Goal: Task Accomplishment & Management: Manage account settings

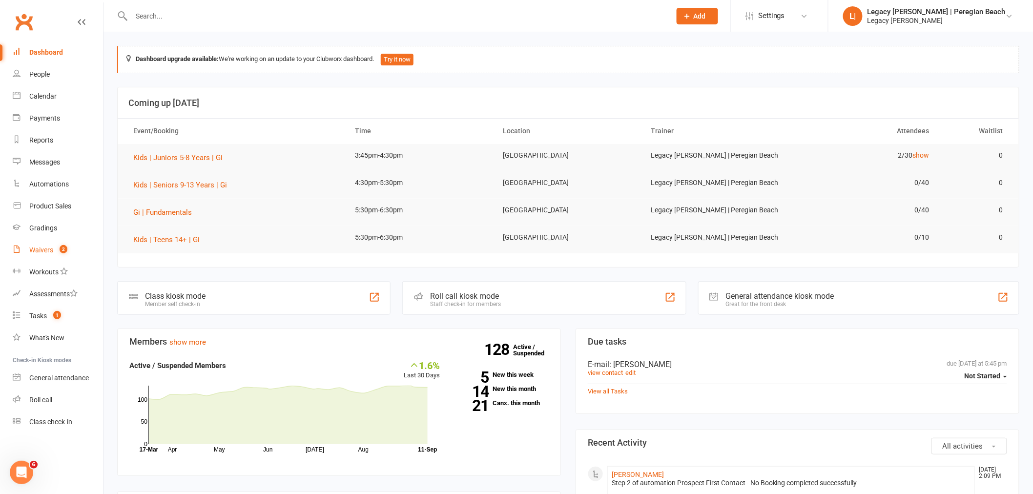
click at [54, 253] on link "Waivers 2" at bounding box center [58, 250] width 90 height 22
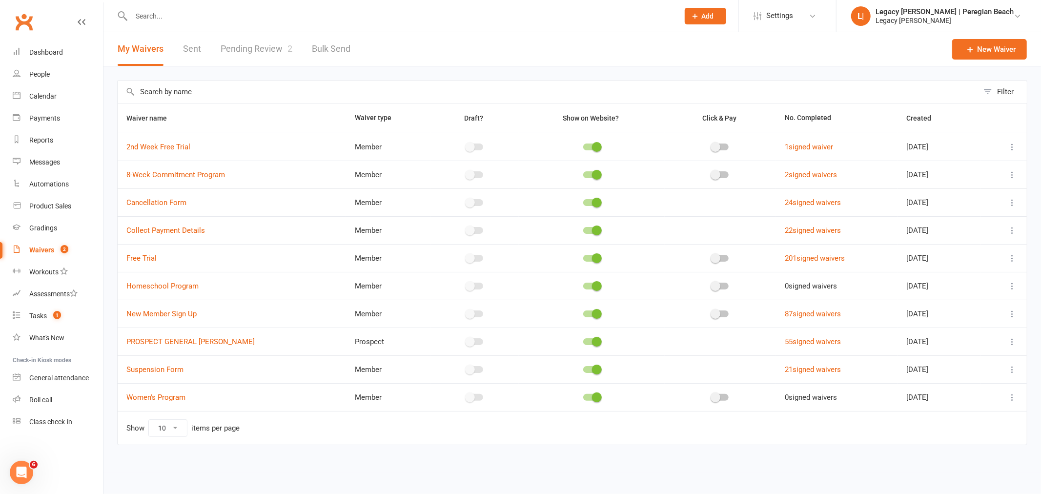
click at [264, 47] on link "Pending Review 2" at bounding box center [257, 49] width 72 height 34
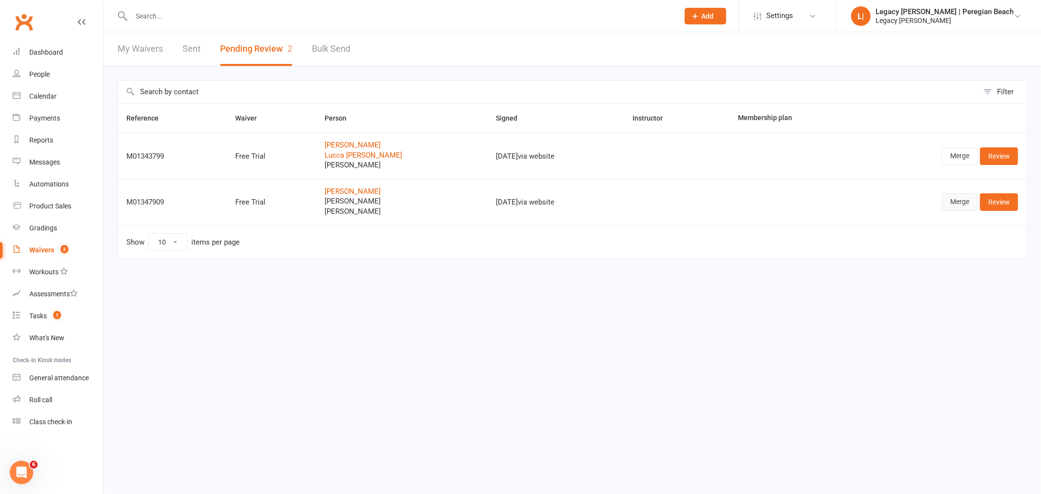
click at [953, 201] on link "Merge" at bounding box center [960, 202] width 36 height 18
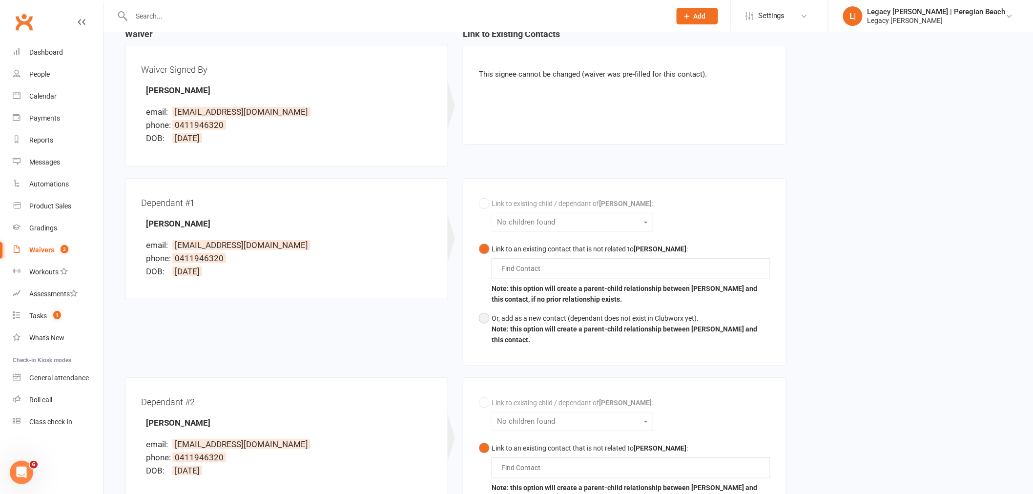
scroll to position [108, 0]
click at [486, 311] on button "Or, add as a new contact (dependant does not exist in Clubworx yet). Note: this…" at bounding box center [624, 328] width 291 height 41
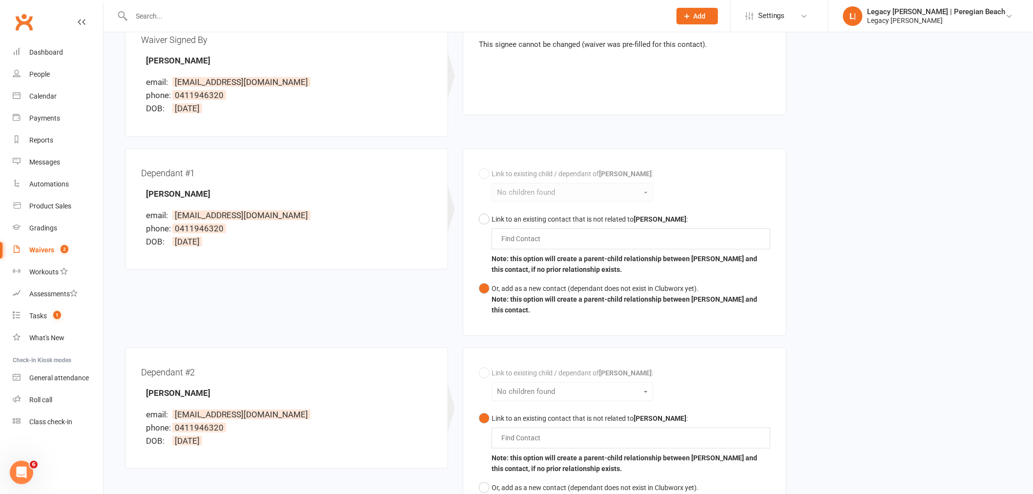
scroll to position [217, 0]
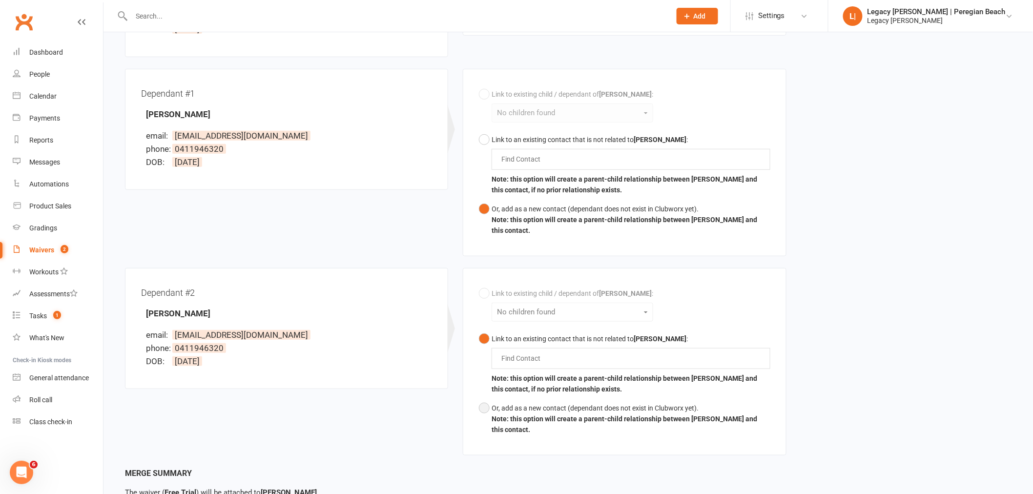
click at [486, 408] on button "Or, add as a new contact (dependant does not exist in Clubworx yet). Note: this…" at bounding box center [624, 419] width 291 height 41
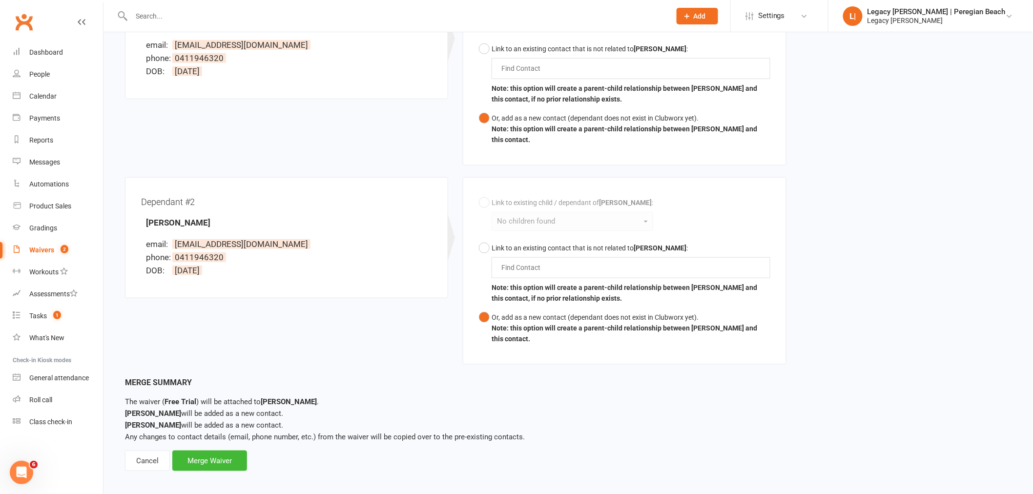
scroll to position [314, 0]
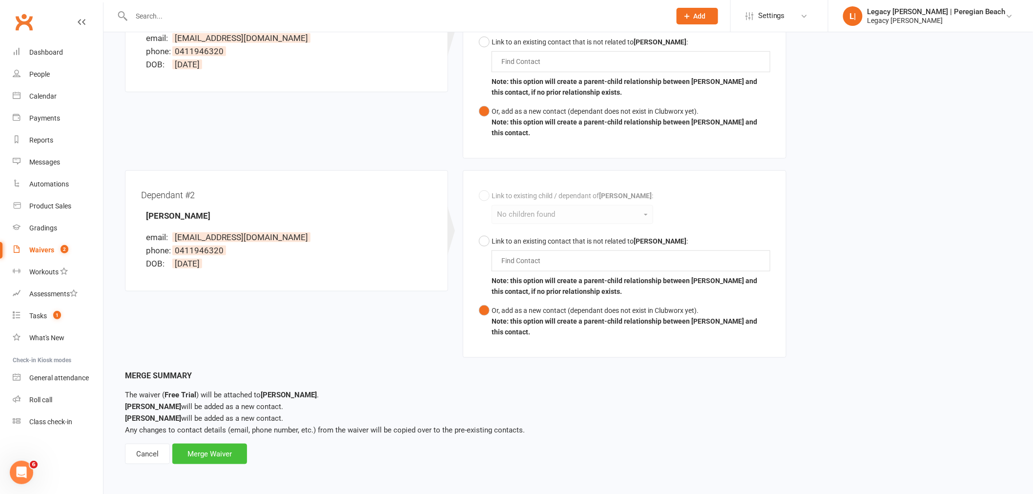
click at [207, 455] on div "Merge Waiver" at bounding box center [209, 454] width 75 height 20
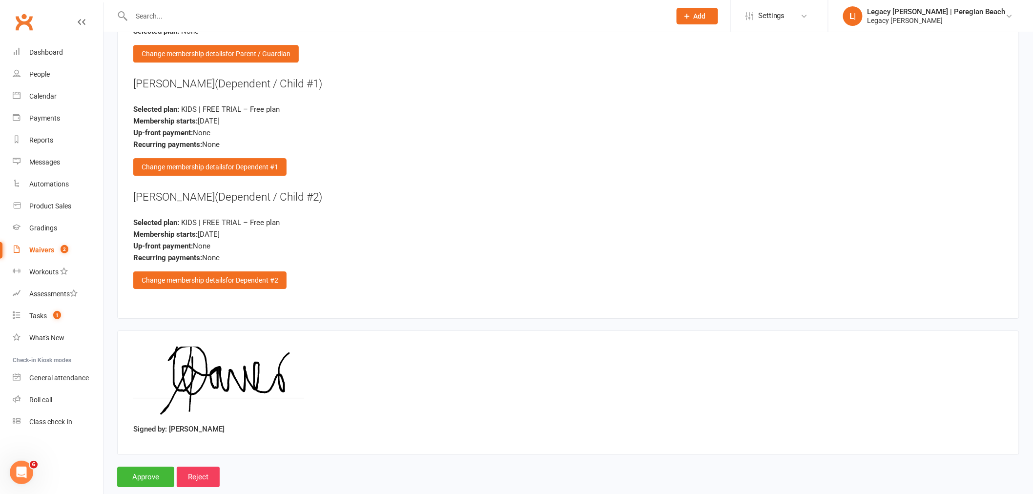
scroll to position [1214, 0]
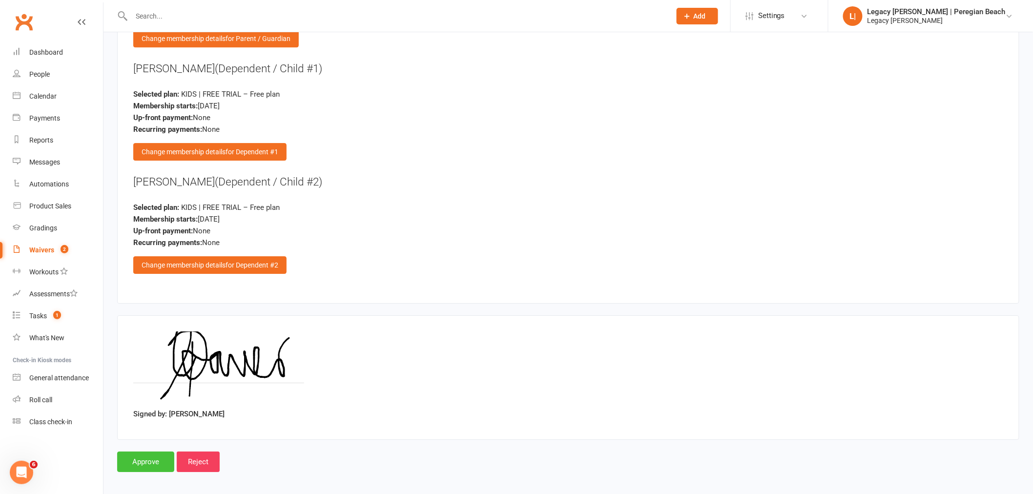
click at [139, 461] on input "Approve" at bounding box center [145, 461] width 57 height 20
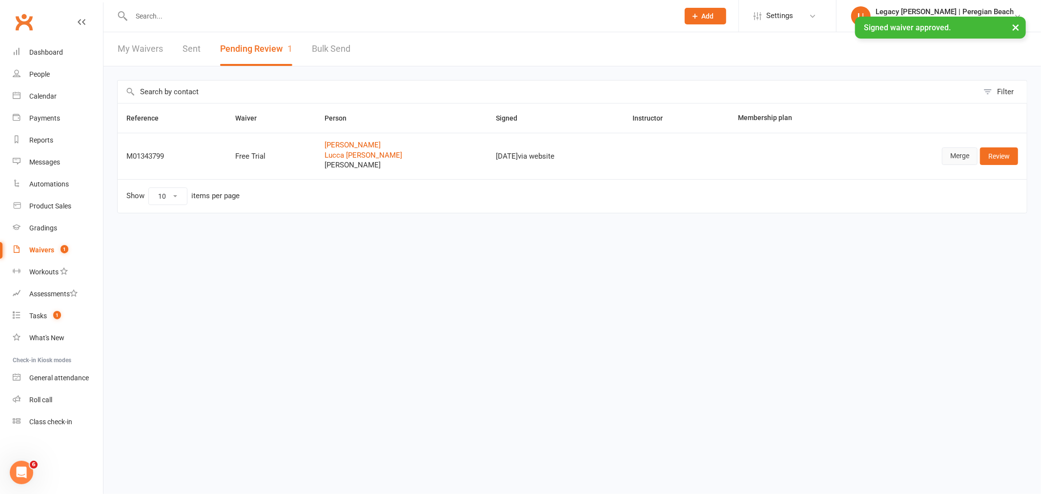
click at [954, 157] on link "Merge" at bounding box center [960, 156] width 36 height 18
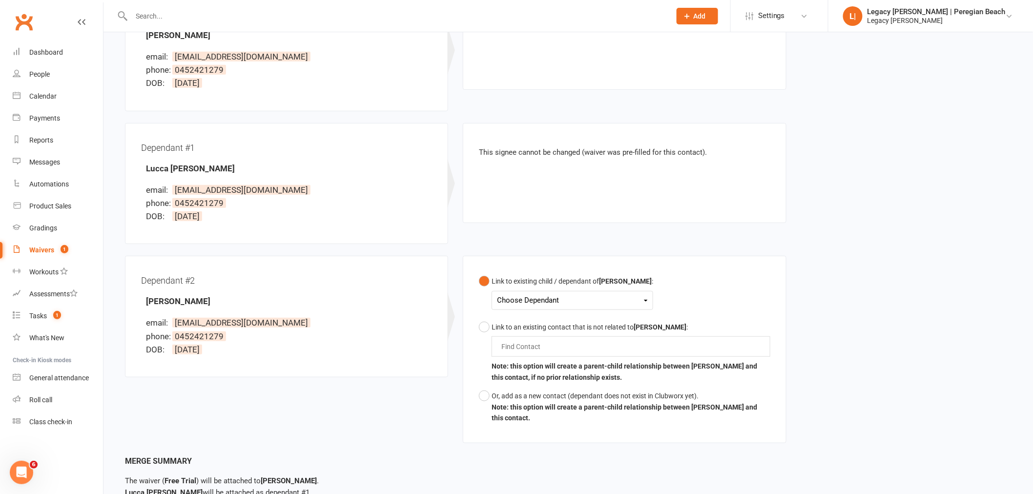
scroll to position [217, 0]
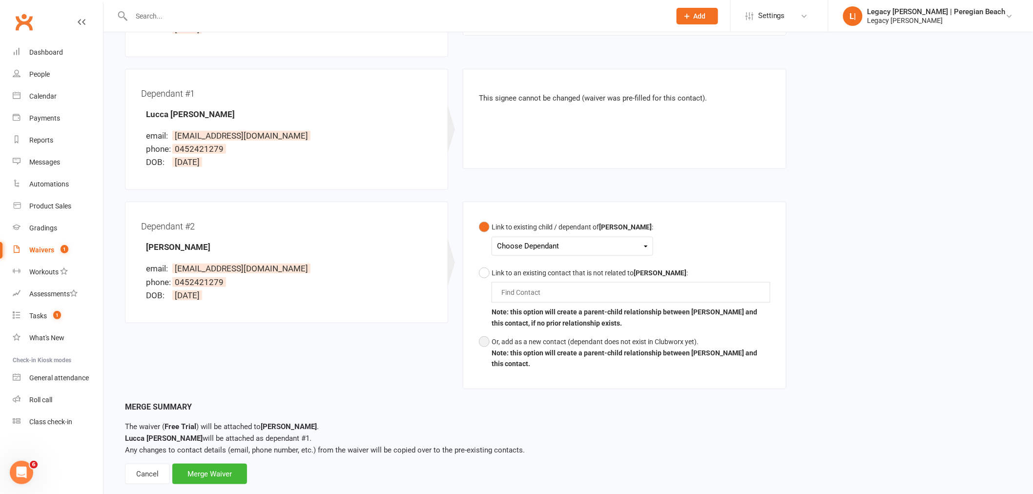
click at [482, 341] on button "Or, add as a new contact (dependant does not exist in Clubworx yet). Note: this…" at bounding box center [624, 352] width 291 height 41
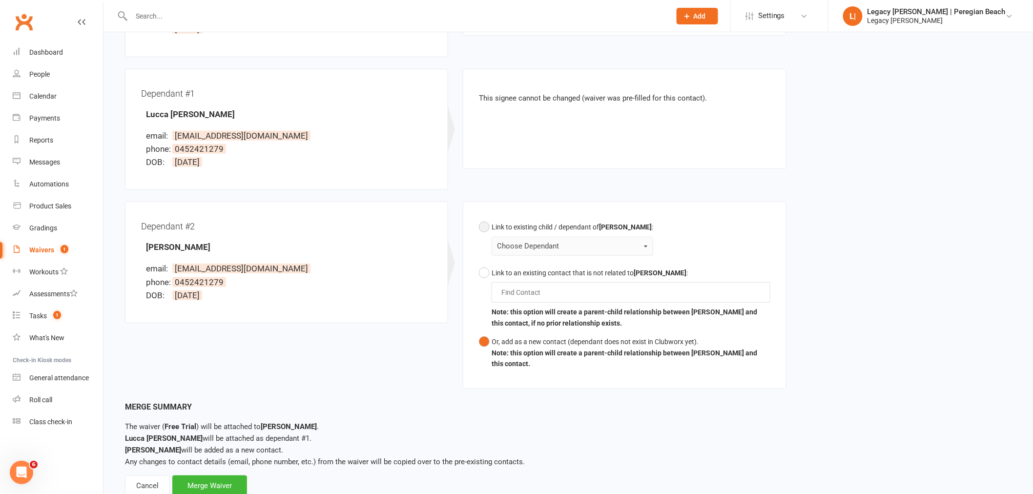
click at [486, 226] on button "Link to existing child / dependant of Catherine Winter : Choose Dependant" at bounding box center [566, 240] width 174 height 45
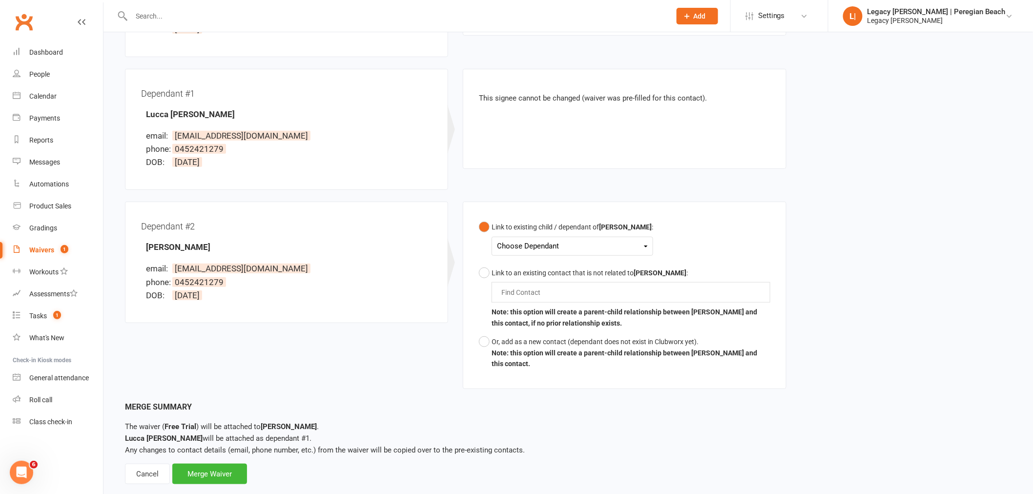
click at [556, 246] on div "Choose Dependant" at bounding box center [572, 246] width 151 height 13
click at [555, 264] on link "Lucca [PERSON_NAME]" at bounding box center [555, 269] width 116 height 21
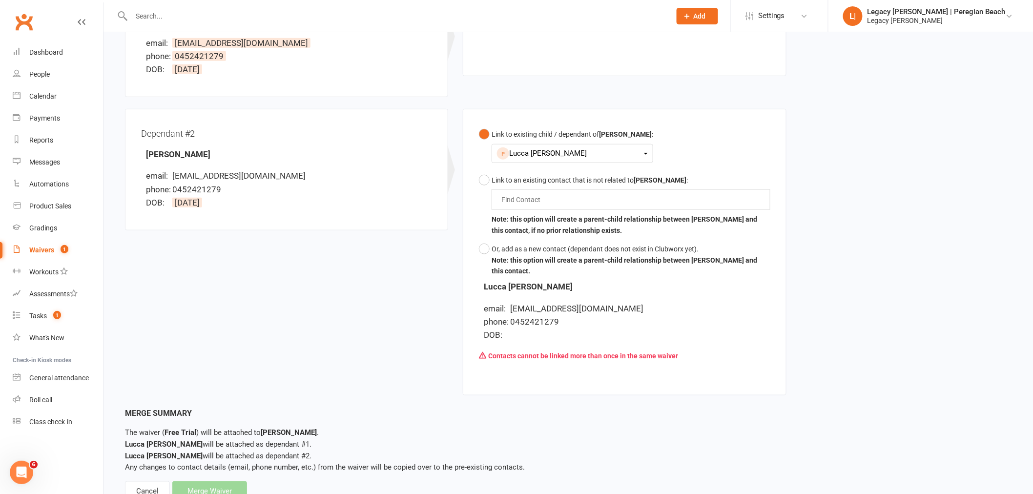
scroll to position [325, 0]
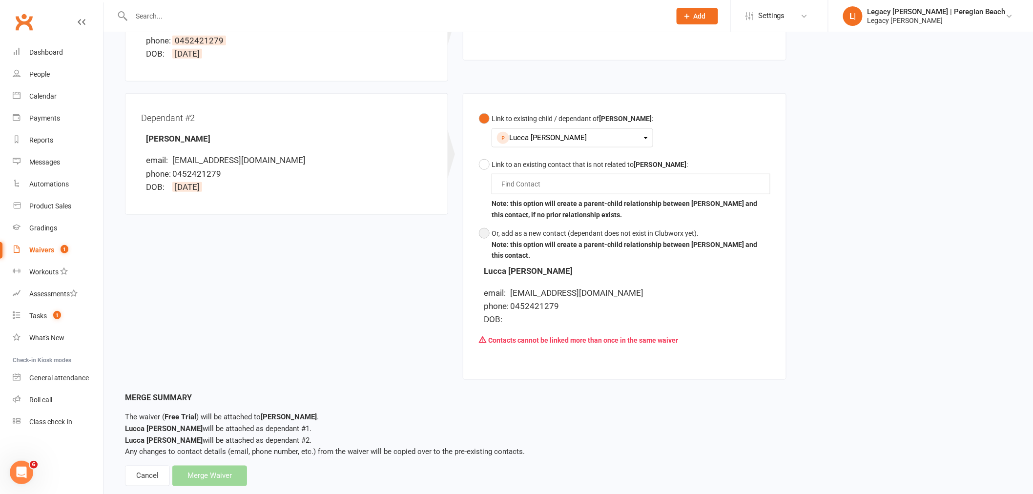
click at [485, 233] on button "Or, add as a new contact (dependant does not exist in Clubworx yet). Note: this…" at bounding box center [624, 244] width 291 height 41
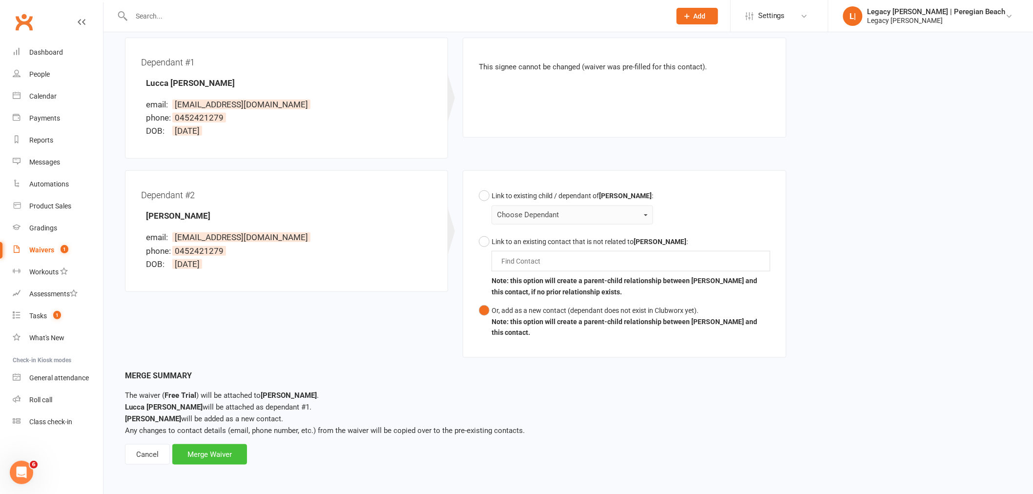
click at [217, 456] on div "Merge Waiver" at bounding box center [209, 454] width 75 height 20
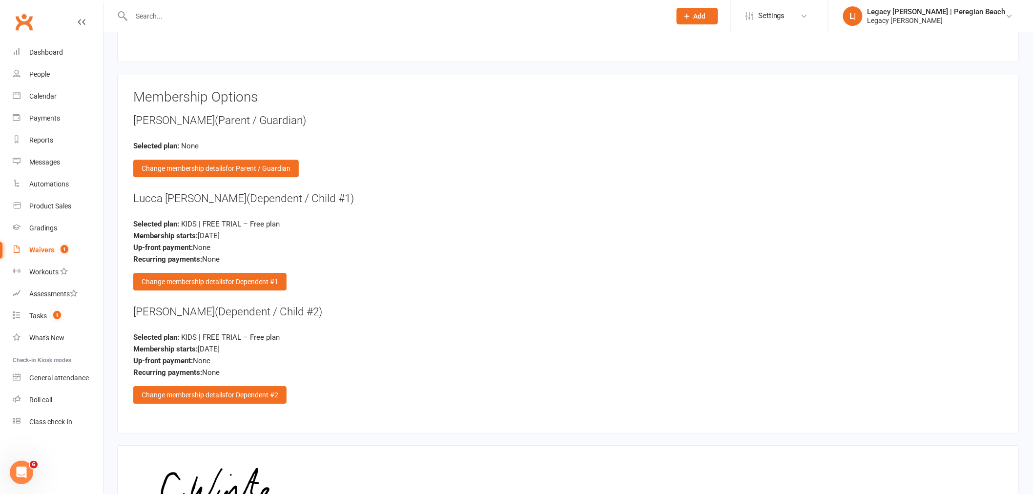
scroll to position [1214, 0]
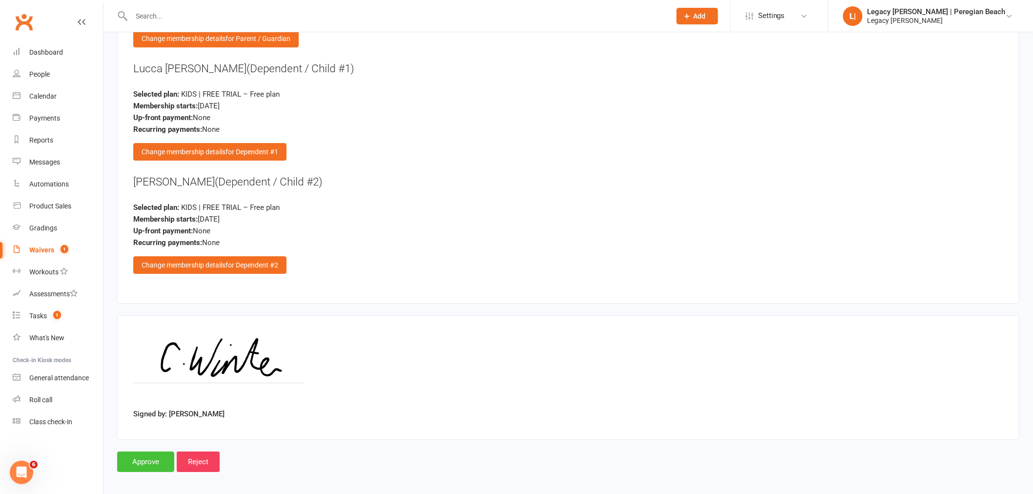
click at [150, 455] on input "Approve" at bounding box center [145, 461] width 57 height 20
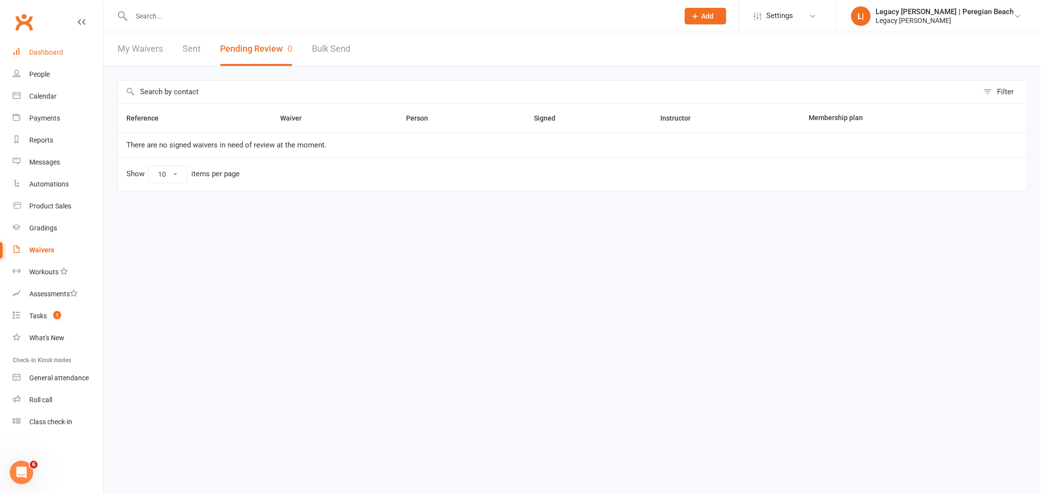
click at [50, 54] on div "Dashboard" at bounding box center [46, 52] width 34 height 8
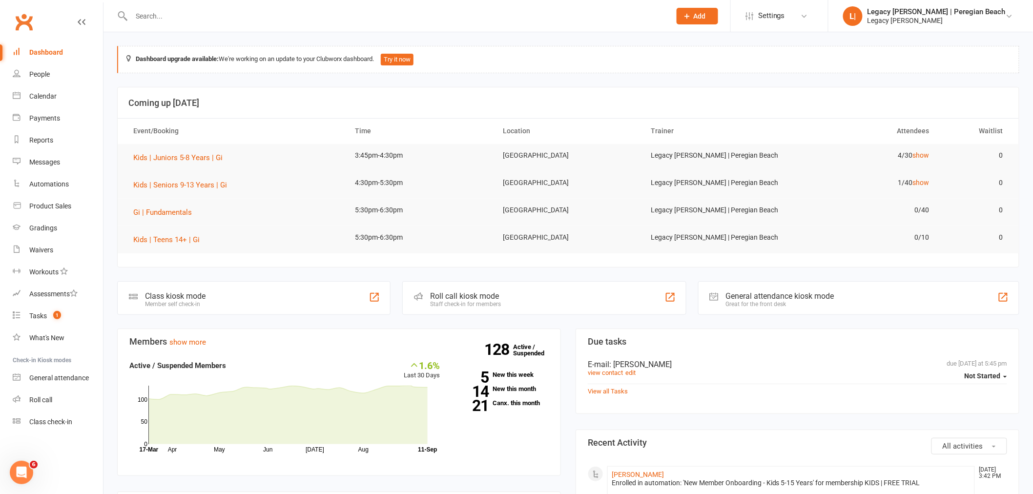
click at [221, 16] on input "text" at bounding box center [395, 16] width 535 height 14
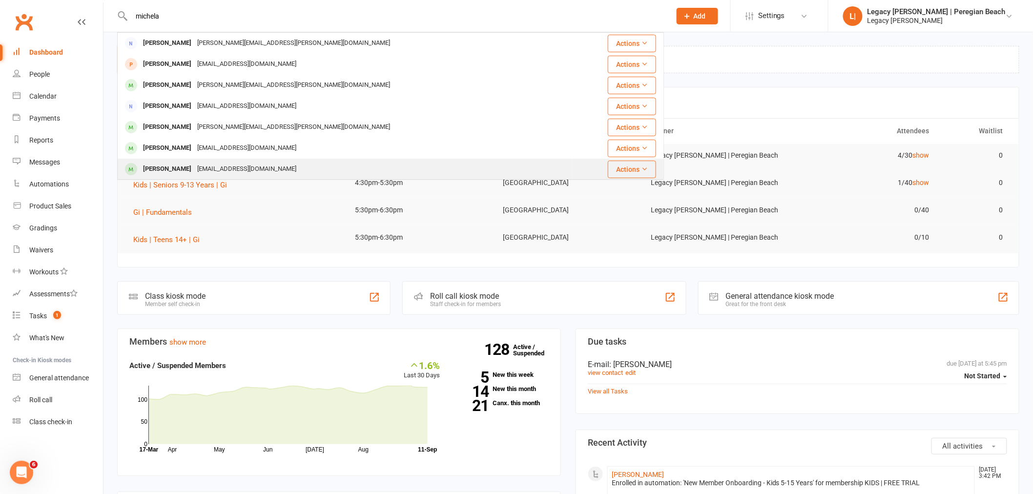
type input "michela"
click at [265, 162] on div "Micaela Sosa catt.winter@gmail.com" at bounding box center [344, 169] width 453 height 20
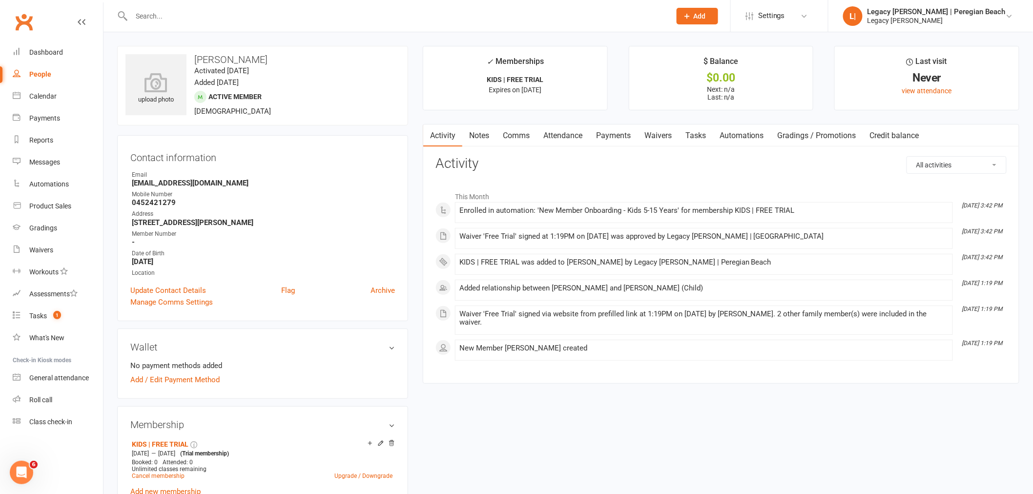
click at [557, 136] on link "Attendance" at bounding box center [562, 135] width 53 height 22
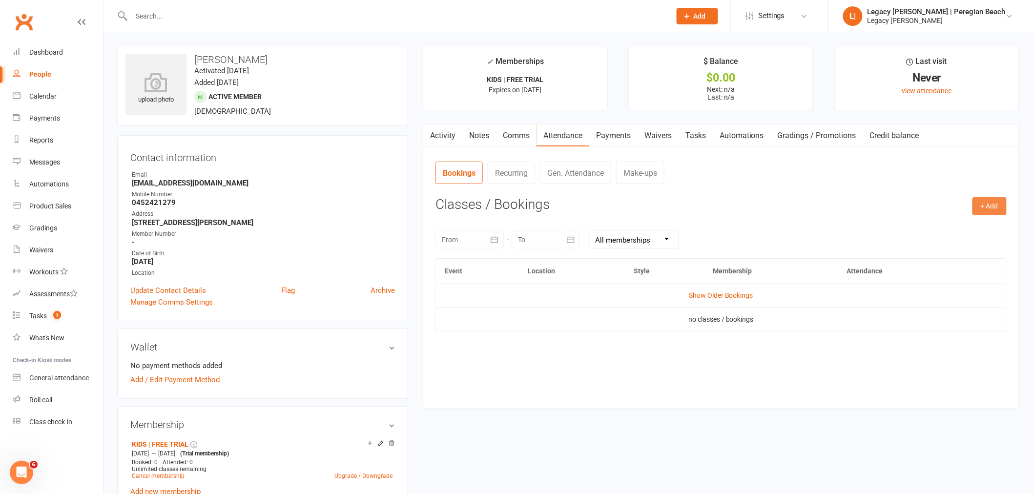
click at [982, 210] on button "+ Add" at bounding box center [989, 206] width 34 height 18
click at [953, 228] on link "Book Event" at bounding box center [957, 229] width 97 height 20
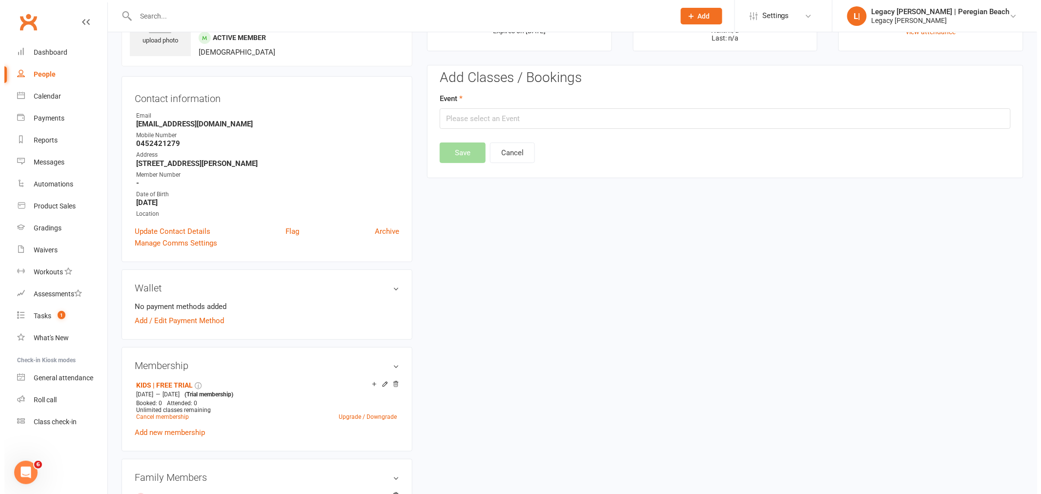
scroll to position [75, 0]
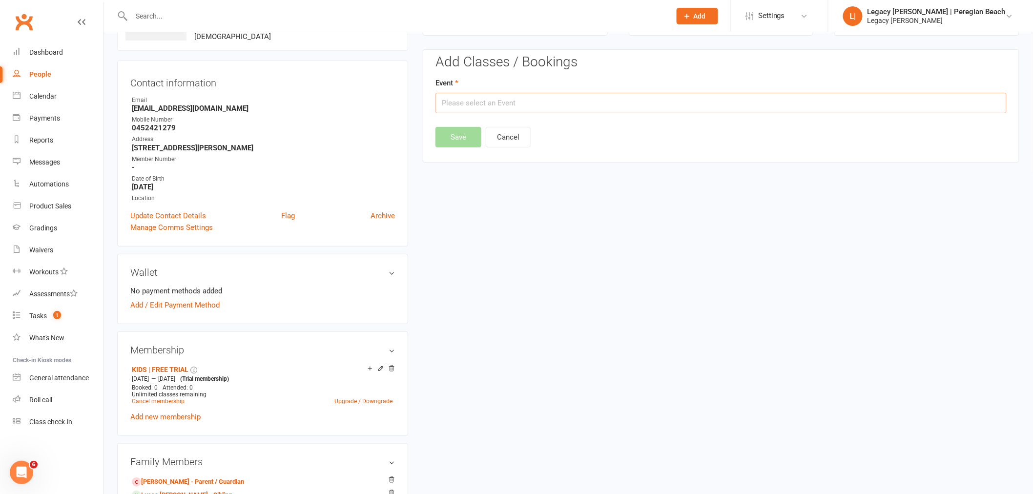
click at [511, 101] on input "text" at bounding box center [720, 103] width 571 height 20
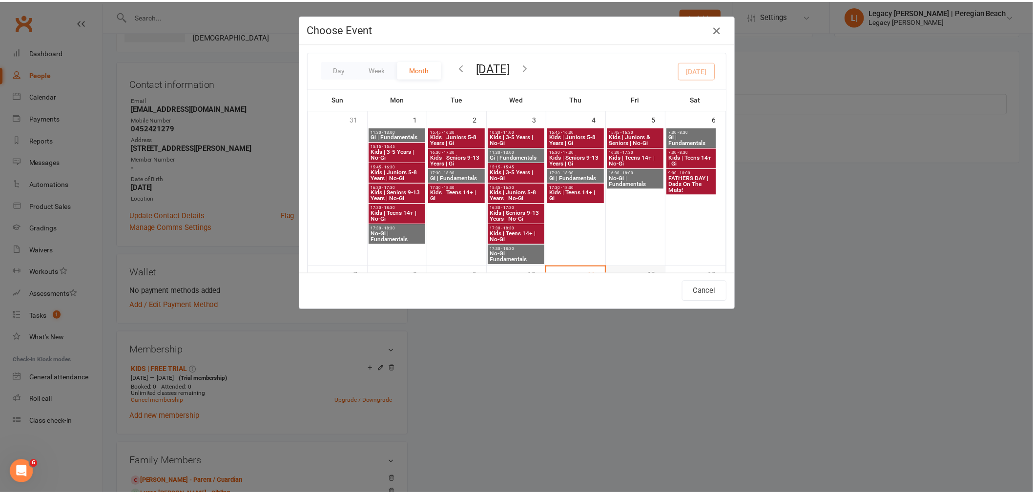
scroll to position [163, 0]
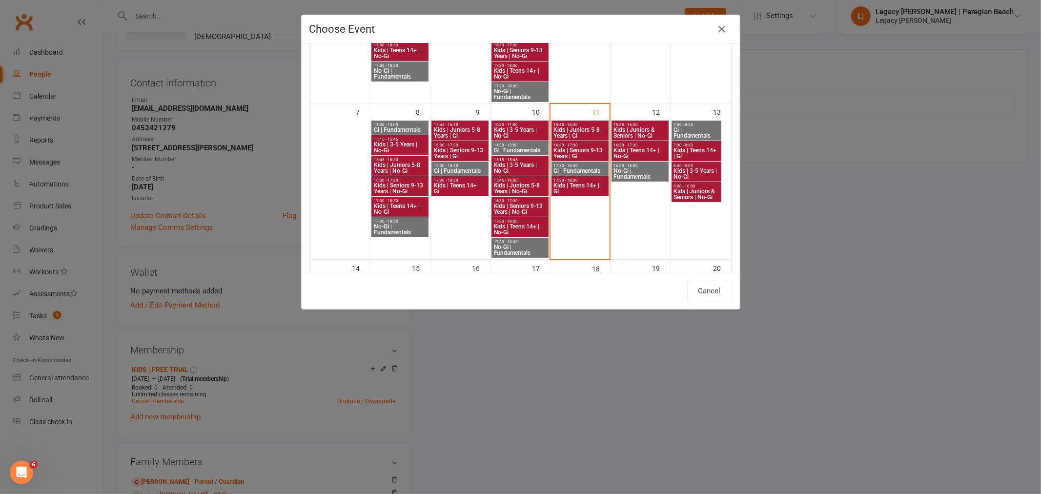
click at [583, 130] on span "Kids | Juniors 5-8 Years | Gi" at bounding box center [580, 133] width 54 height 12
type input "Kids | Juniors 5-8 Years | Gi - Sep 11, 2025 3:45:00 PM"
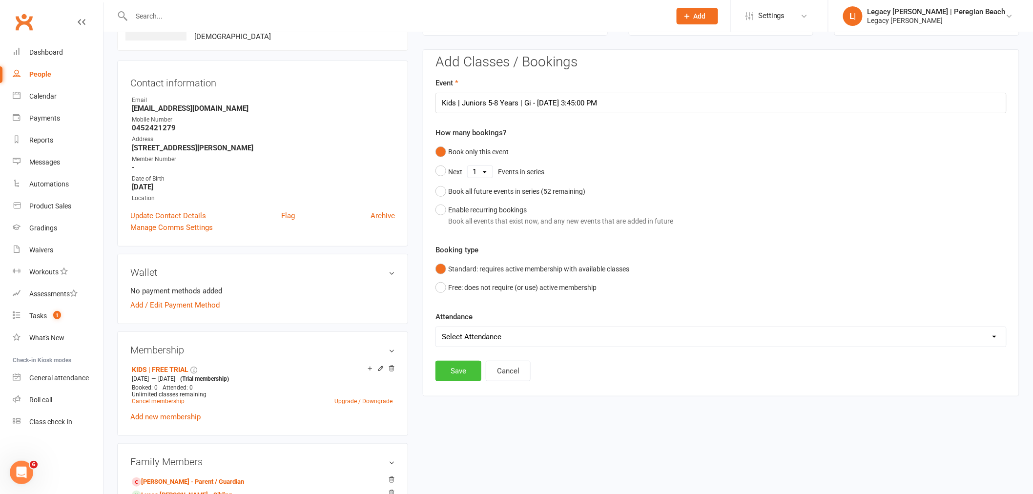
click at [456, 373] on button "Save" at bounding box center [458, 371] width 46 height 20
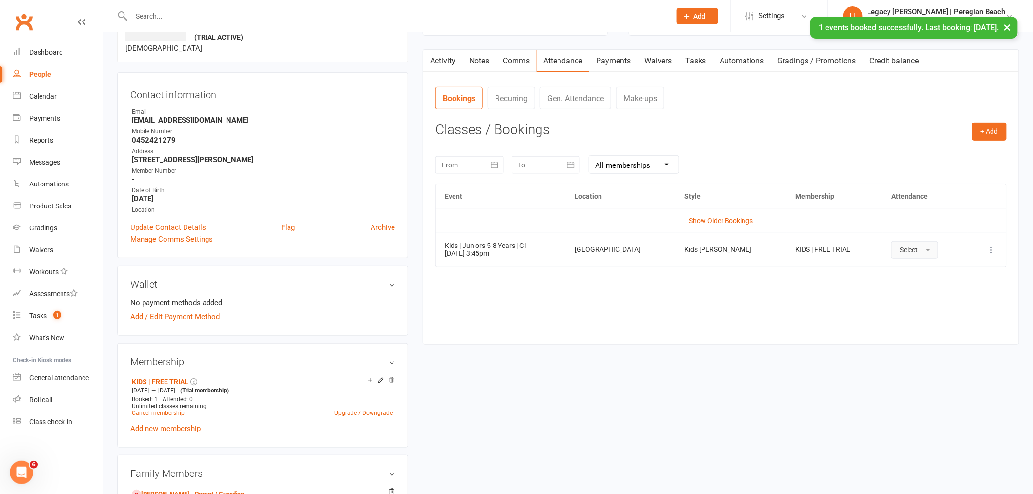
click at [916, 250] on button "Select" at bounding box center [914, 250] width 47 height 18
click at [914, 269] on span "Attended" at bounding box center [913, 271] width 29 height 9
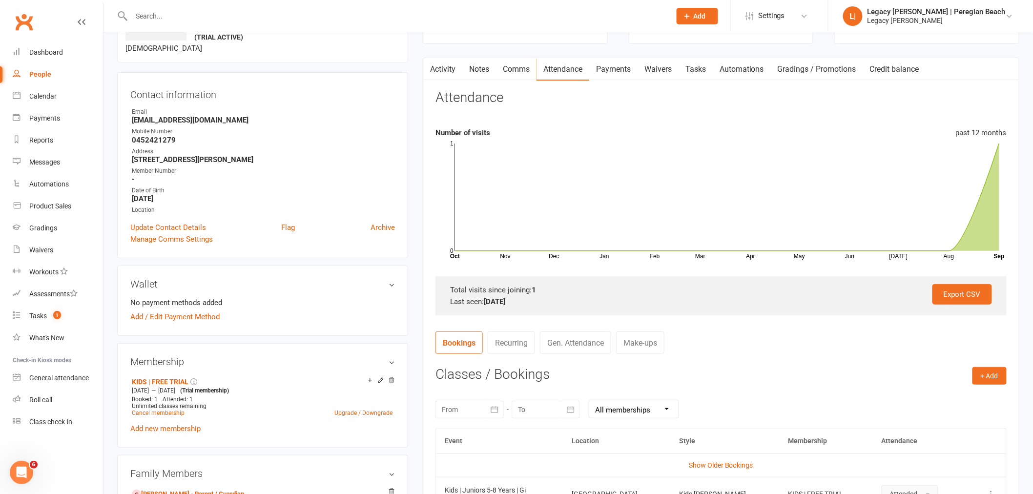
scroll to position [237, 0]
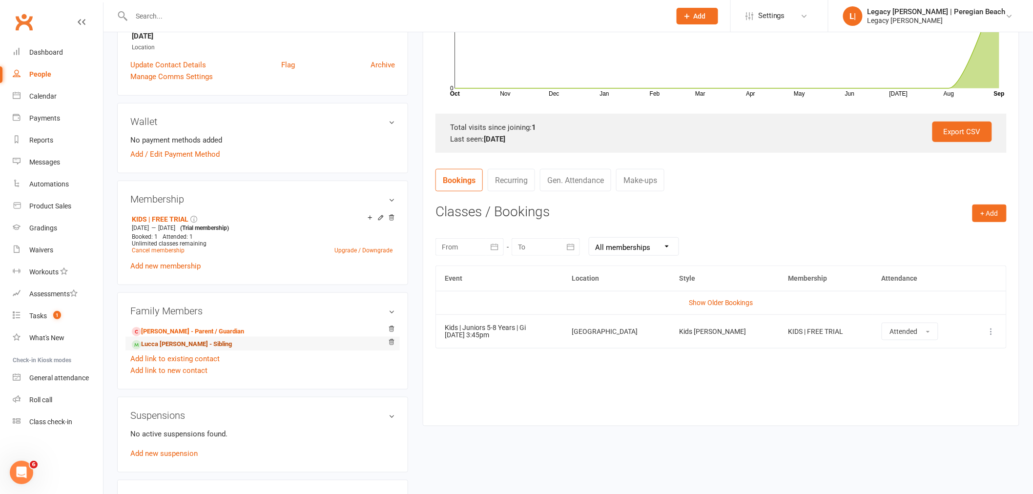
click at [181, 345] on link "Lucca Sosa - Sibling" at bounding box center [182, 344] width 100 height 10
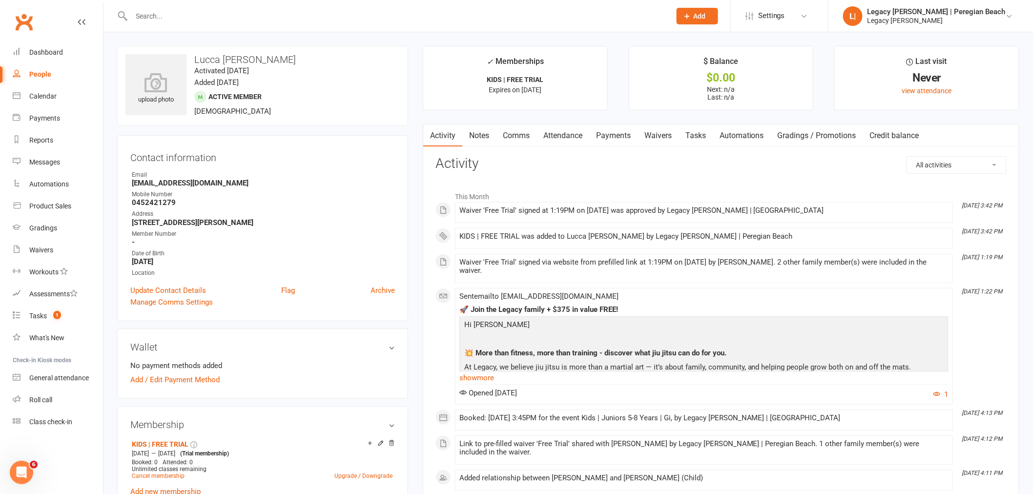
click at [208, 18] on input "text" at bounding box center [395, 16] width 535 height 14
click at [570, 135] on link "Attendance" at bounding box center [562, 135] width 53 height 22
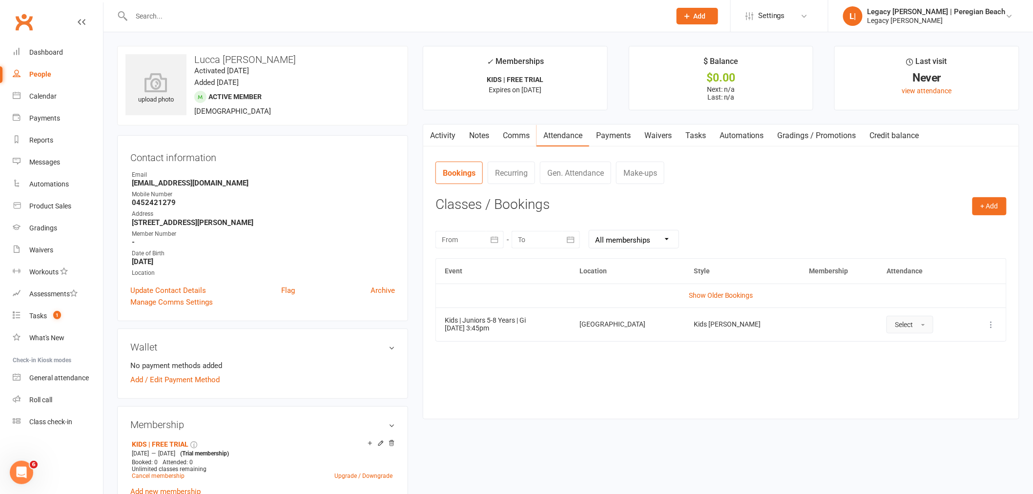
click at [895, 327] on span "Select" at bounding box center [904, 325] width 18 height 8
click at [899, 349] on span "Attended" at bounding box center [909, 346] width 29 height 9
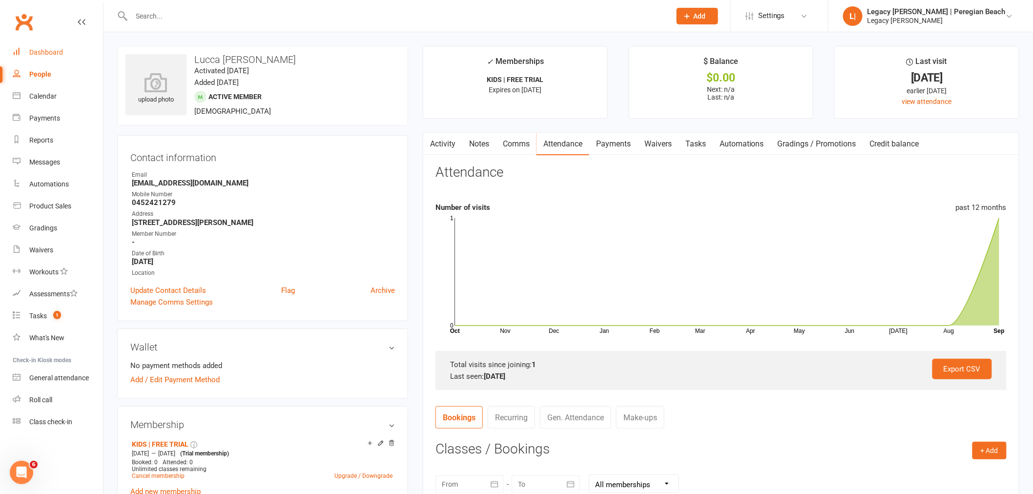
click at [50, 48] on div "Dashboard" at bounding box center [46, 52] width 34 height 8
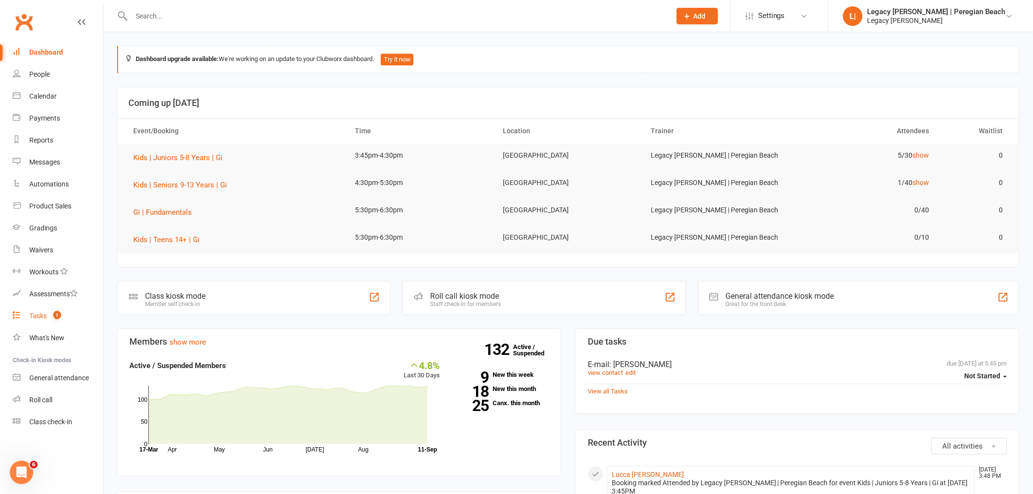
click at [39, 313] on div "Tasks" at bounding box center [38, 316] width 18 height 8
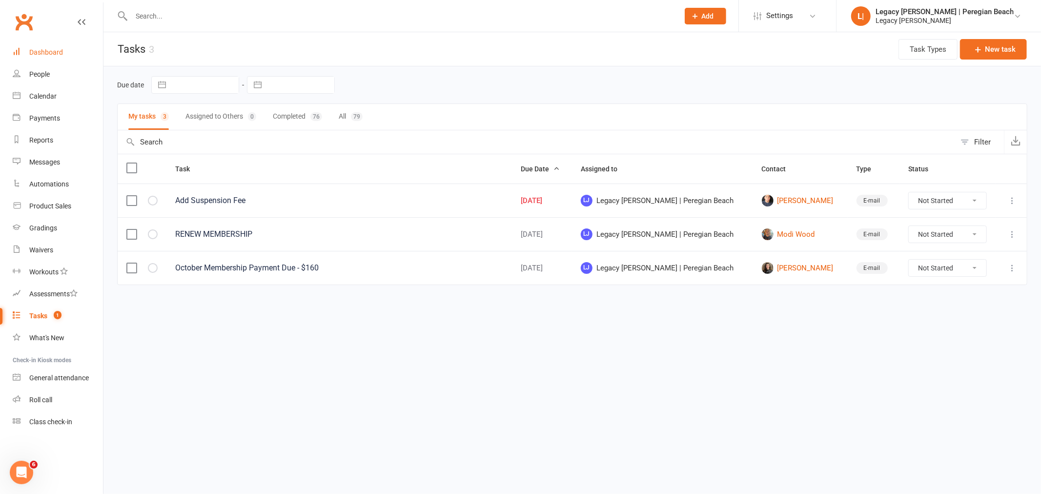
drag, startPoint x: 46, startPoint y: 45, endPoint x: 275, endPoint y: 70, distance: 229.8
click at [47, 45] on link "Dashboard" at bounding box center [58, 52] width 90 height 22
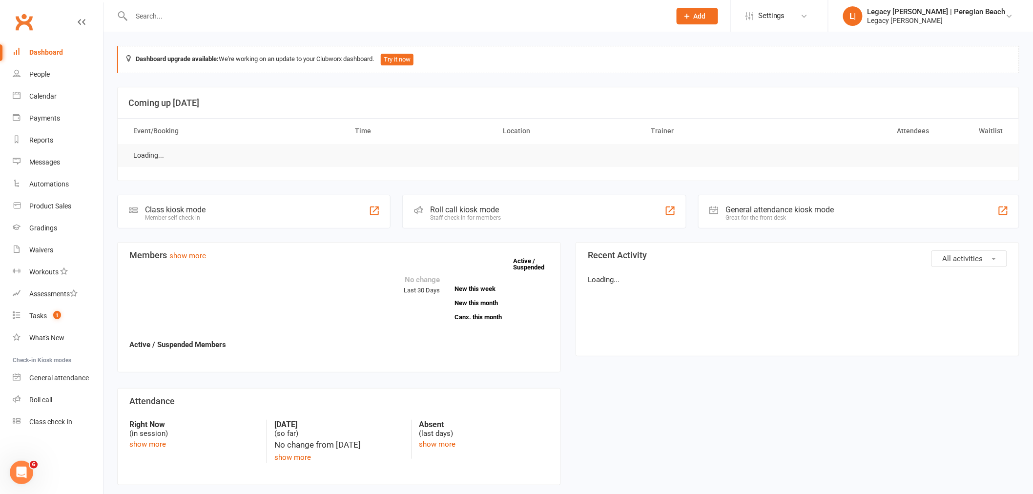
click at [213, 18] on input "text" at bounding box center [395, 16] width 535 height 14
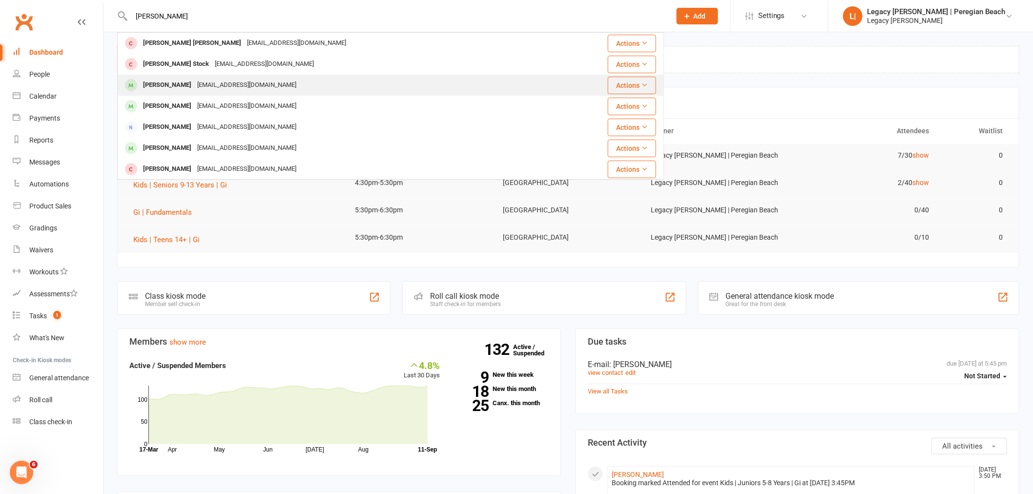
type input "hudson"
click at [224, 83] on div "tennilleclarke21@gmail.com" at bounding box center [246, 85] width 105 height 14
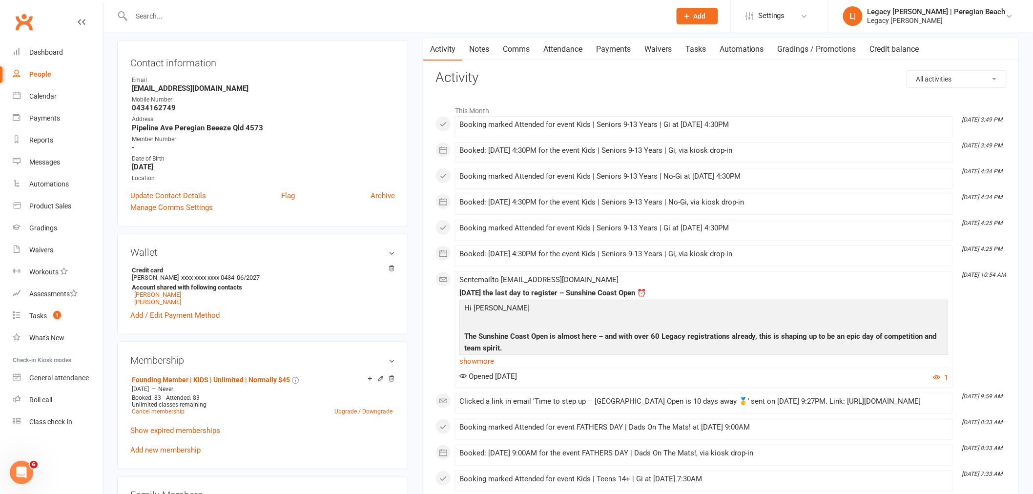
scroll to position [163, 0]
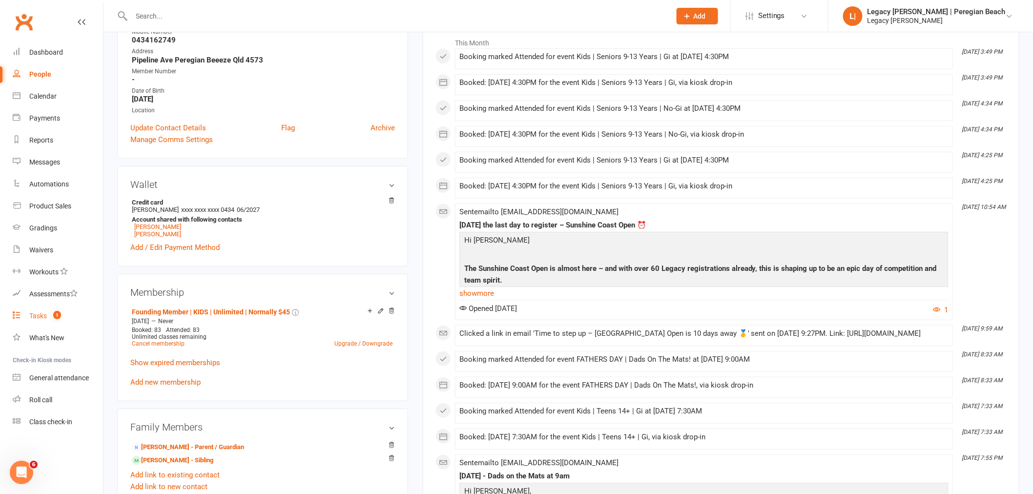
drag, startPoint x: 32, startPoint y: 314, endPoint x: 303, endPoint y: 308, distance: 270.4
click at [32, 314] on div "Tasks" at bounding box center [38, 316] width 18 height 8
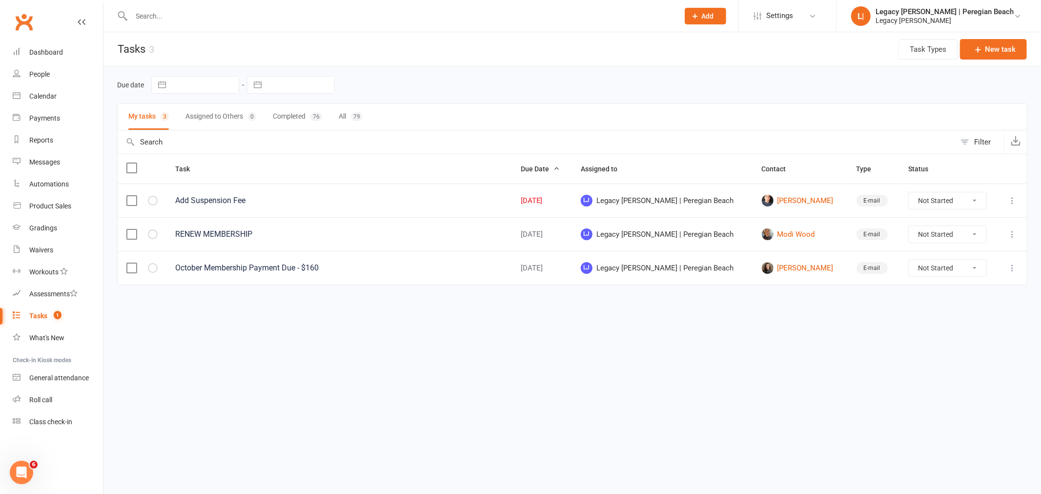
click at [970, 235] on select "Not Started In Progress Waiting Complete" at bounding box center [948, 234] width 78 height 17
click at [909, 227] on select "Not Started In Progress Waiting Complete" at bounding box center [948, 234] width 78 height 17
select select "unstarted"
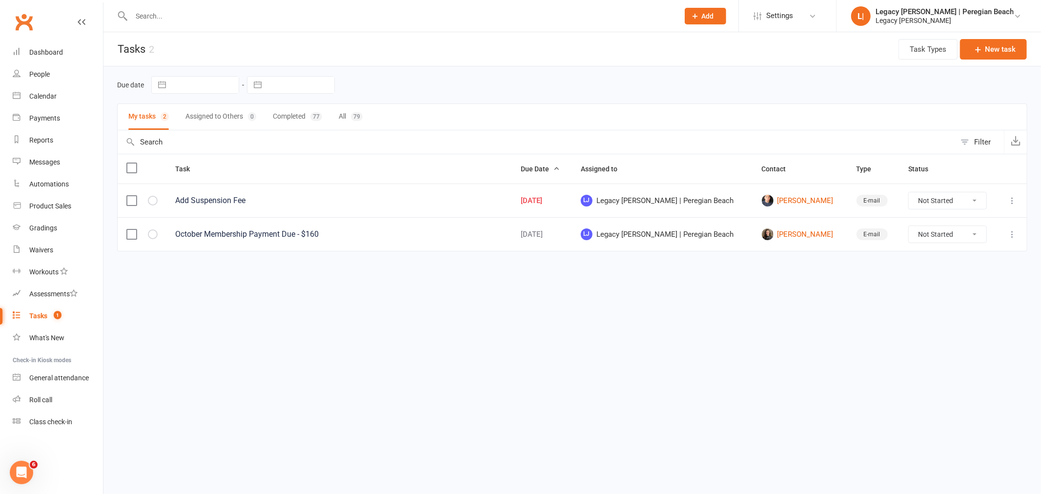
click at [949, 203] on select "Not Started In Progress Waiting Complete" at bounding box center [948, 200] width 78 height 17
click at [950, 197] on select "Not Started In Progress Waiting Complete" at bounding box center [948, 200] width 78 height 17
click at [949, 200] on select "Not Started In Progress Waiting Complete" at bounding box center [948, 200] width 78 height 17
click at [909, 193] on select "Not Started In Progress Waiting Complete" at bounding box center [948, 200] width 78 height 17
select select "unstarted"
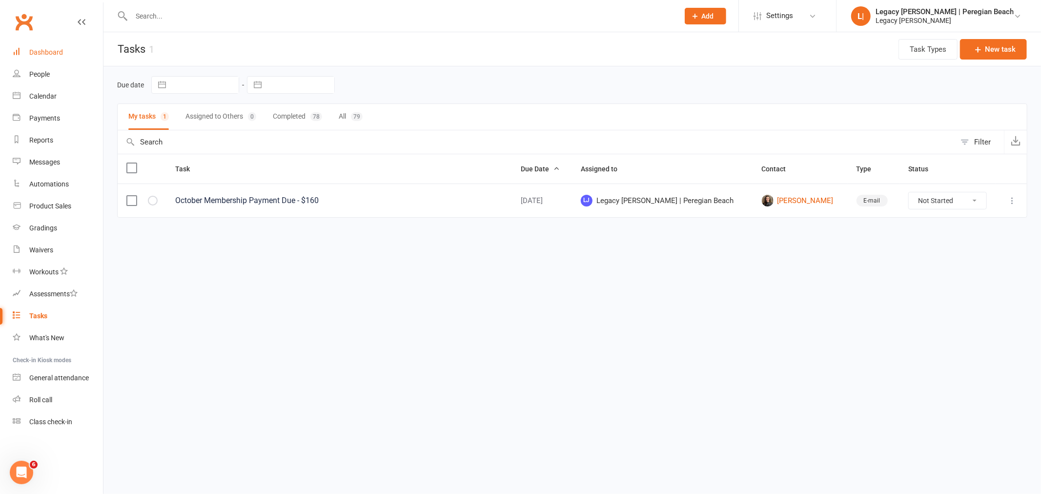
click at [52, 50] on div "Dashboard" at bounding box center [46, 52] width 34 height 8
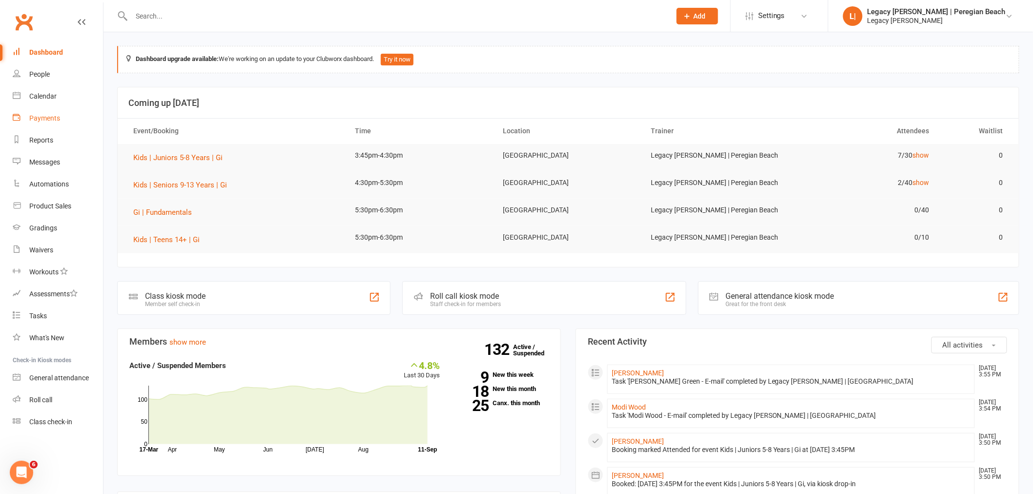
click at [47, 108] on link "Payments" at bounding box center [58, 118] width 90 height 22
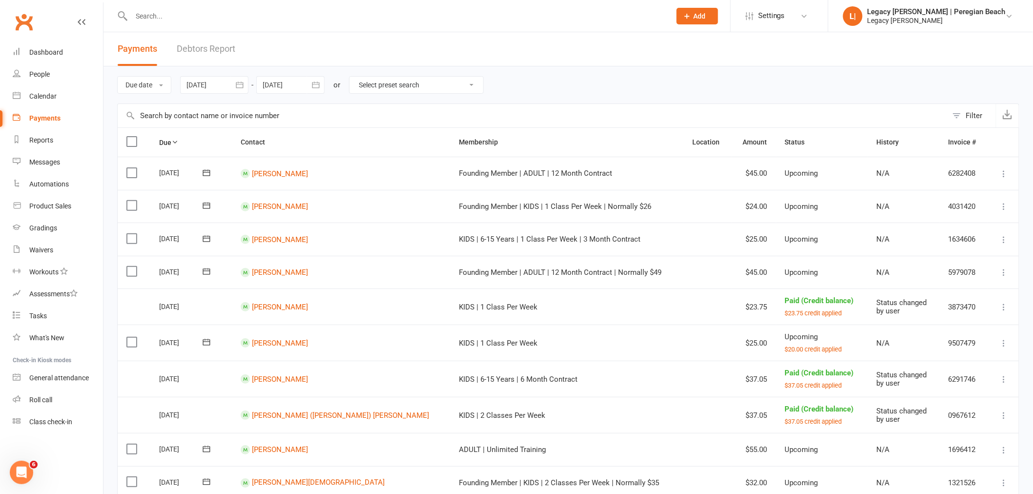
click at [409, 84] on select "Select preset search All failures All skipped payments All pending payments Suc…" at bounding box center [416, 85] width 134 height 17
select select "0"
click at [356, 77] on select "Select preset search All failures All skipped payments All pending payments Suc…" at bounding box center [416, 85] width 134 height 17
type input "11 Sep 2025"
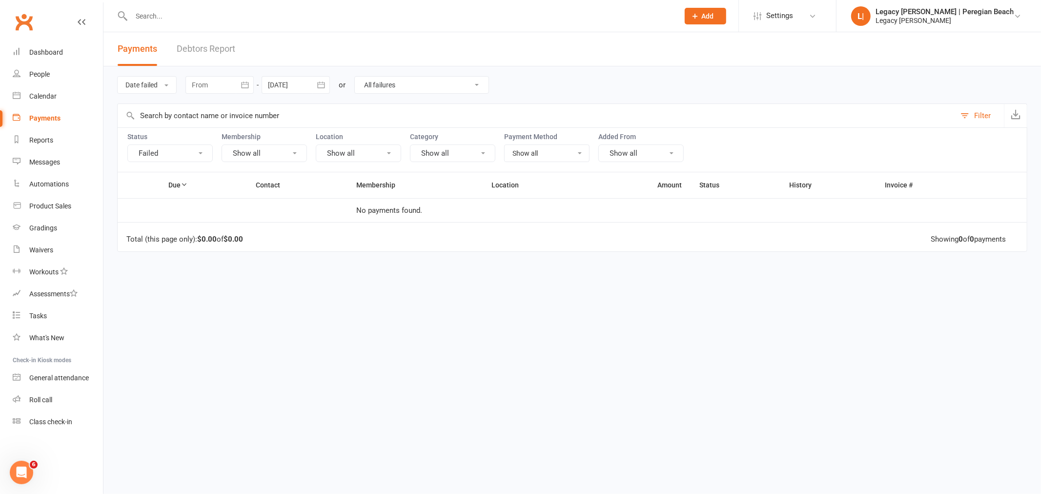
click at [198, 13] on input "text" at bounding box center [400, 16] width 544 height 14
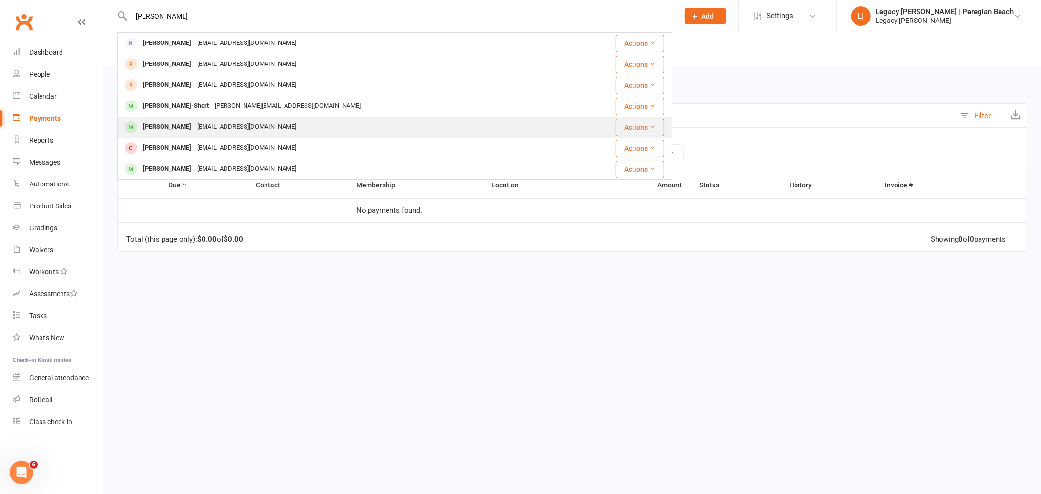
type input "thomas"
click at [212, 126] on div "tamiresmarco@hotmail.com" at bounding box center [246, 127] width 105 height 14
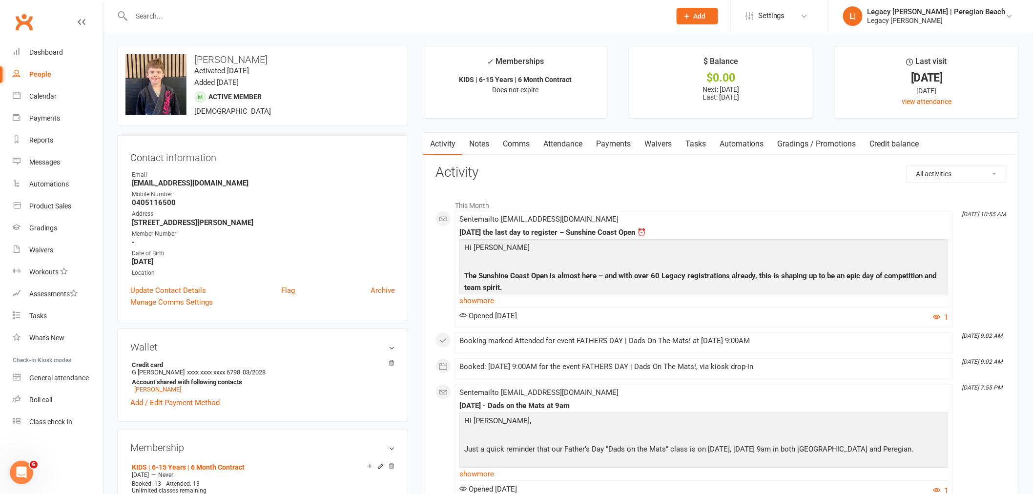
click at [571, 142] on link "Attendance" at bounding box center [562, 144] width 53 height 22
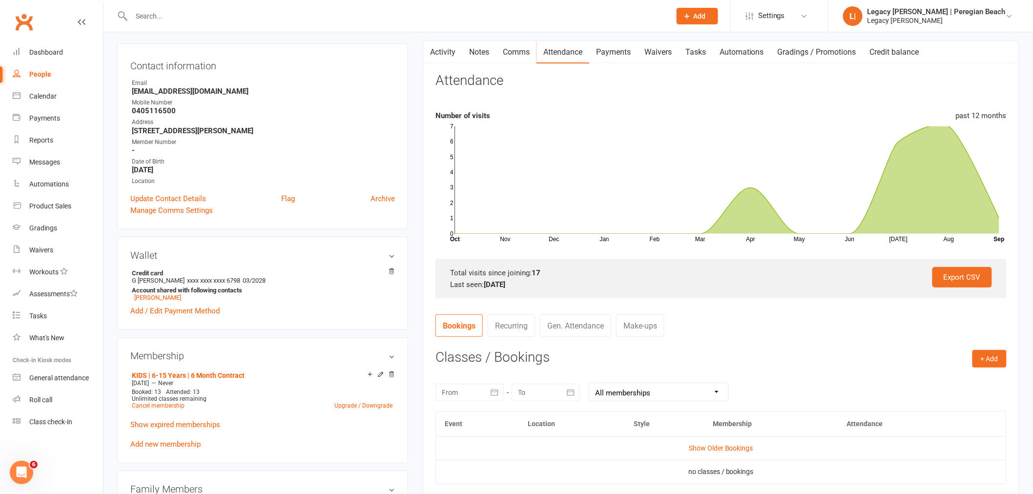
scroll to position [163, 0]
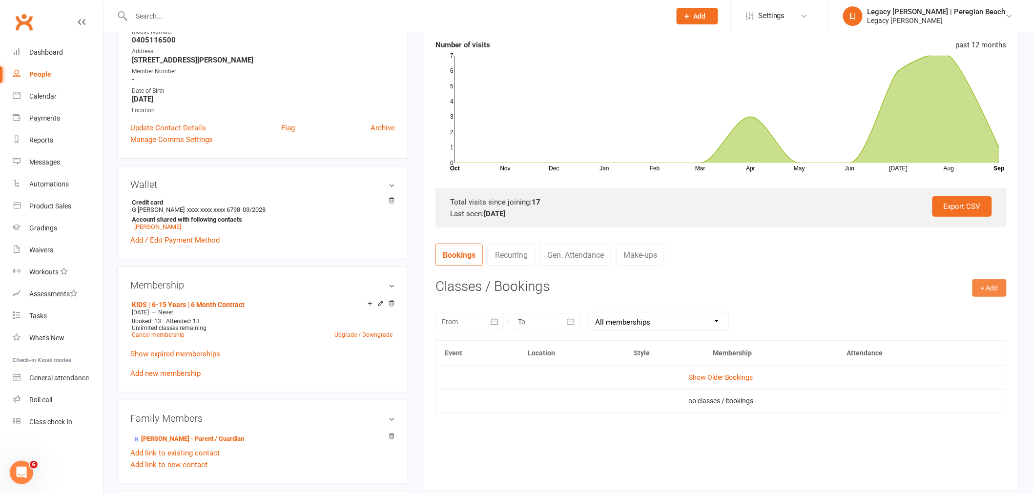
click at [990, 288] on button "+ Add" at bounding box center [989, 288] width 34 height 18
click at [952, 309] on link "Book Event" at bounding box center [957, 310] width 97 height 20
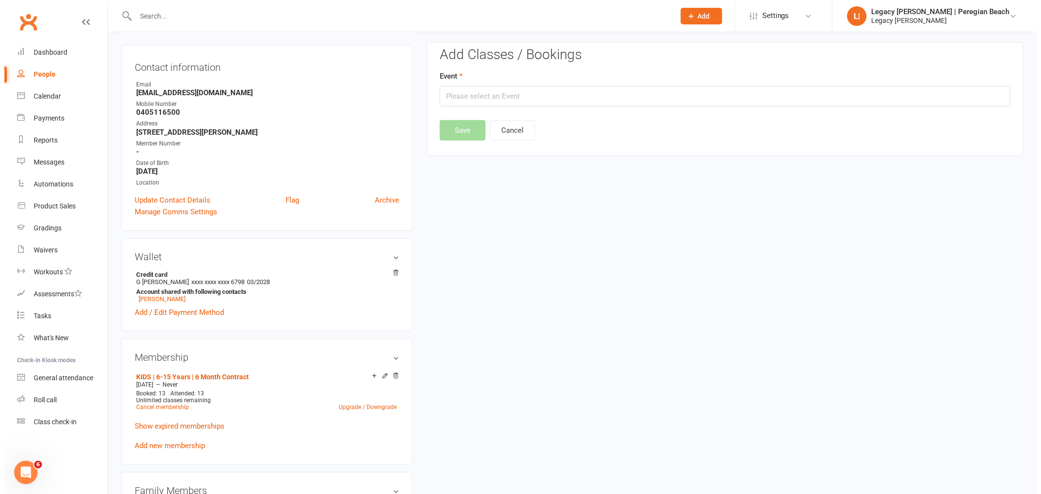
scroll to position [83, 0]
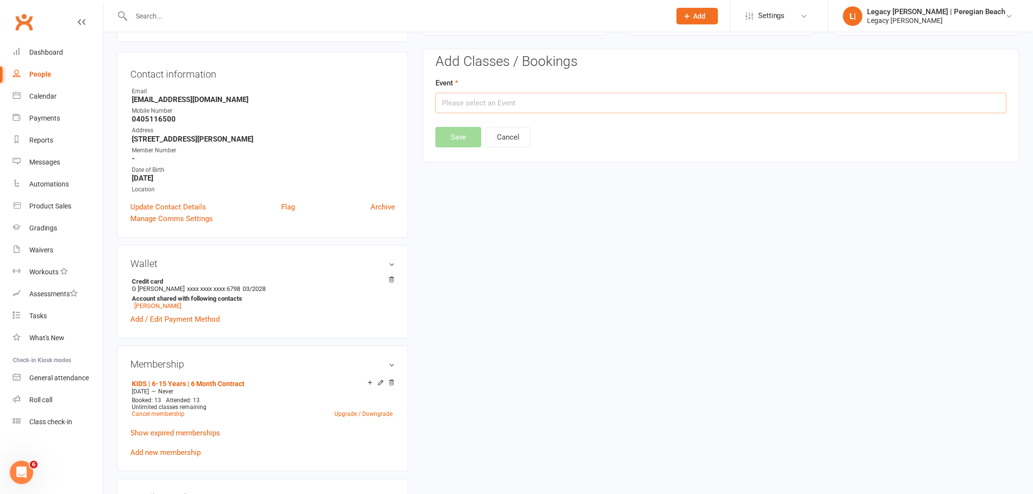
click at [528, 102] on input "text" at bounding box center [720, 103] width 571 height 20
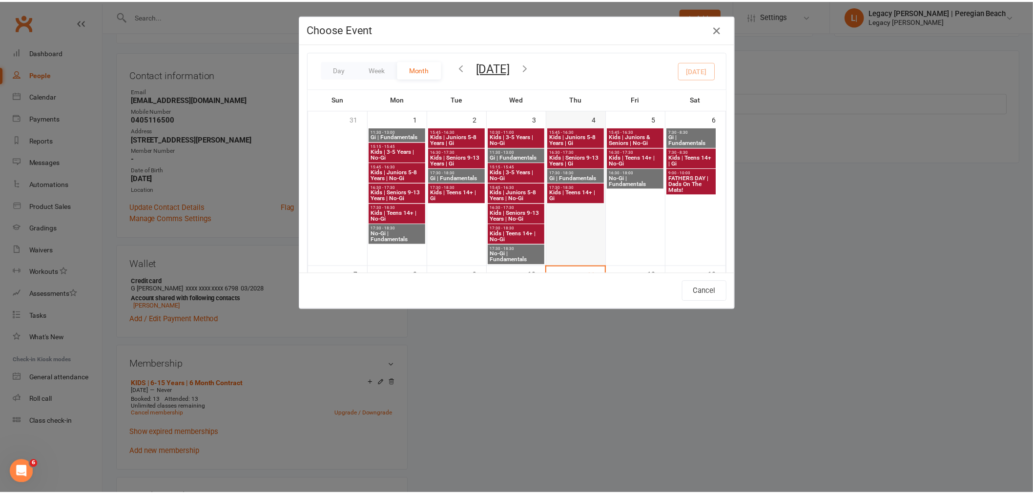
scroll to position [163, 0]
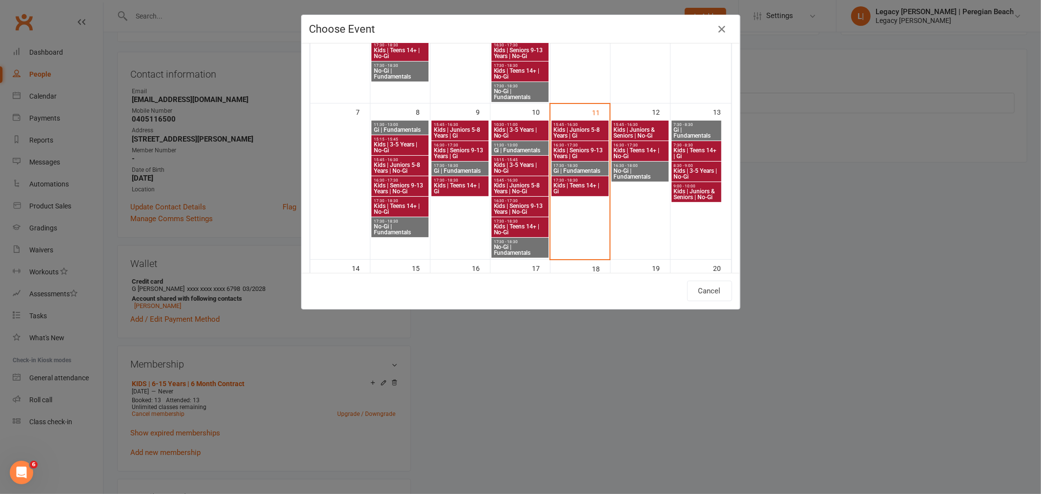
click at [585, 128] on span "Kids | Juniors 5-8 Years | Gi" at bounding box center [580, 133] width 54 height 12
type input "Kids | Juniors 5-8 Years | Gi - Sep 11, 2025 3:45:00 PM"
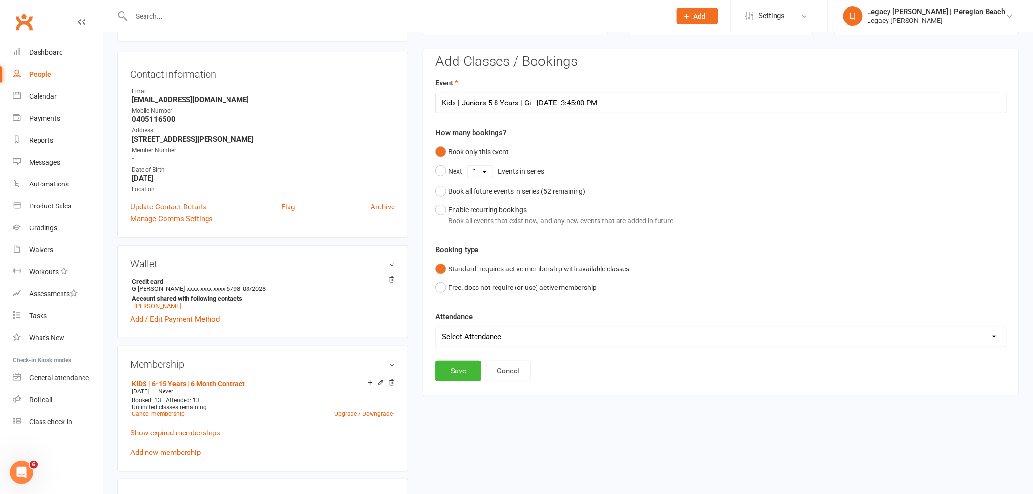
click at [498, 338] on select "Select Attendance Attended Absent" at bounding box center [721, 337] width 570 height 20
select select "0"
click at [436, 327] on select "Select Attendance Attended Absent" at bounding box center [721, 337] width 570 height 20
click at [458, 373] on button "Save" at bounding box center [458, 371] width 46 height 20
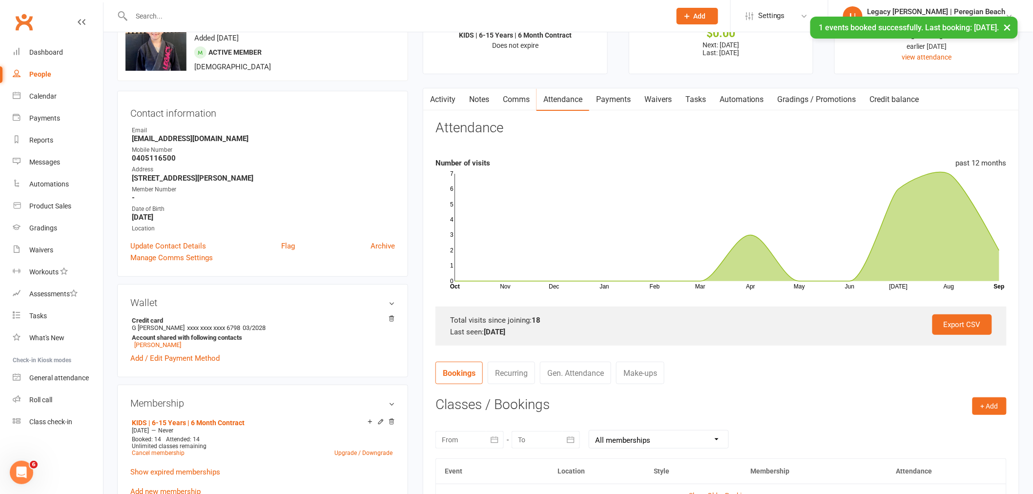
scroll to position [0, 0]
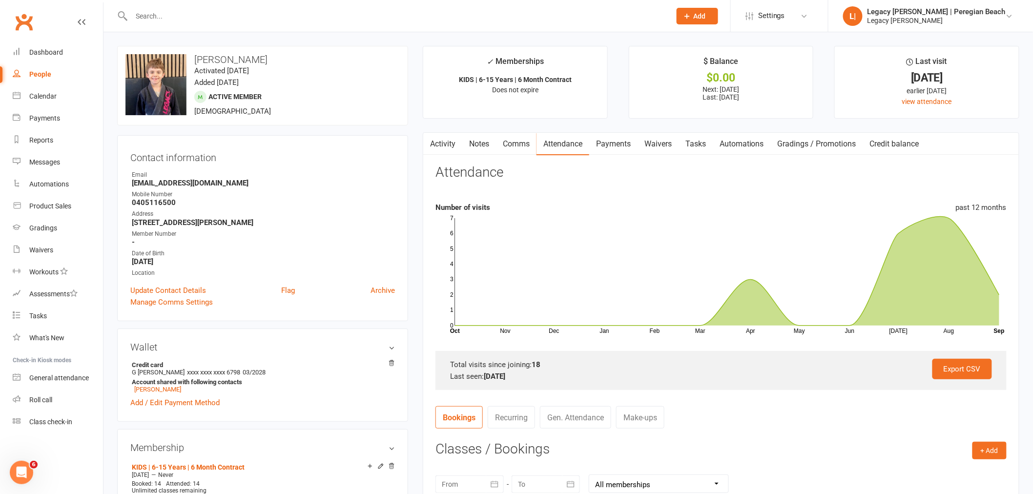
click at [213, 14] on input "text" at bounding box center [395, 16] width 535 height 14
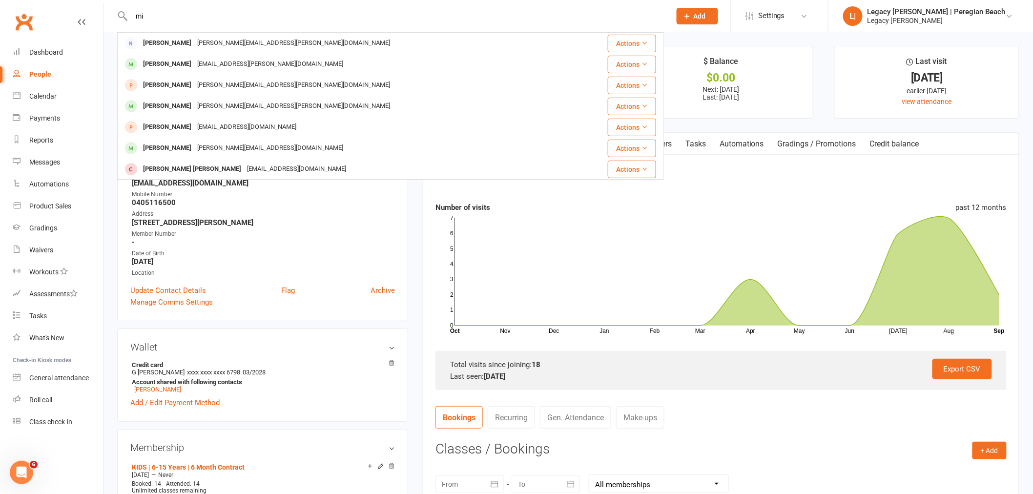
type input "m"
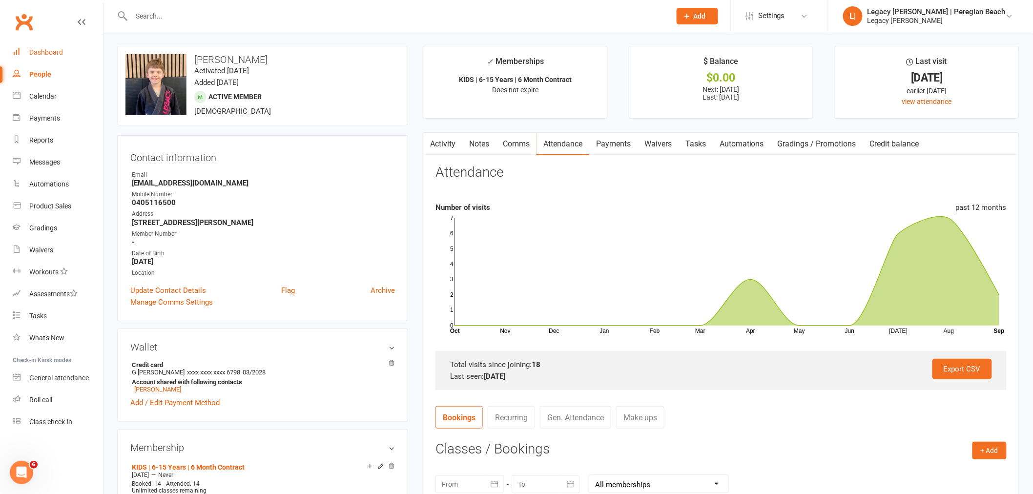
drag, startPoint x: 46, startPoint y: 49, endPoint x: 361, endPoint y: 31, distance: 315.3
click at [46, 49] on div "Dashboard" at bounding box center [46, 52] width 34 height 8
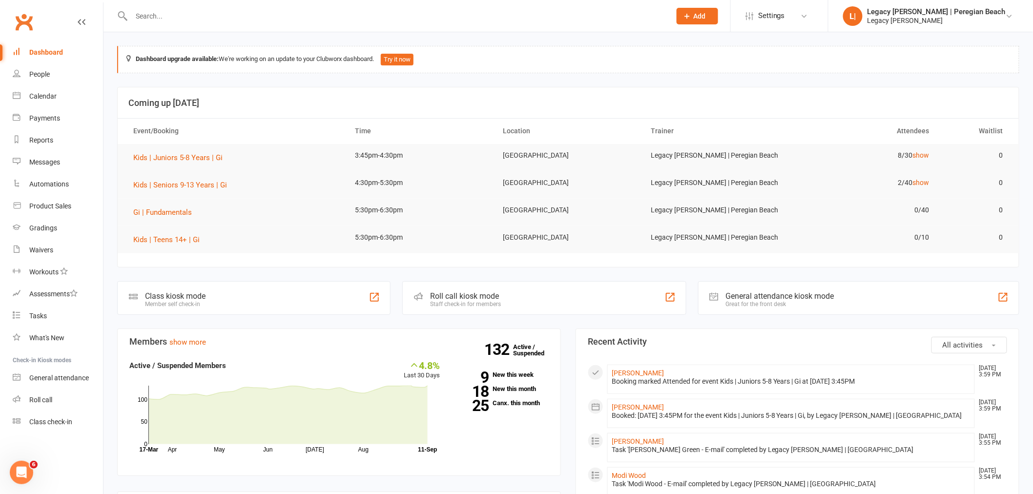
click at [460, 299] on div "Roll call kiosk mode" at bounding box center [465, 295] width 71 height 9
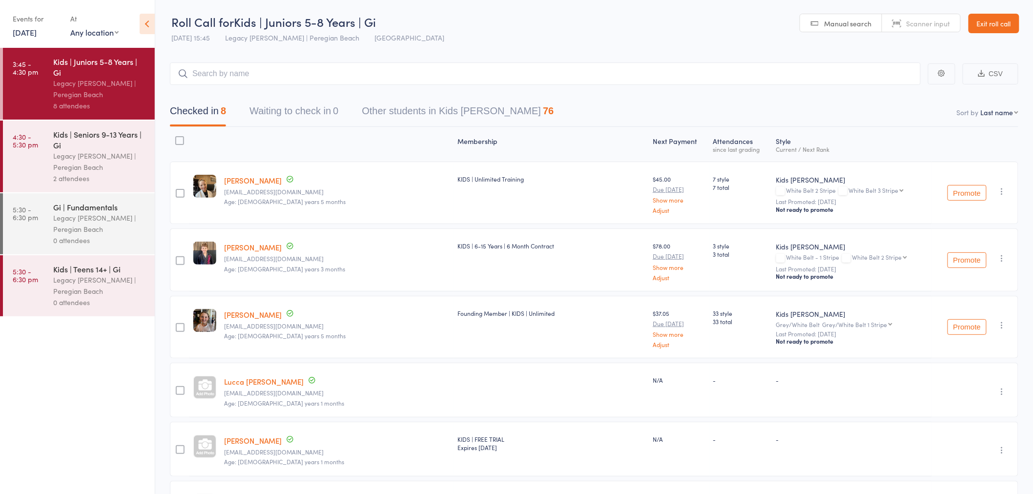
scroll to position [108, 0]
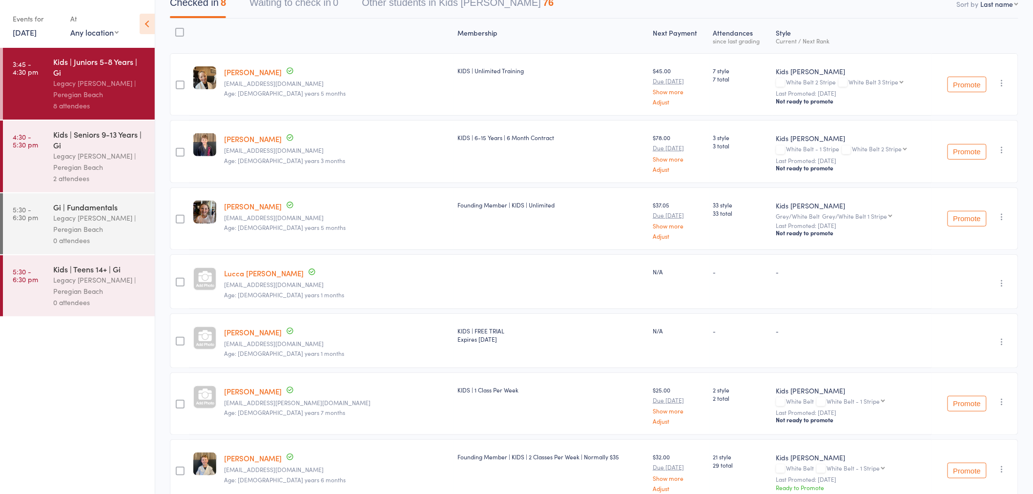
click at [244, 273] on link "Lucca [PERSON_NAME]" at bounding box center [264, 273] width 80 height 10
drag, startPoint x: 102, startPoint y: 143, endPoint x: 159, endPoint y: 149, distance: 57.4
click at [102, 143] on div "Kids | Seniors 9-13 Years | Gi" at bounding box center [99, 139] width 93 height 21
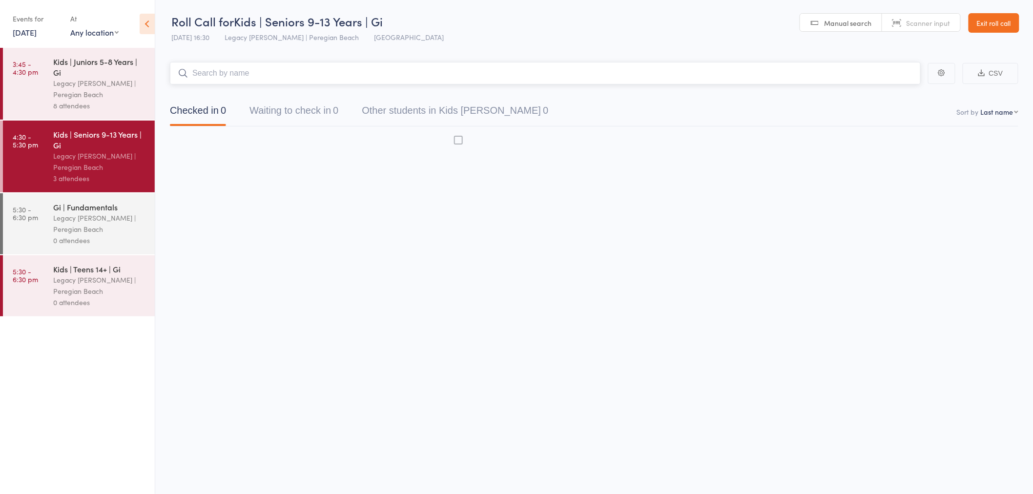
scroll to position [0, 0]
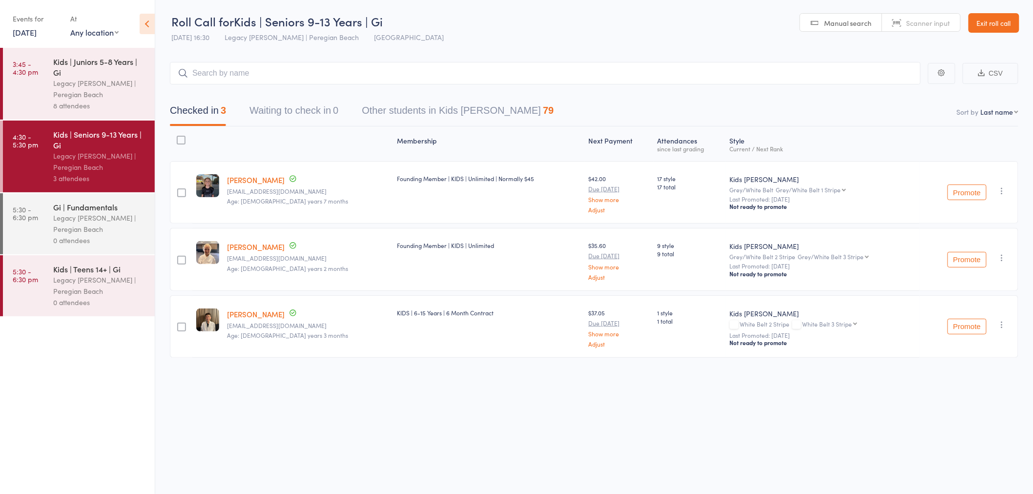
click at [83, 83] on div "Legacy [PERSON_NAME] | Peregian Beach" at bounding box center [99, 89] width 93 height 22
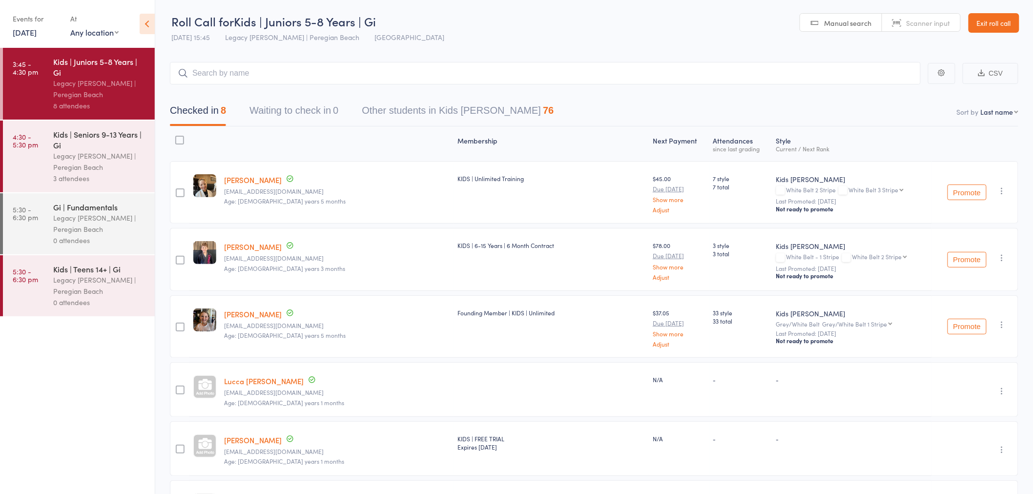
click at [37, 31] on link "11 Sep, 2025" at bounding box center [25, 32] width 24 height 11
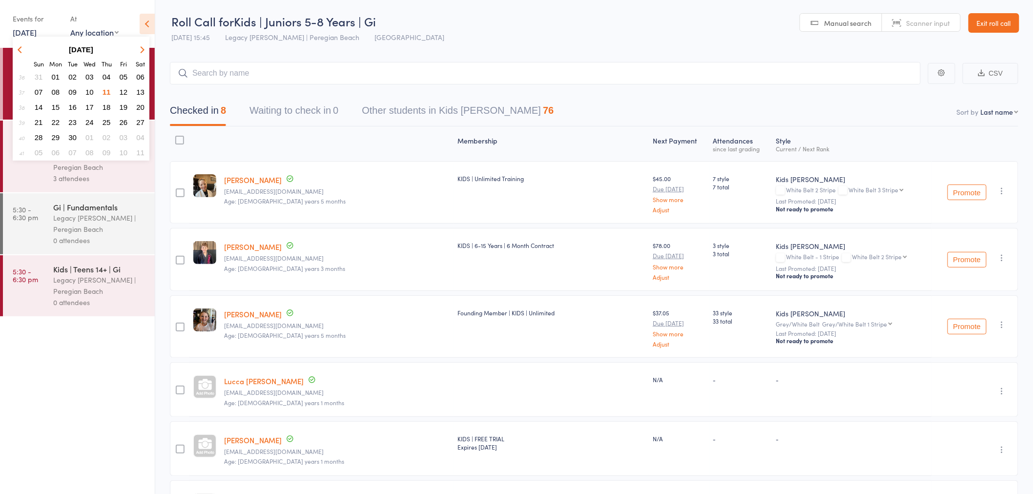
click at [143, 88] on span "13" at bounding box center [140, 92] width 8 height 8
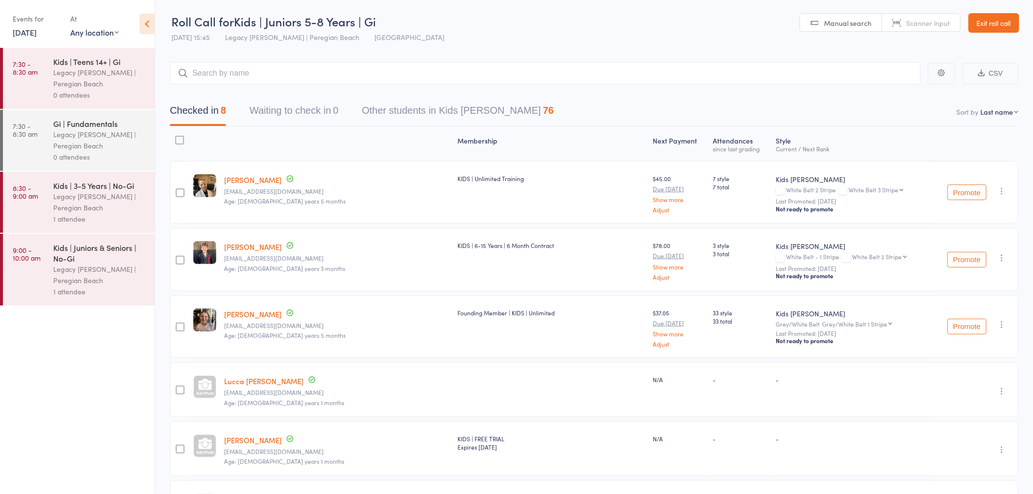
click at [86, 69] on div "Legacy [PERSON_NAME] | Peregian Beach" at bounding box center [99, 78] width 93 height 22
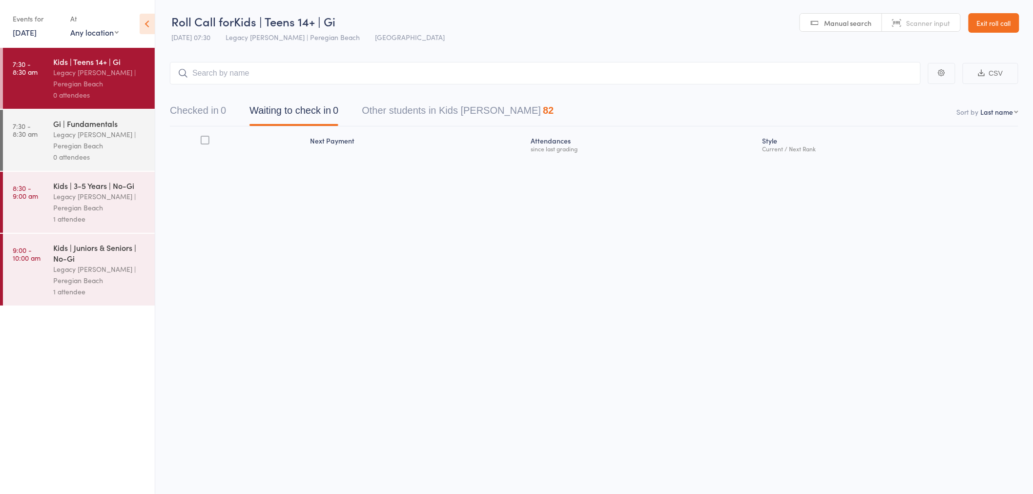
click at [109, 136] on div "Legacy [PERSON_NAME] | Peregian Beach" at bounding box center [99, 140] width 93 height 22
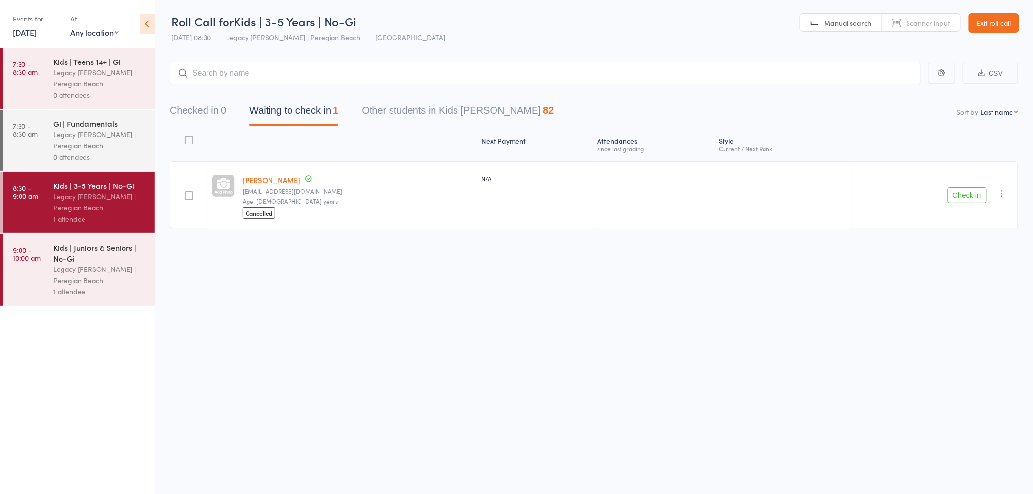
click at [96, 202] on div "Legacy [PERSON_NAME] | Peregian Beach" at bounding box center [99, 202] width 93 height 22
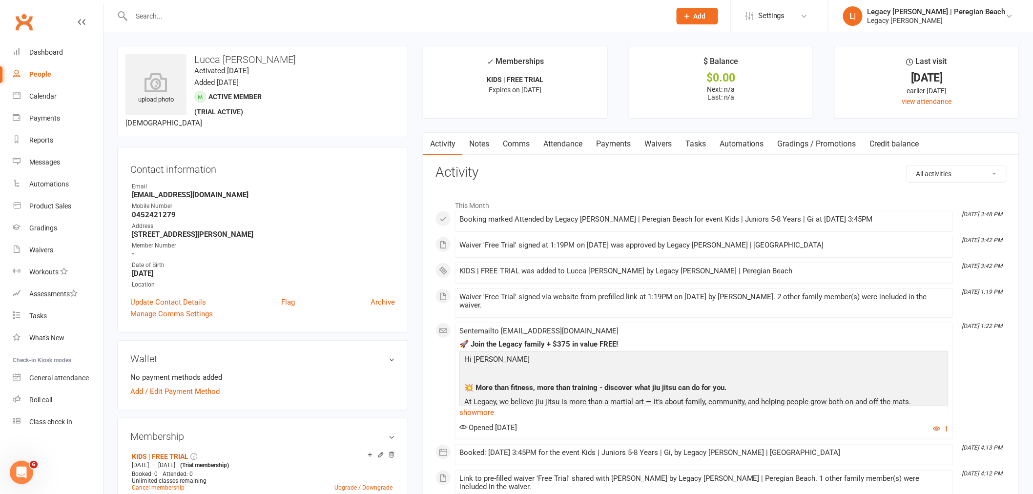
click at [571, 144] on link "Attendance" at bounding box center [562, 144] width 53 height 22
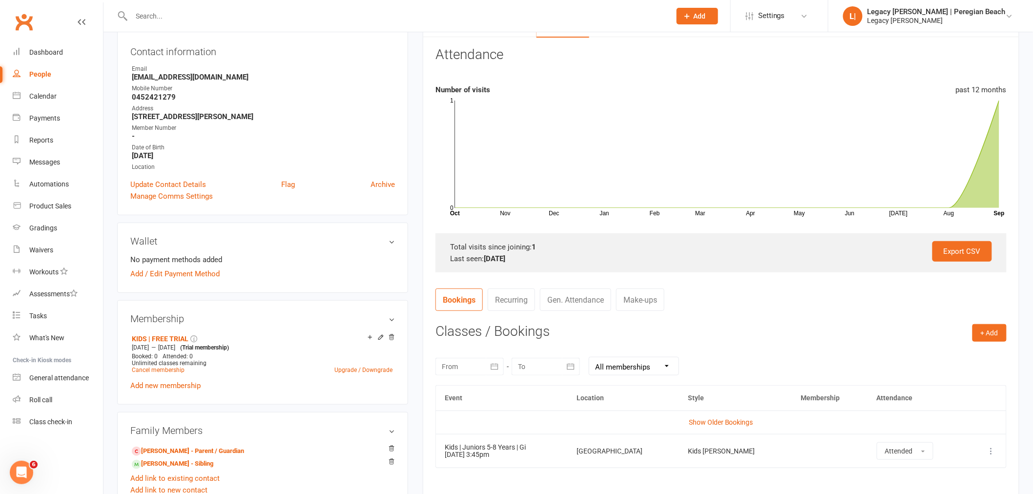
scroll to position [163, 0]
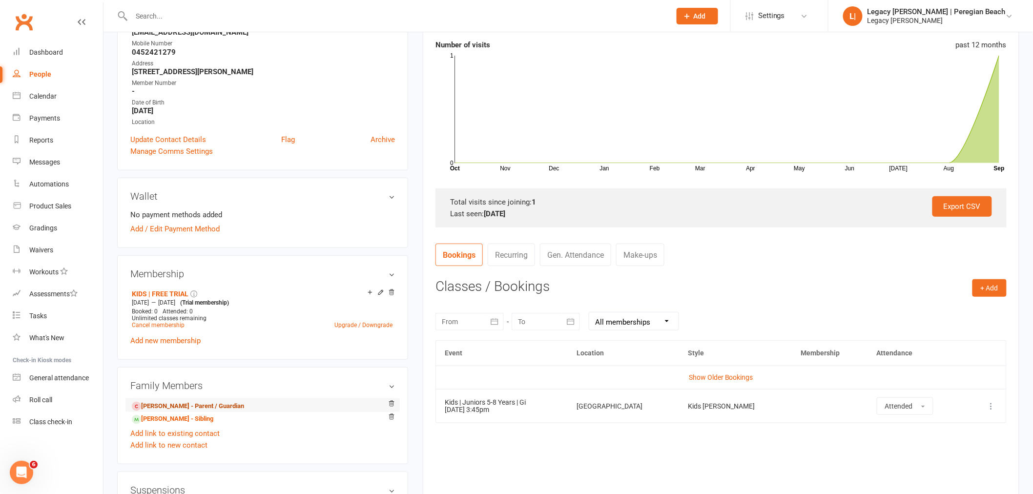
click at [210, 406] on link "Catherine Winter - Parent / Guardian" at bounding box center [188, 406] width 112 height 10
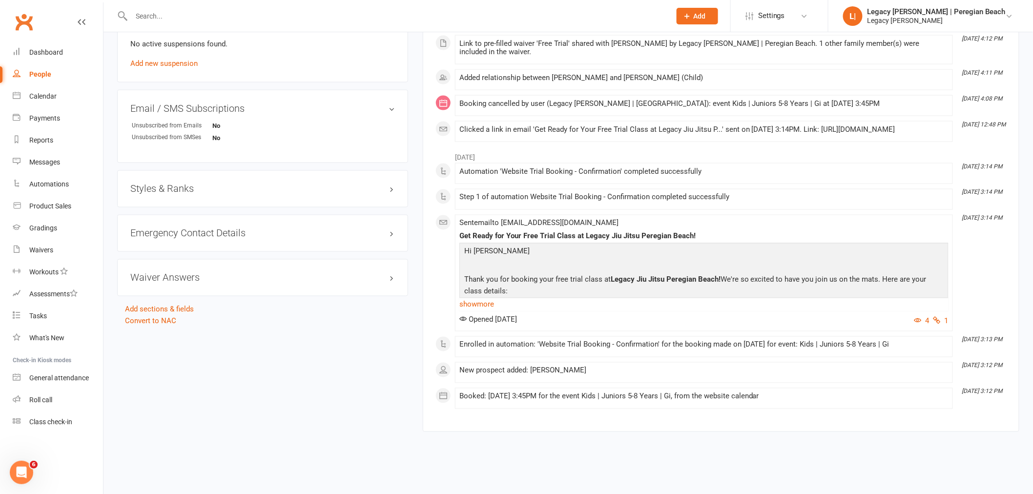
scroll to position [602, 0]
click at [159, 317] on link "Convert to NAC" at bounding box center [150, 321] width 51 height 9
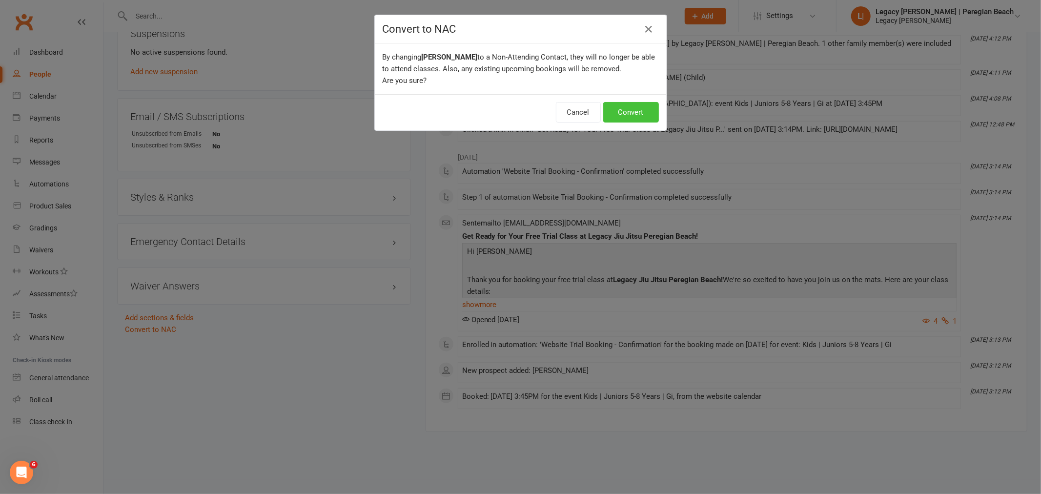
click at [641, 111] on button "Convert" at bounding box center [631, 112] width 56 height 20
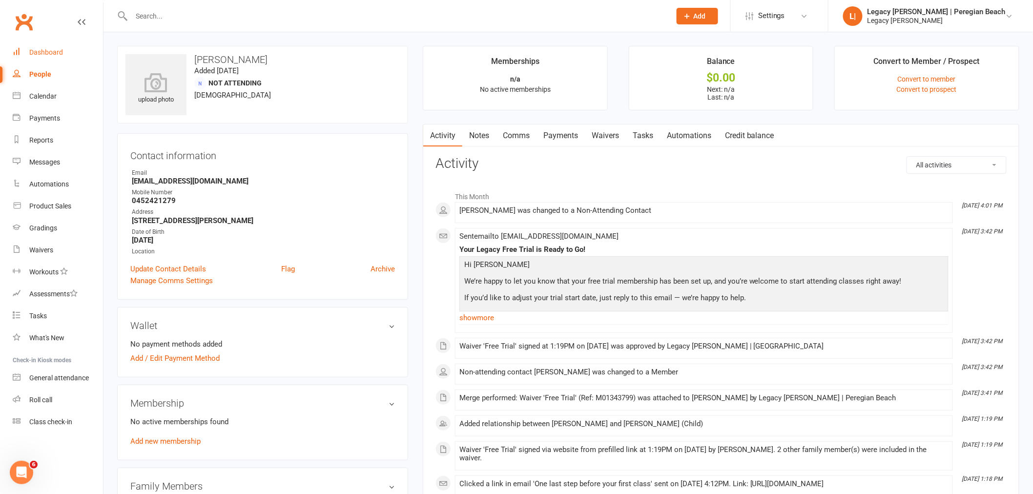
click at [50, 55] on div "Dashboard" at bounding box center [46, 52] width 34 height 8
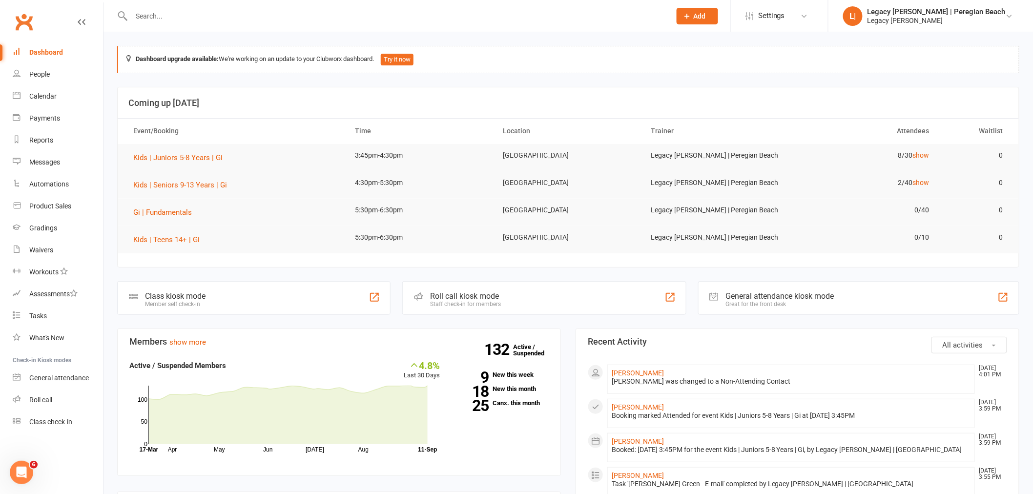
click at [348, 154] on tr "Kids | Juniors 5-8 Years | Gi 3:45pm-4:30pm Peregian Beach Legacy Jiu Jitsu | P…" at bounding box center [568, 157] width 901 height 27
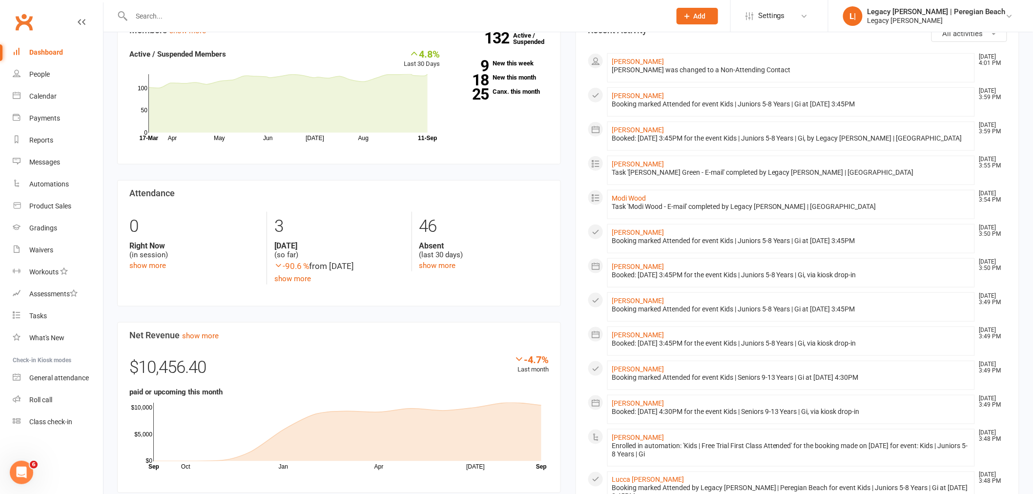
scroll to position [217, 0]
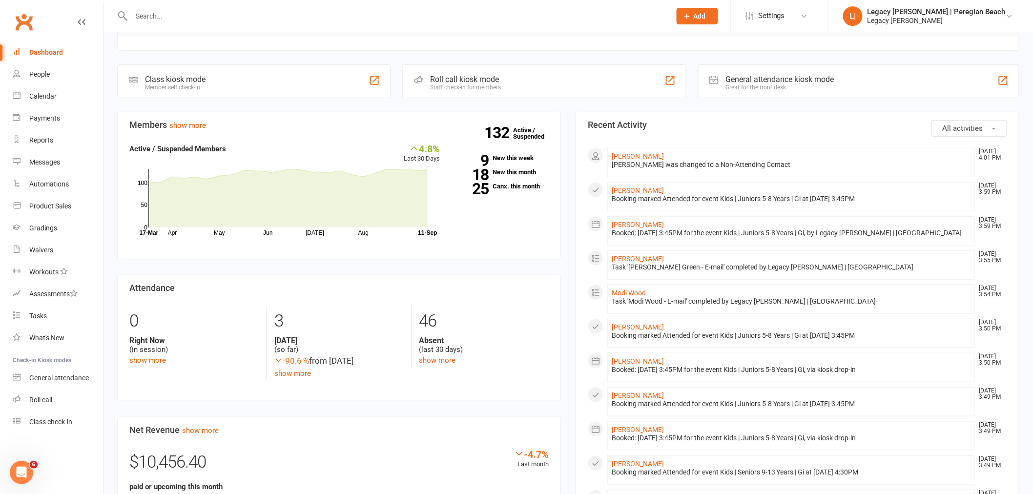
click at [681, 313] on li "Modi Wood Sep 11, 3:54 PM Task 'Modi Wood - E-mail' completed by Legacy Jiu Jit…" at bounding box center [790, 299] width 367 height 29
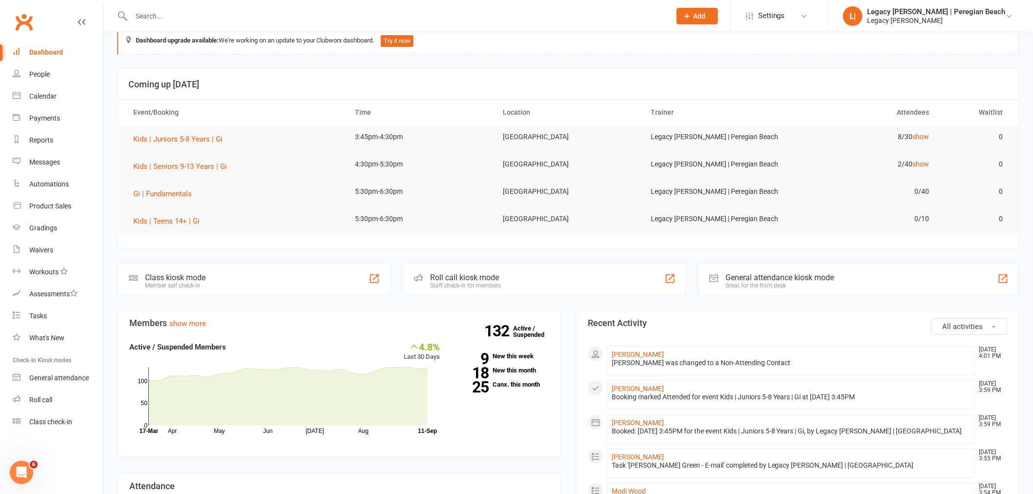
scroll to position [0, 0]
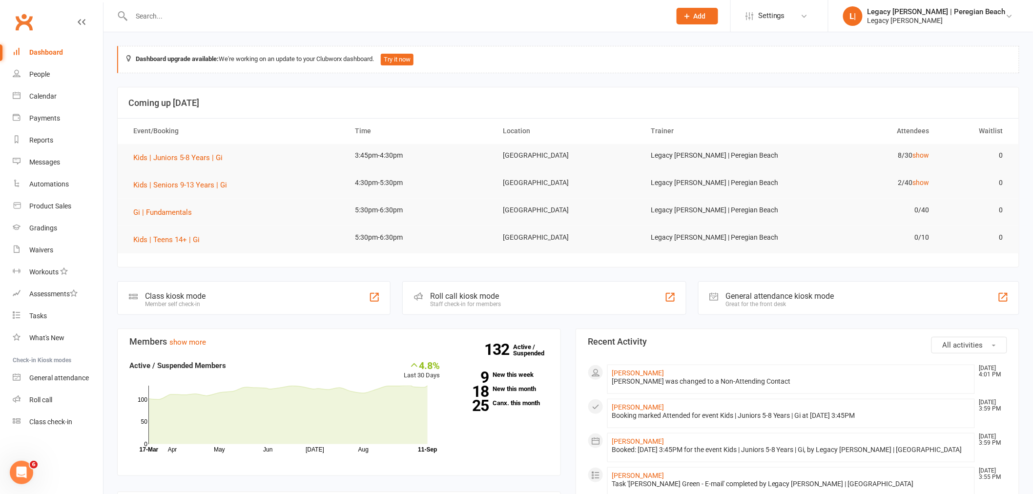
click at [268, 13] on input "text" at bounding box center [395, 16] width 535 height 14
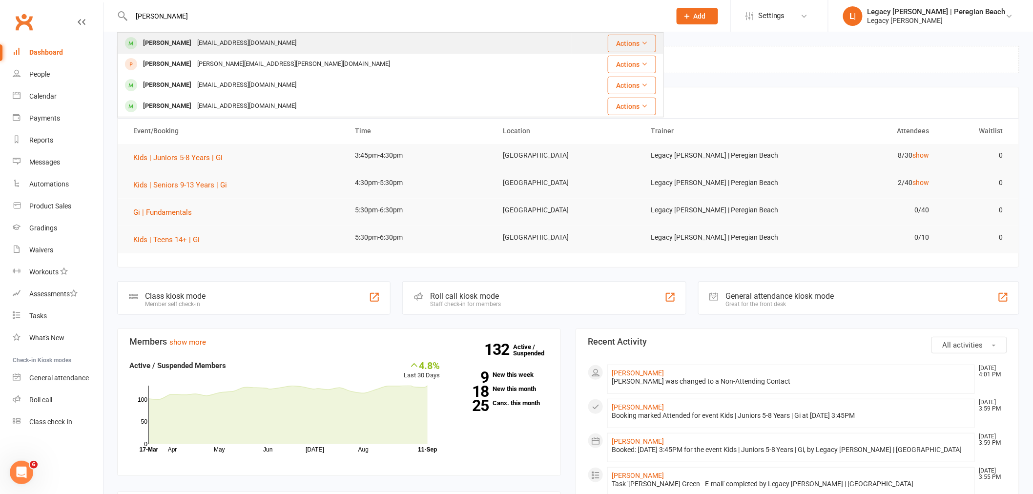
type input "leigh"
click at [272, 47] on div "leighmalcolmson@gmail.com" at bounding box center [246, 43] width 105 height 14
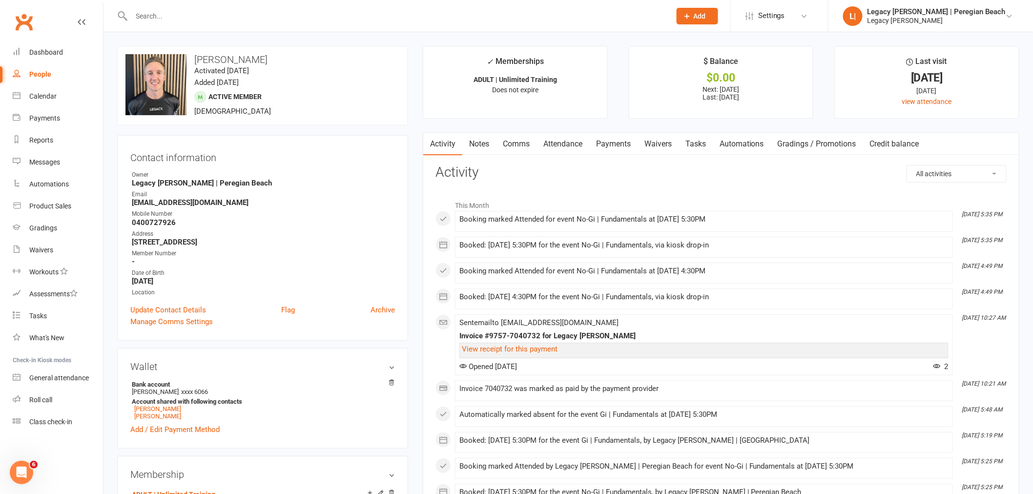
click at [506, 147] on link "Comms" at bounding box center [516, 144] width 41 height 22
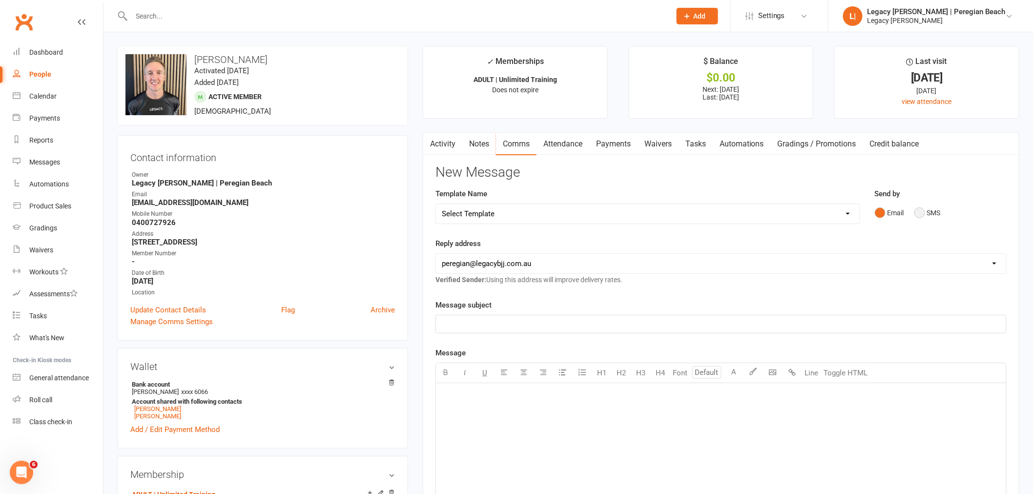
click at [925, 215] on button "SMS" at bounding box center [927, 213] width 26 height 19
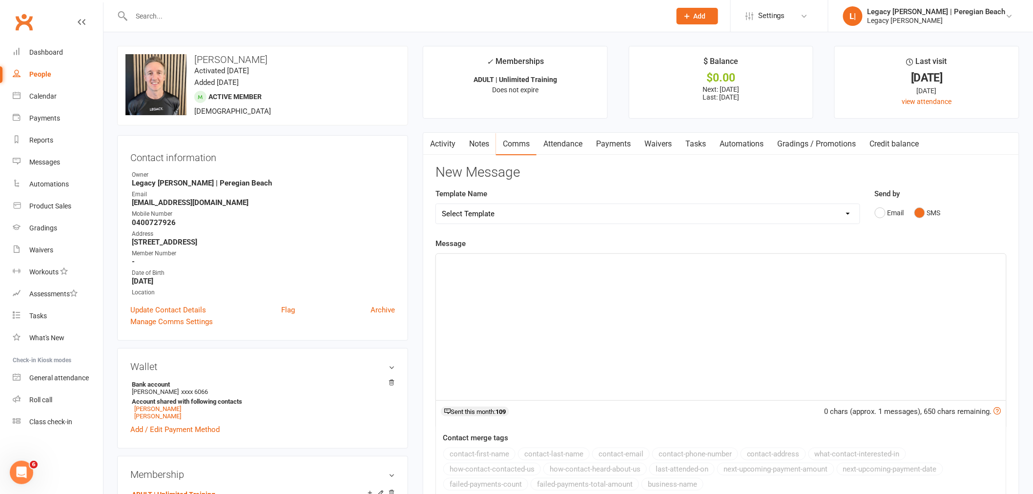
click at [487, 292] on div "﻿" at bounding box center [721, 327] width 570 height 146
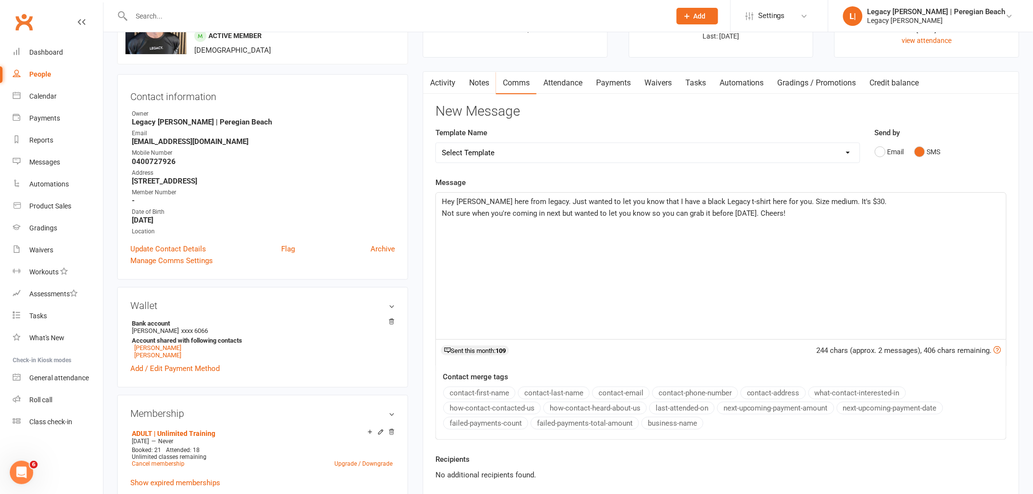
scroll to position [108, 0]
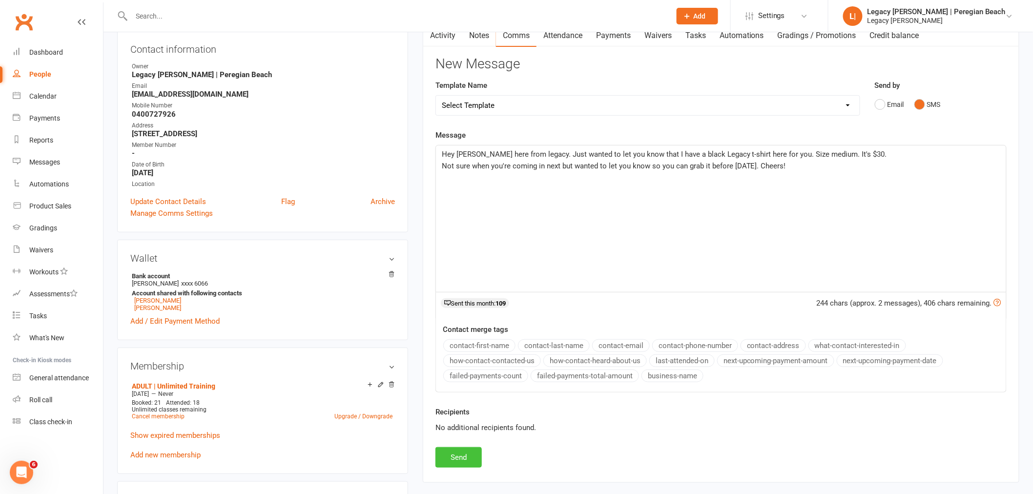
click at [463, 458] on button "Send" at bounding box center [458, 457] width 46 height 20
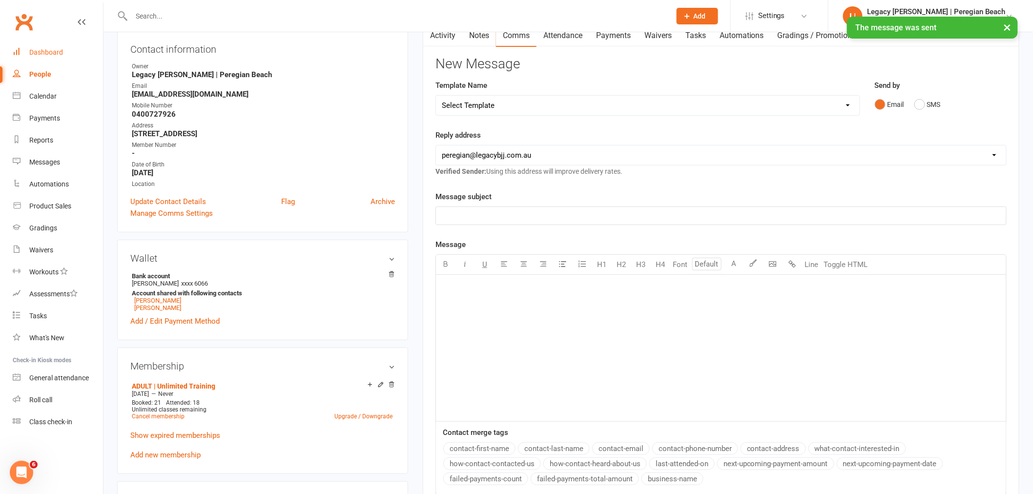
click at [47, 49] on div "Dashboard" at bounding box center [46, 52] width 34 height 8
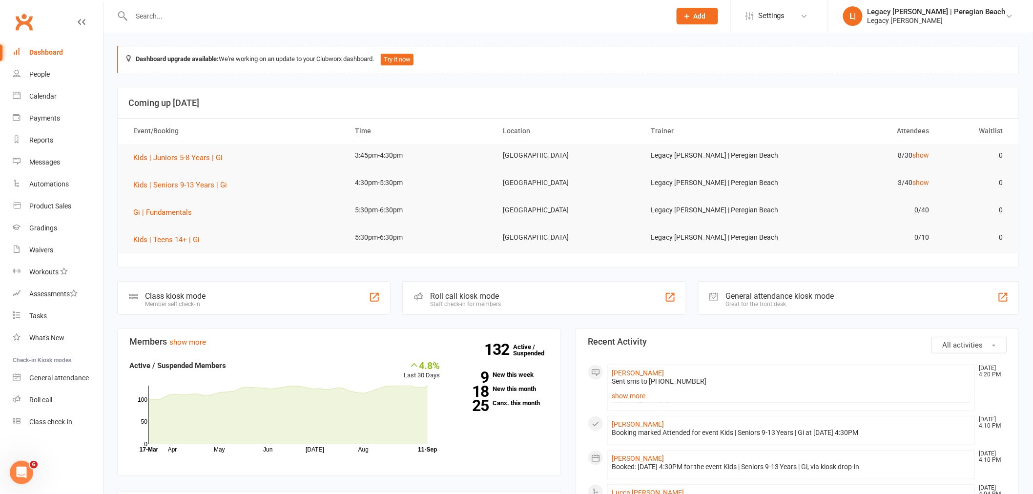
click at [212, 10] on input "text" at bounding box center [395, 16] width 535 height 14
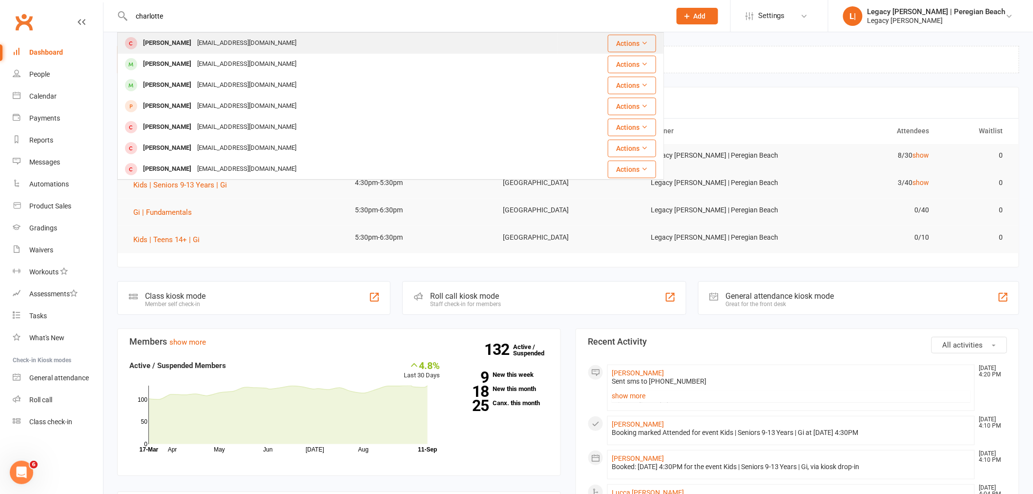
type input "charlotte"
click at [249, 42] on div "charlotteee.p@hotmail.com" at bounding box center [246, 43] width 105 height 14
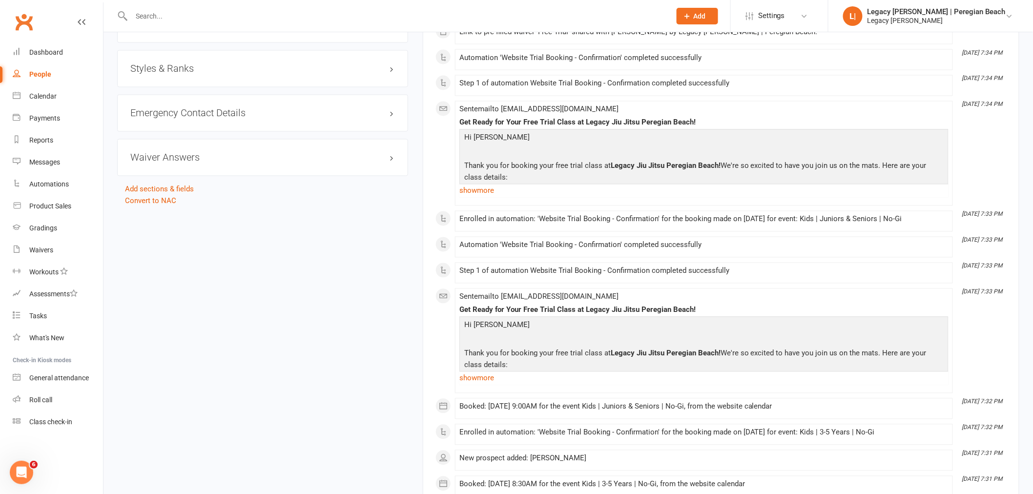
scroll to position [811, 0]
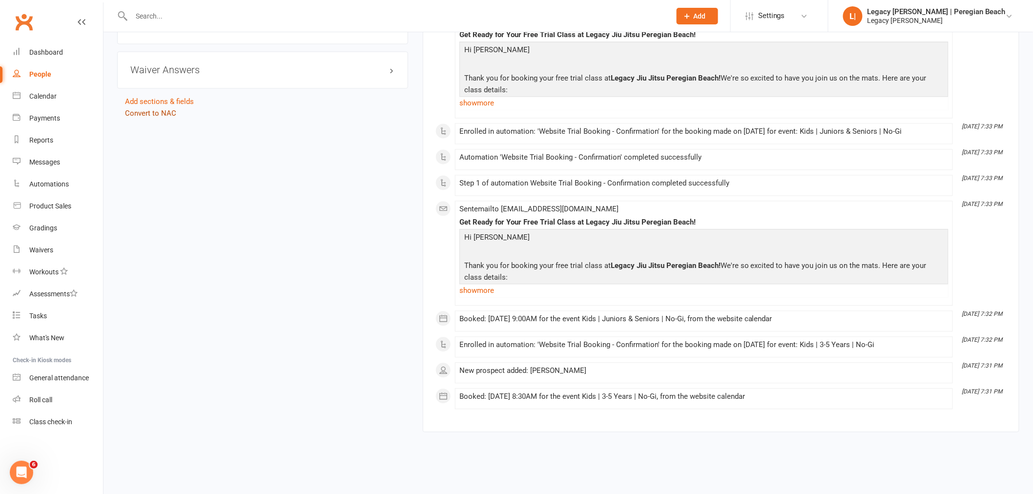
click at [163, 109] on link "Convert to NAC" at bounding box center [150, 113] width 51 height 9
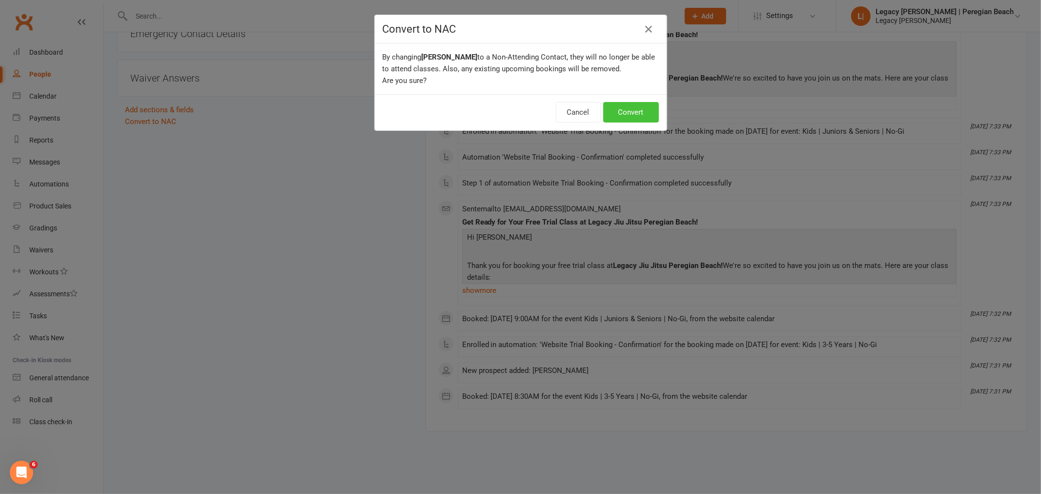
click at [636, 113] on button "Convert" at bounding box center [631, 112] width 56 height 20
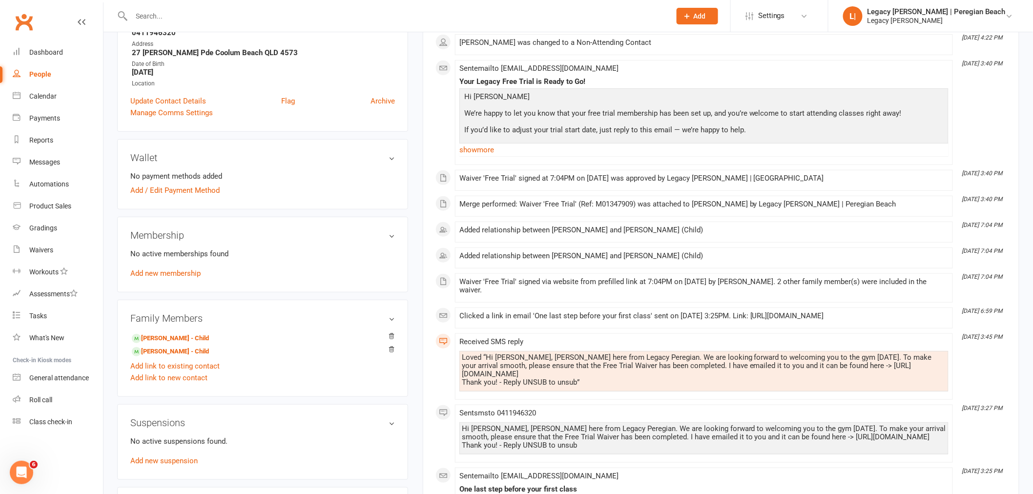
scroll to position [217, 0]
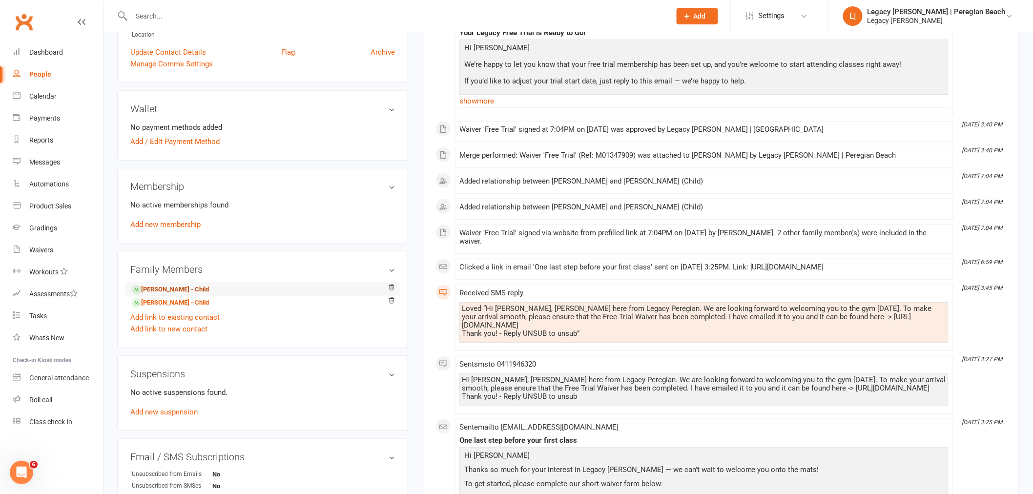
drag, startPoint x: 188, startPoint y: 289, endPoint x: 194, endPoint y: 288, distance: 5.9
click at [188, 289] on link "Parker Powers - Child" at bounding box center [170, 290] width 77 height 10
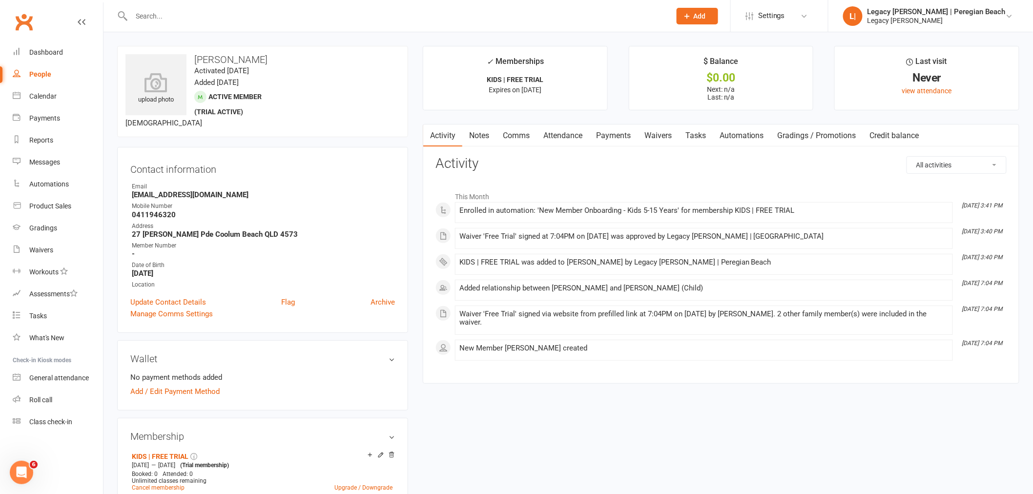
drag, startPoint x: 567, startPoint y: 133, endPoint x: 578, endPoint y: 132, distance: 11.3
click at [578, 132] on link "Attendance" at bounding box center [562, 135] width 53 height 22
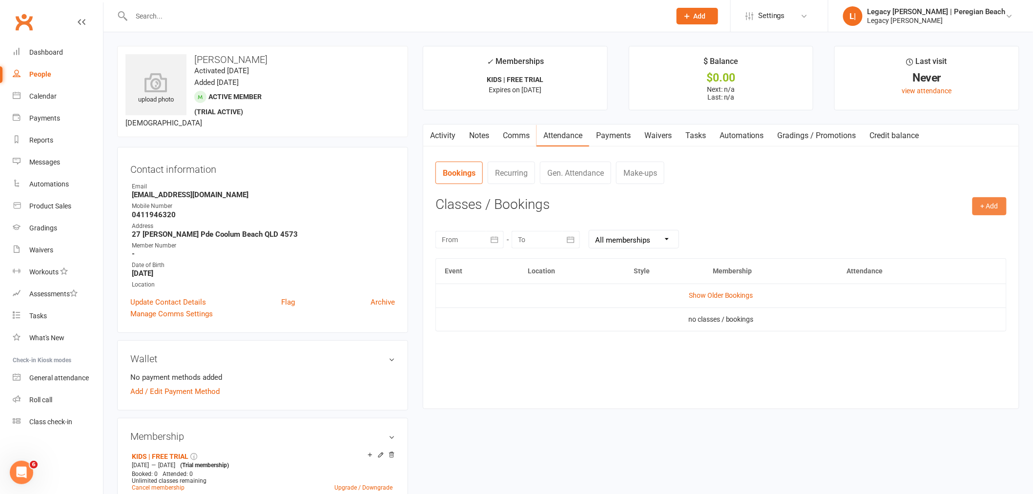
click at [992, 208] on button "+ Add" at bounding box center [989, 206] width 34 height 18
click at [950, 232] on link "Book Event" at bounding box center [957, 229] width 97 height 20
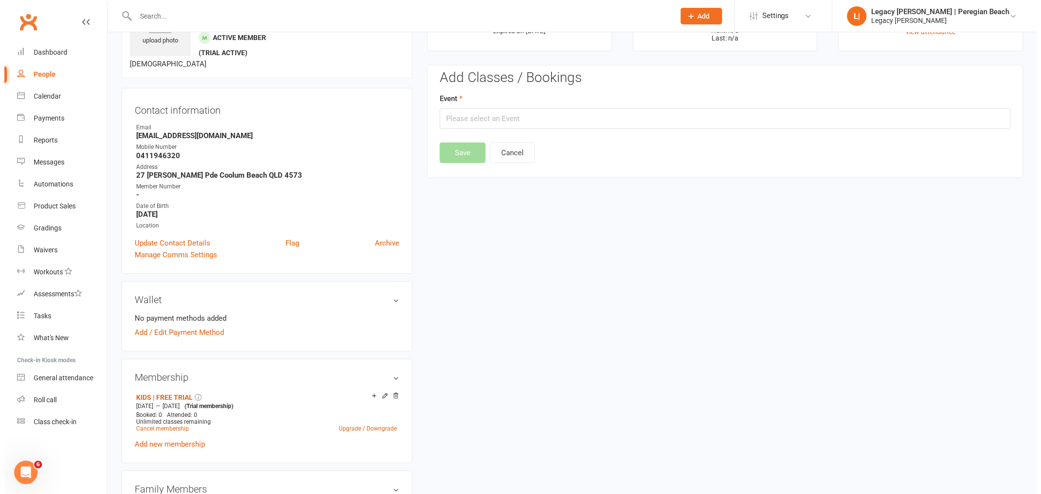
scroll to position [75, 0]
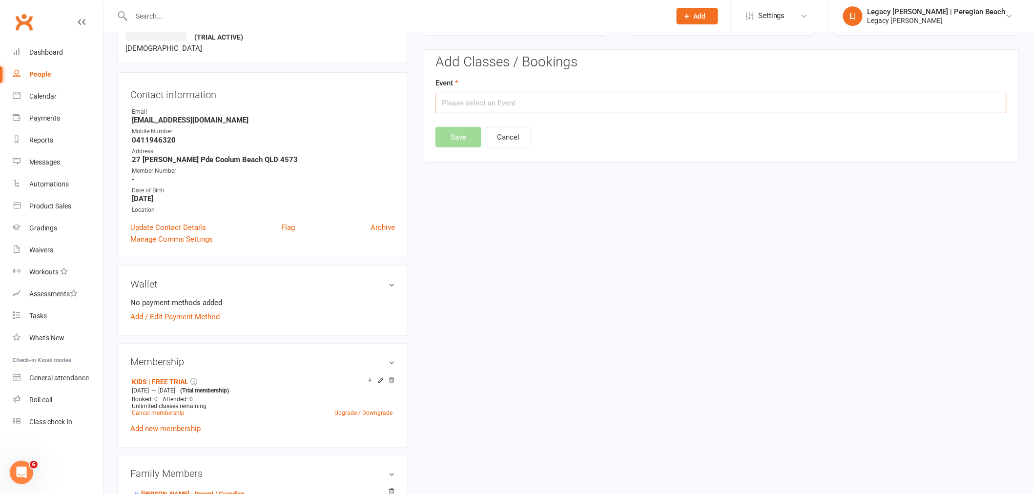
click at [514, 103] on input "text" at bounding box center [720, 103] width 571 height 20
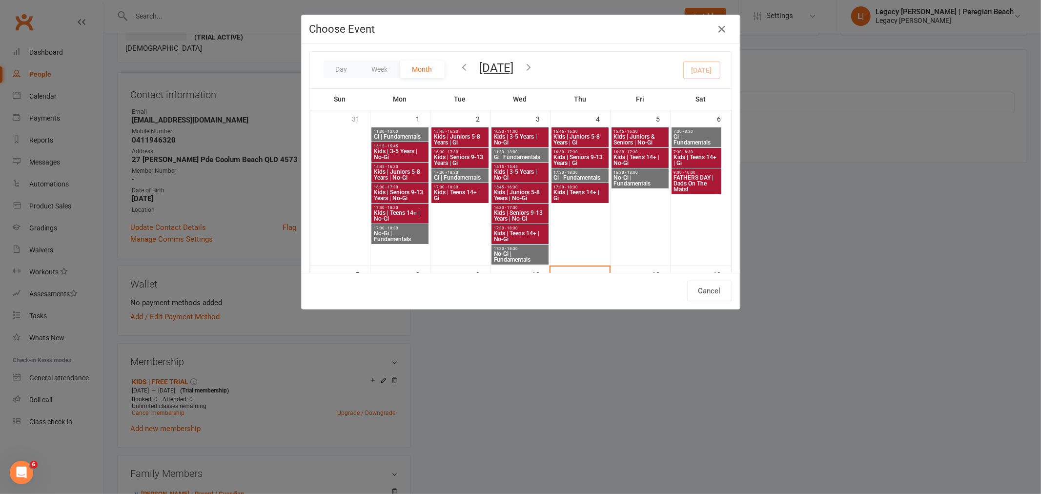
scroll to position [163, 0]
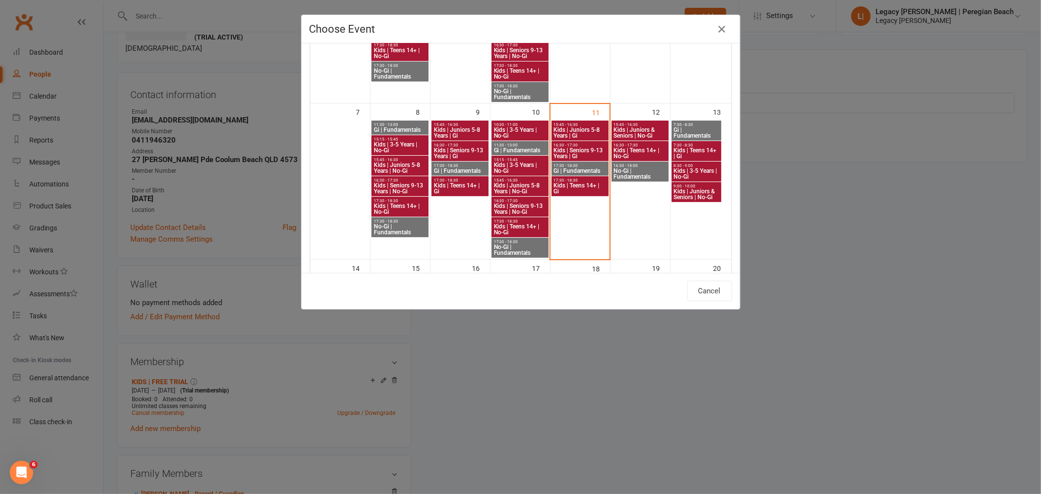
click at [688, 170] on span "Kids | 3-5 Years | No-Gi" at bounding box center [696, 174] width 46 height 12
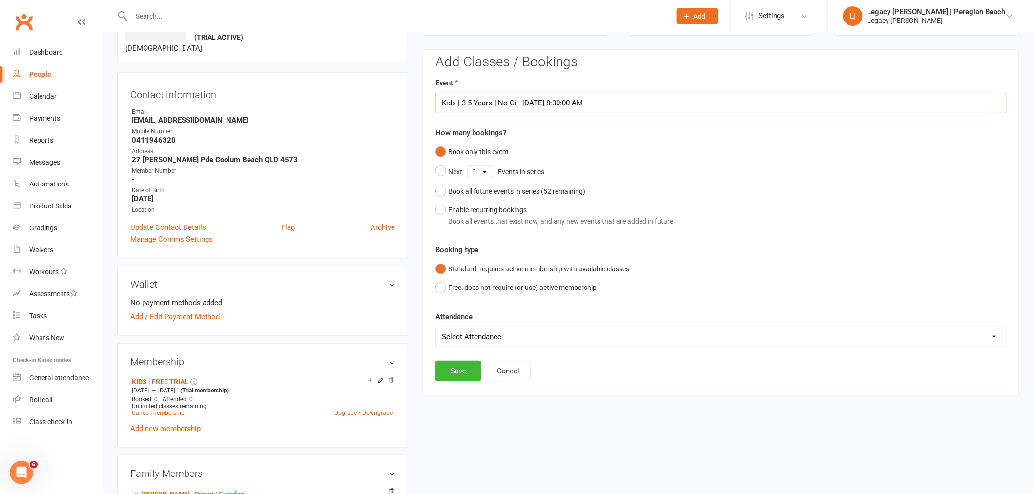
click at [665, 104] on input "Kids | 3-5 Years | No-Gi - Sep 13, 2025 8:30:00 AM" at bounding box center [720, 103] width 571 height 20
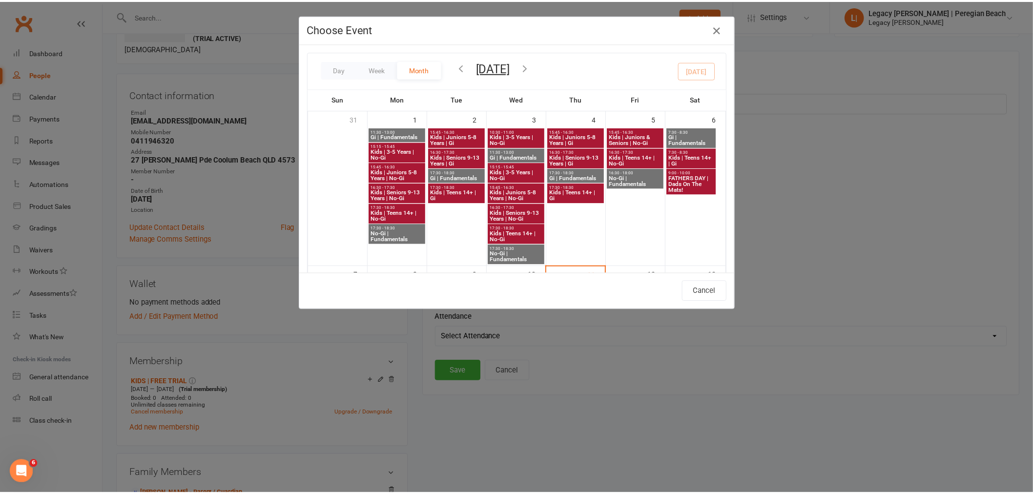
scroll to position [217, 0]
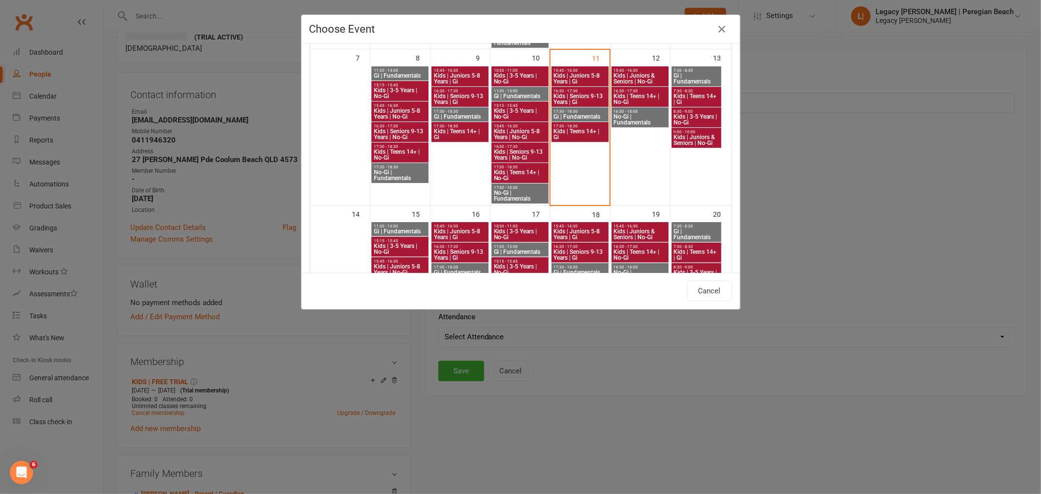
click at [694, 141] on span "Kids | Juniors & Seniors | No-Gi" at bounding box center [696, 140] width 46 height 12
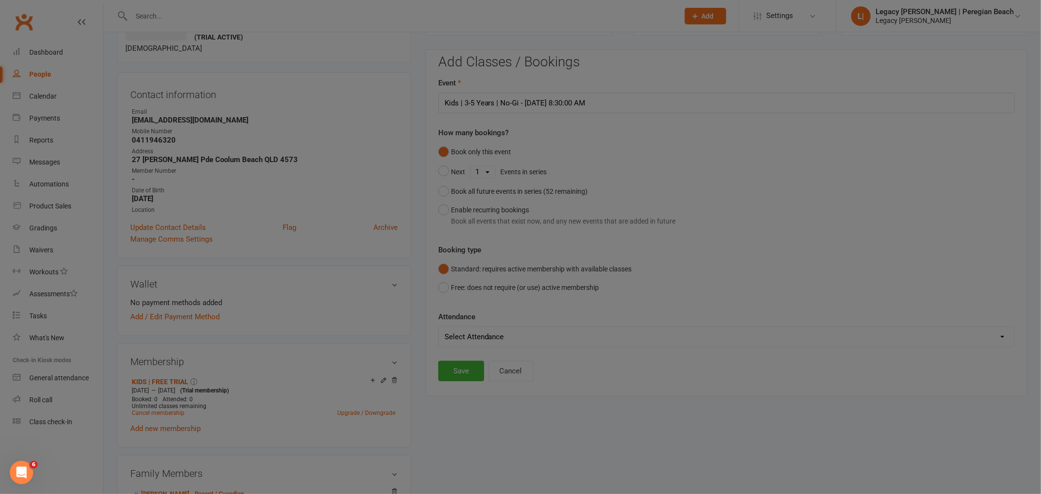
type input "Kids | Juniors & Seniors | No-Gi - Sep 13, 2025 9:00:00 AM"
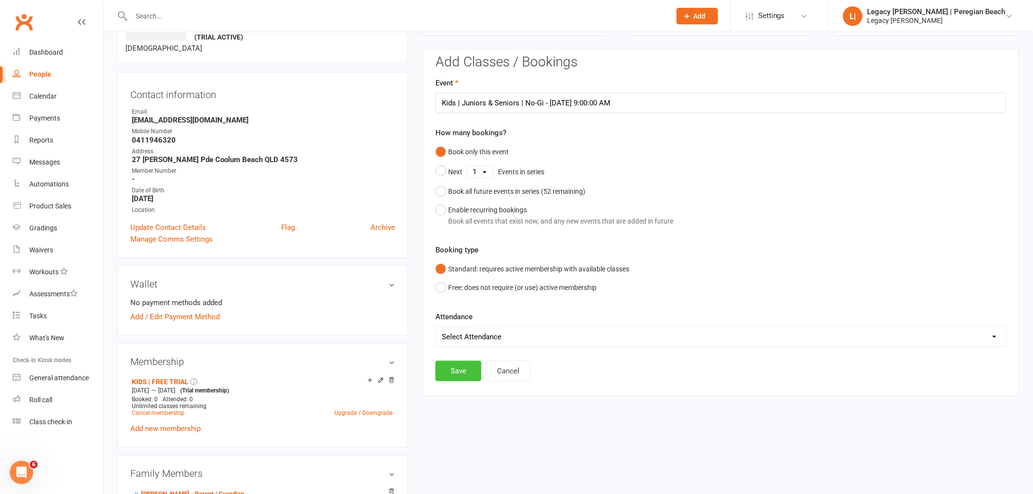
click at [455, 369] on button "Save" at bounding box center [458, 371] width 46 height 20
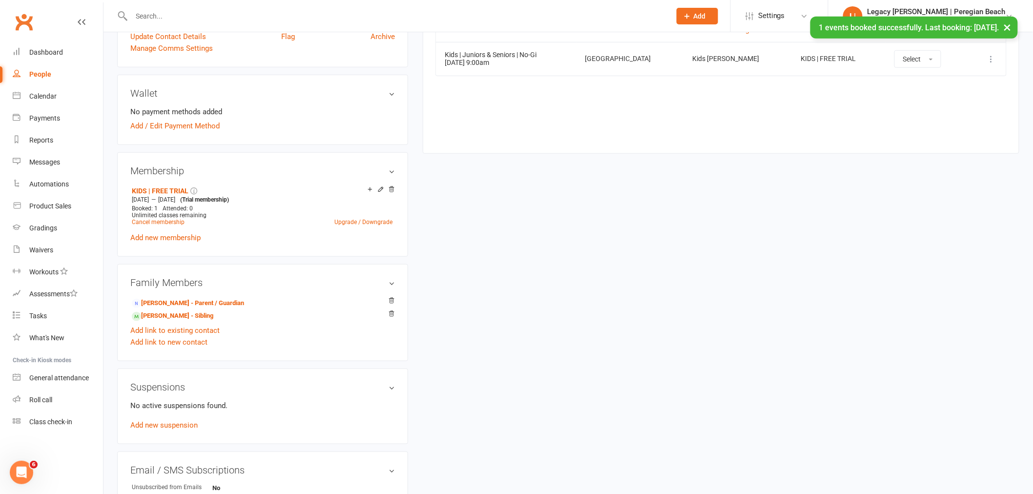
scroll to position [346, 0]
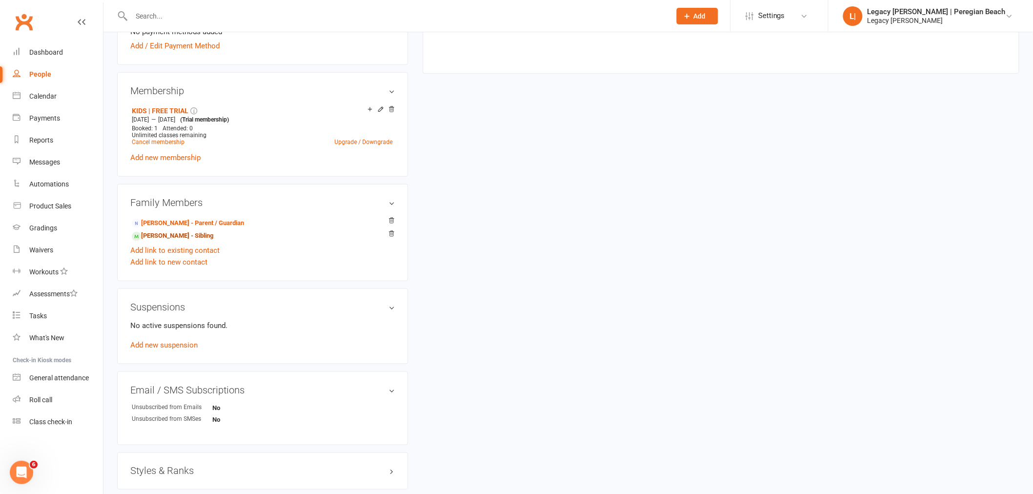
drag, startPoint x: 175, startPoint y: 237, endPoint x: 220, endPoint y: 234, distance: 45.5
click at [175, 237] on link "Hunter Powers - Sibling" at bounding box center [172, 236] width 81 height 10
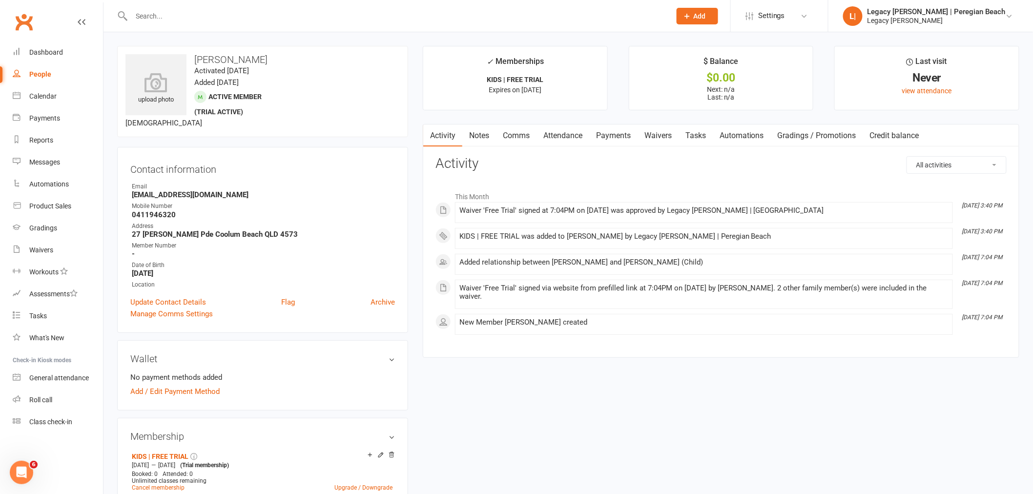
click at [559, 134] on link "Attendance" at bounding box center [562, 135] width 53 height 22
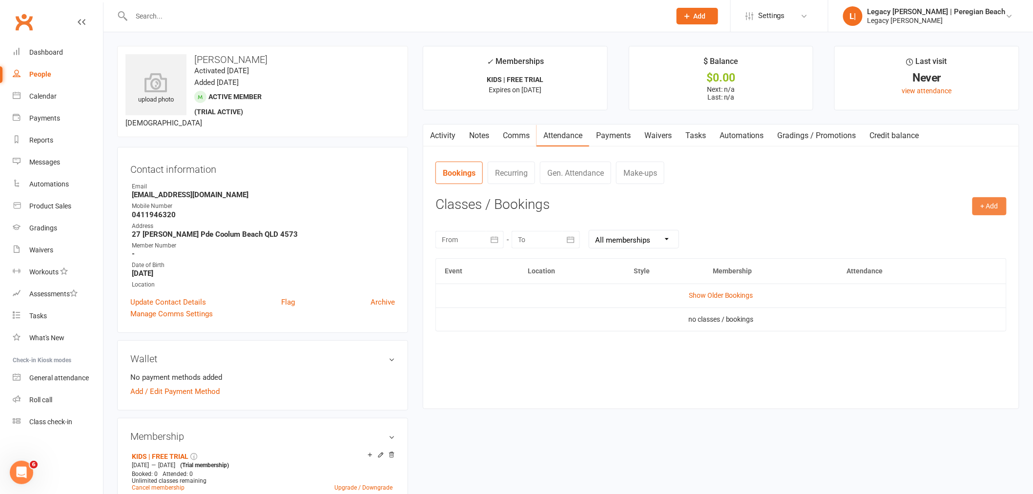
click at [982, 210] on button "+ Add" at bounding box center [989, 206] width 34 height 18
click at [940, 225] on link "Book Event" at bounding box center [957, 229] width 97 height 20
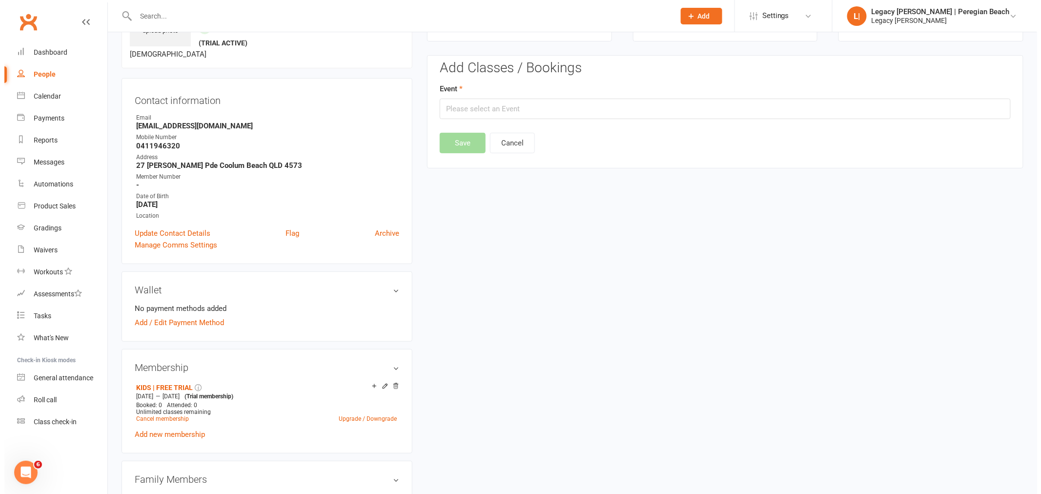
scroll to position [75, 0]
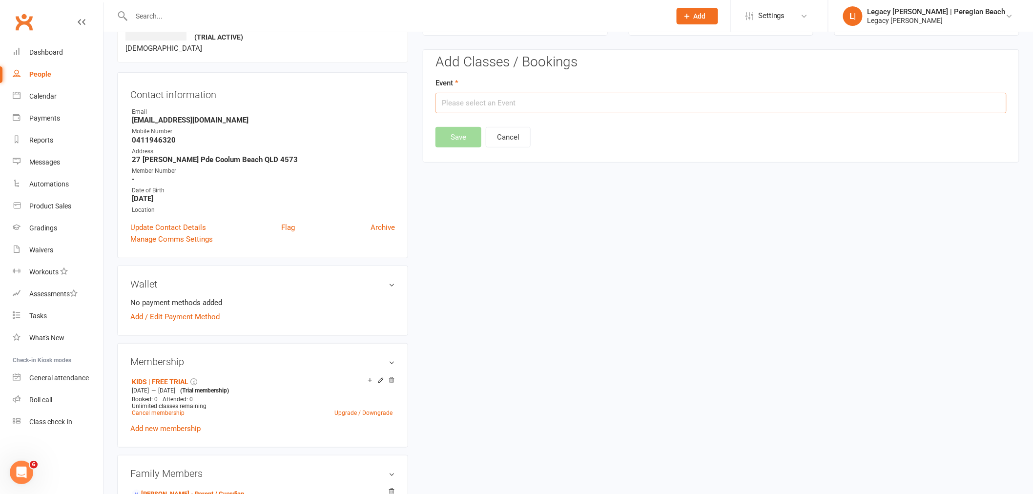
click at [637, 103] on input "text" at bounding box center [720, 103] width 571 height 20
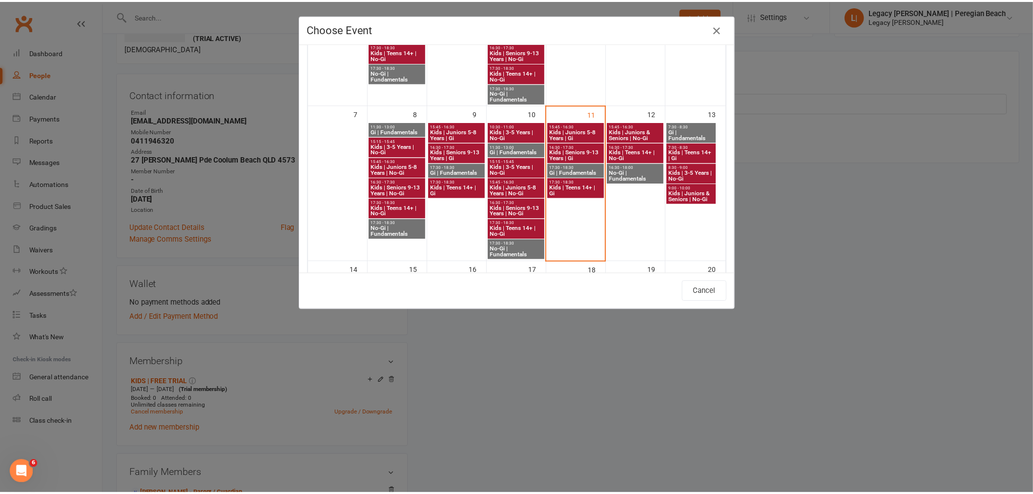
scroll to position [163, 0]
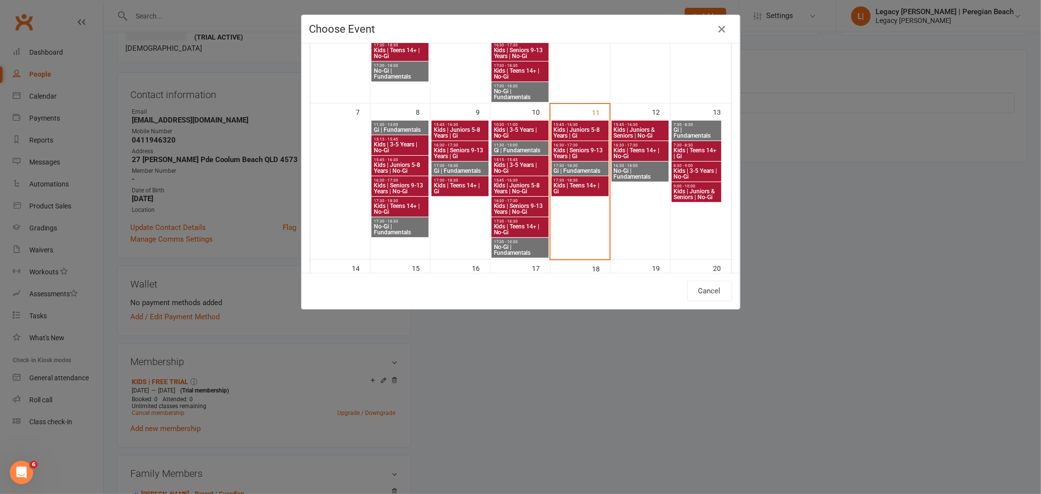
click at [695, 171] on span "Kids | 3-5 Years | No-Gi" at bounding box center [696, 174] width 46 height 12
type input "Kids | 3-5 Years | No-Gi - Sep 13, 2025 8:30:00 AM"
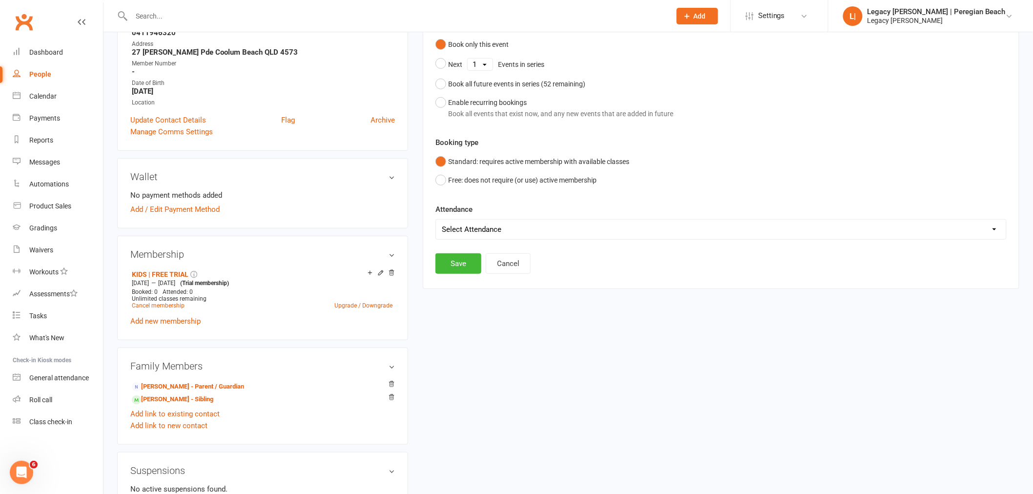
scroll to position [183, 0]
click at [598, 228] on select "Select Attendance Attended Absent" at bounding box center [721, 229] width 570 height 20
click at [464, 261] on button "Save" at bounding box center [458, 262] width 46 height 20
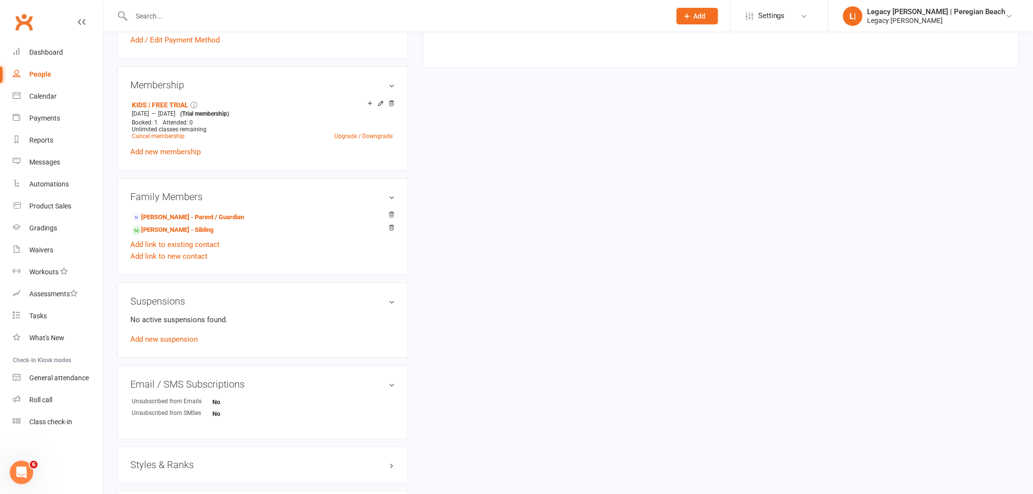
scroll to position [454, 0]
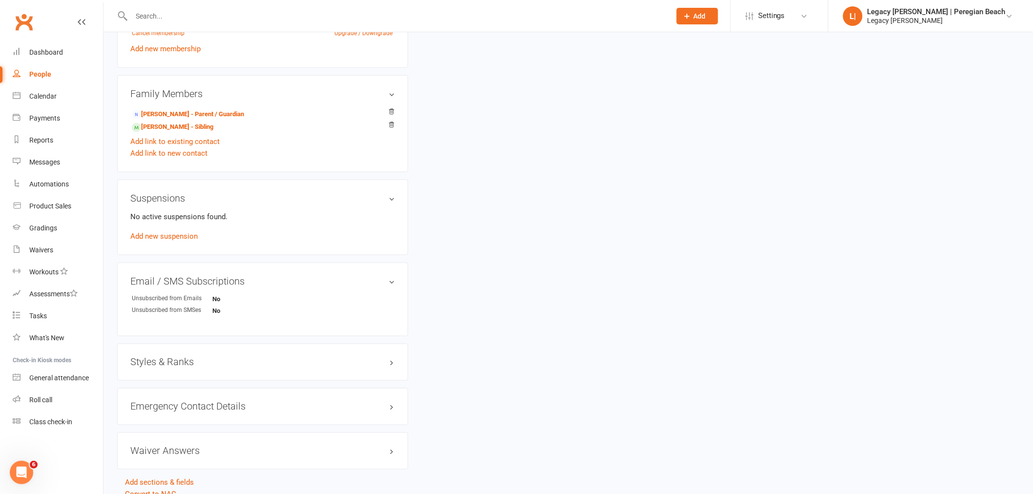
click at [175, 365] on h3 "Styles & Ranks" at bounding box center [262, 362] width 265 height 11
click at [147, 399] on link "Add new style" at bounding box center [152, 400] width 45 height 9
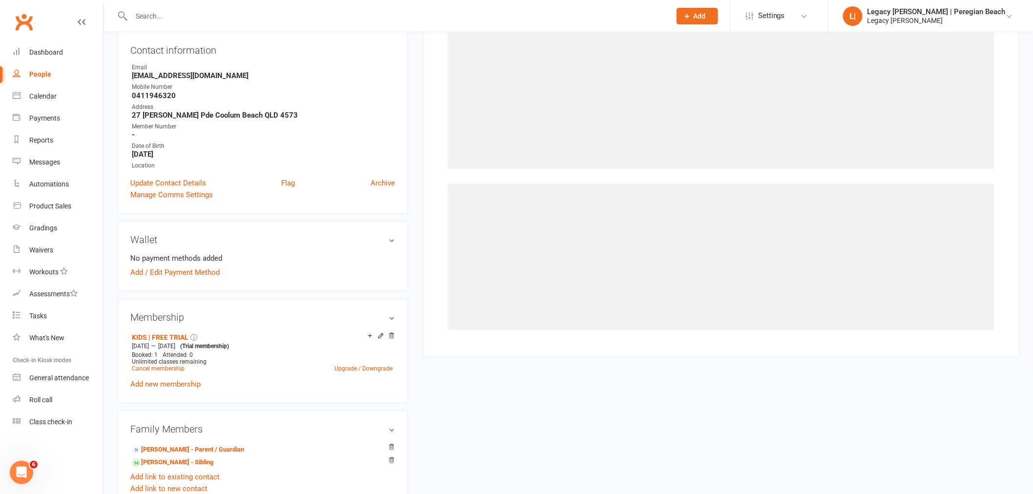
scroll to position [75, 0]
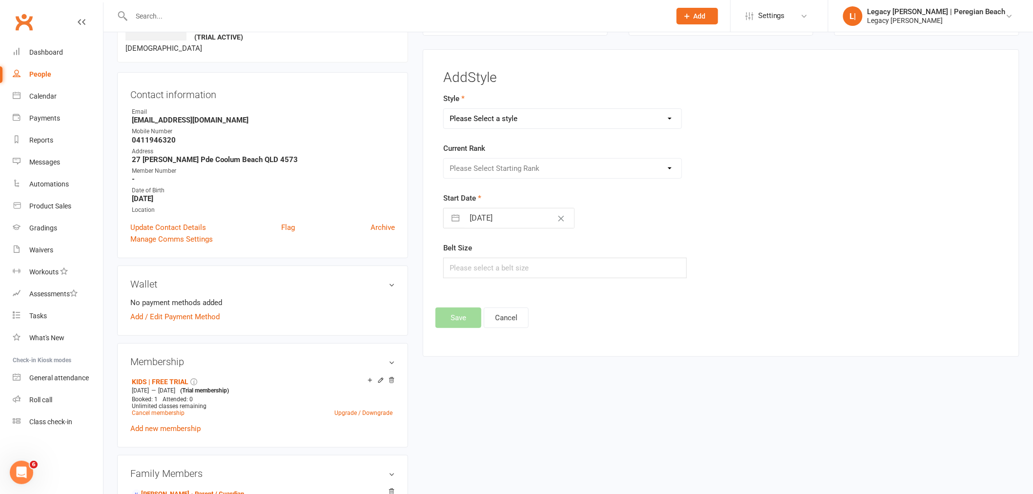
click at [593, 120] on select "Please Select a style Jiu Jitsu Kids Jiu Jitsu Sponsorship" at bounding box center [563, 119] width 238 height 20
select select "3395"
click at [444, 109] on select "Please Select a style Jiu Jitsu Kids Jiu Jitsu Sponsorship" at bounding box center [563, 119] width 238 height 20
click at [584, 169] on select "Please Select Starting Rank White Belt White Belt - 1 Stripe White Belt 2 Strip…" at bounding box center [563, 169] width 238 height 20
select select "40067"
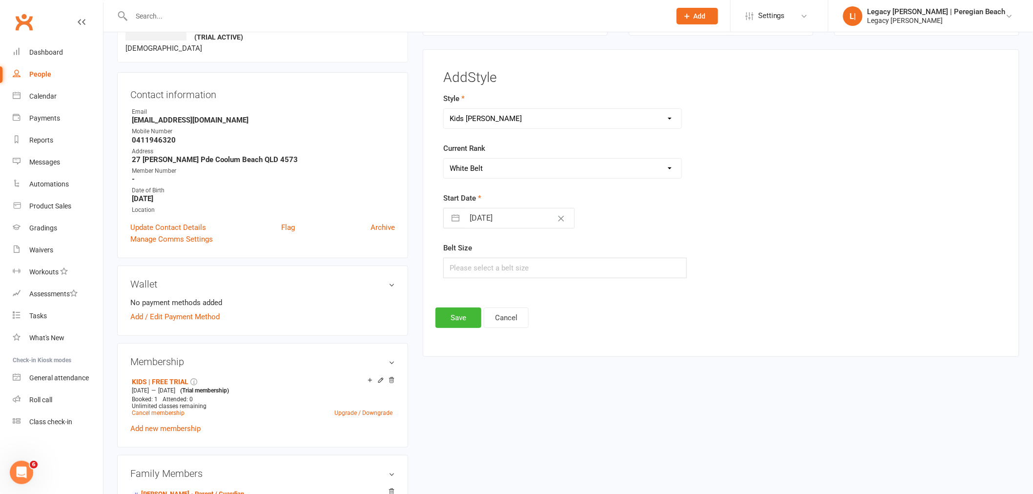
click at [444, 159] on select "Please Select Starting Rank White Belt White Belt - 1 Stripe White Belt 2 Strip…" at bounding box center [563, 169] width 238 height 20
click at [519, 222] on input "11 Sep 2025" at bounding box center [519, 218] width 110 height 20
select select "7"
select select "2025"
select select "8"
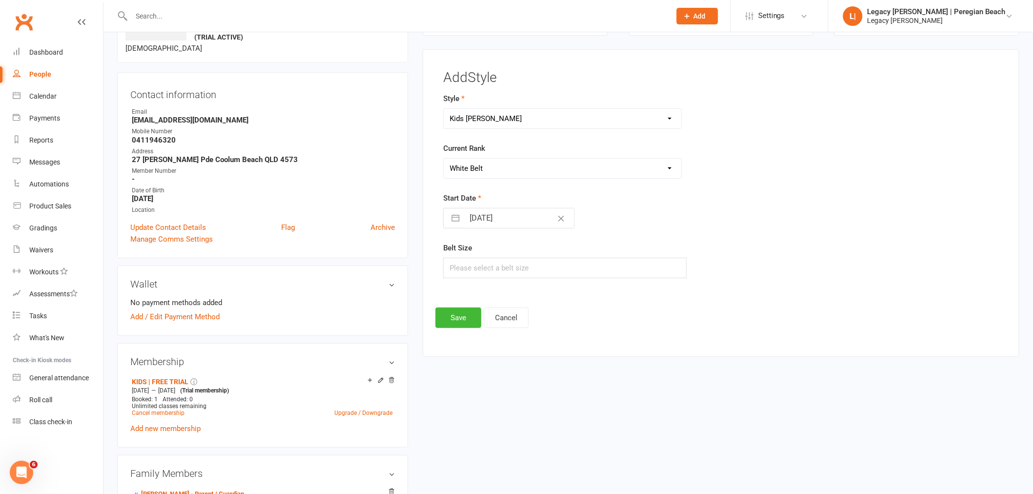
select select "2025"
select select "9"
select select "2025"
click at [576, 313] on td "13" at bounding box center [577, 311] width 19 height 19
type input "13 Sep 2025"
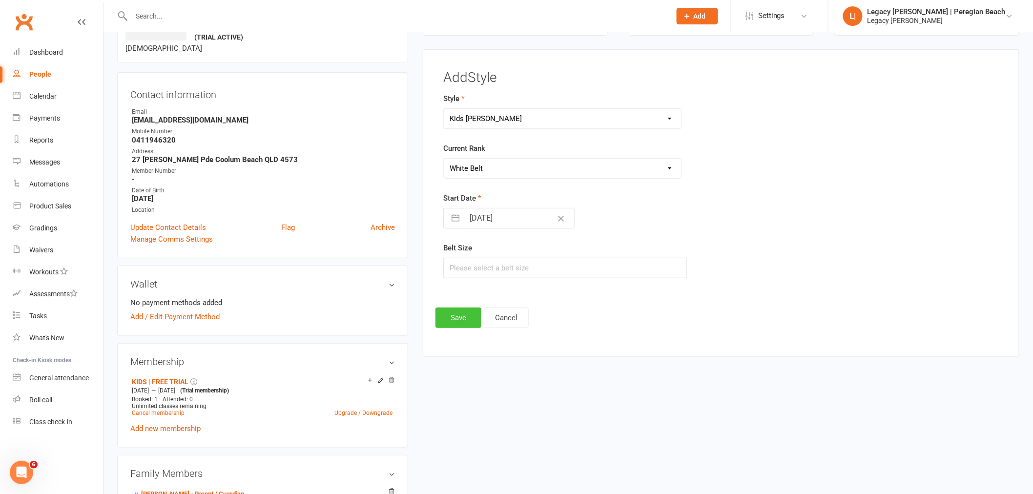
click at [465, 318] on button "Save" at bounding box center [458, 317] width 46 height 20
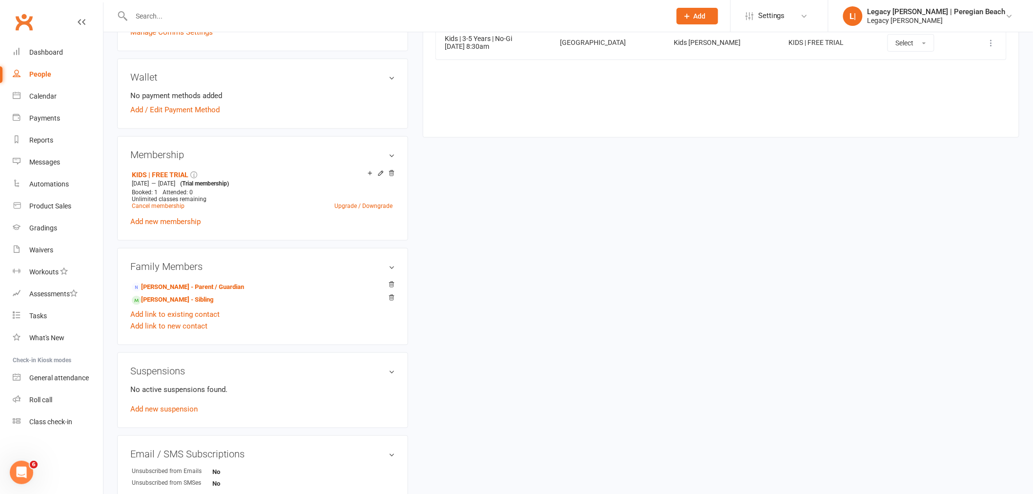
scroll to position [291, 0]
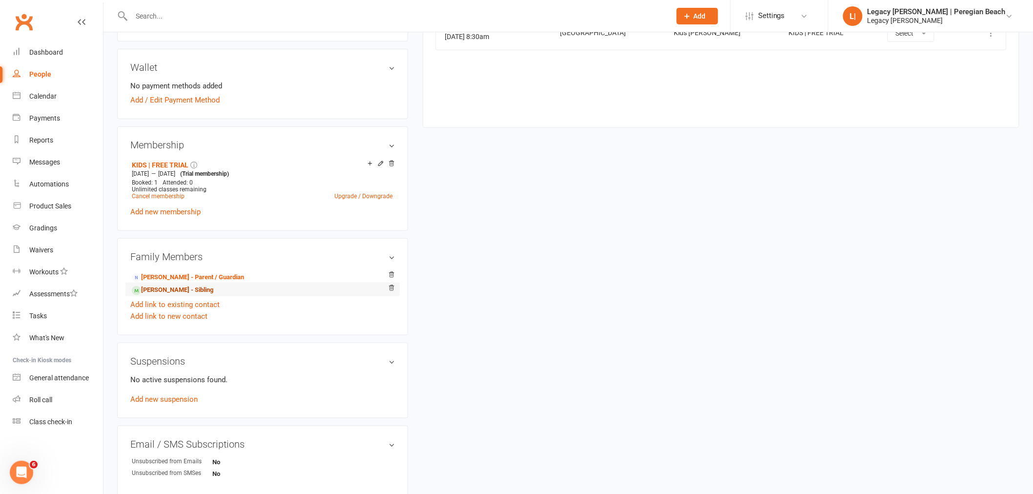
click at [198, 291] on link "Parker Powers - Sibling" at bounding box center [172, 290] width 81 height 10
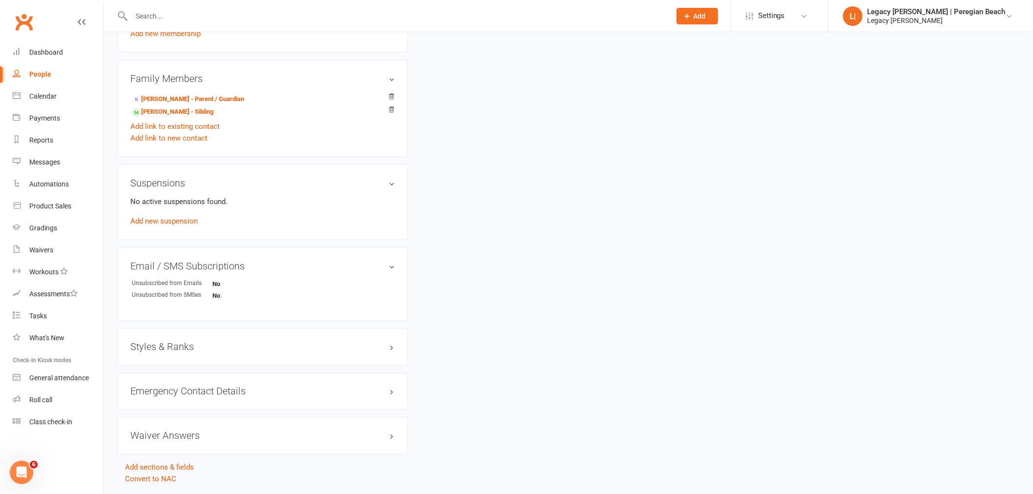
scroll to position [488, 0]
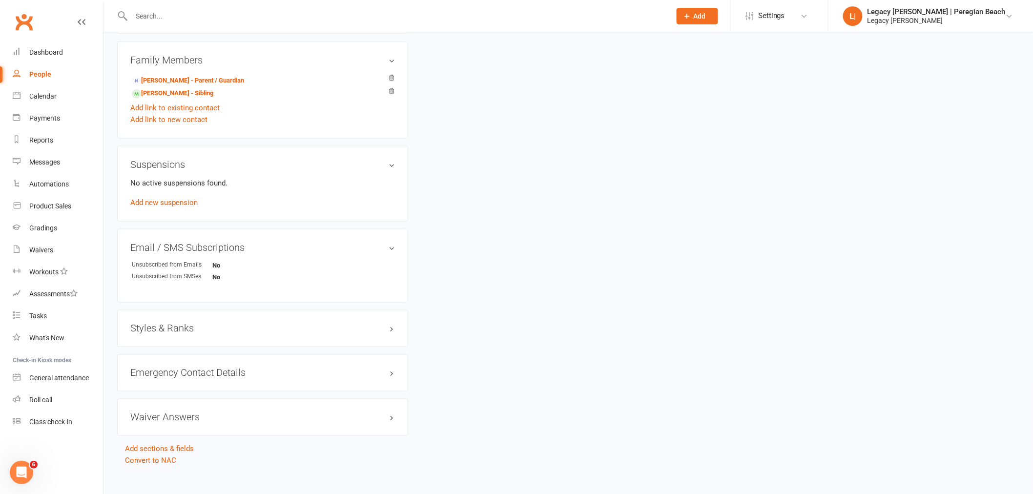
click at [159, 323] on div "Styles & Ranks" at bounding box center [262, 328] width 291 height 37
click at [188, 325] on h3 "Styles & Ranks" at bounding box center [262, 328] width 265 height 11
click at [160, 369] on link "Add new style" at bounding box center [152, 366] width 45 height 9
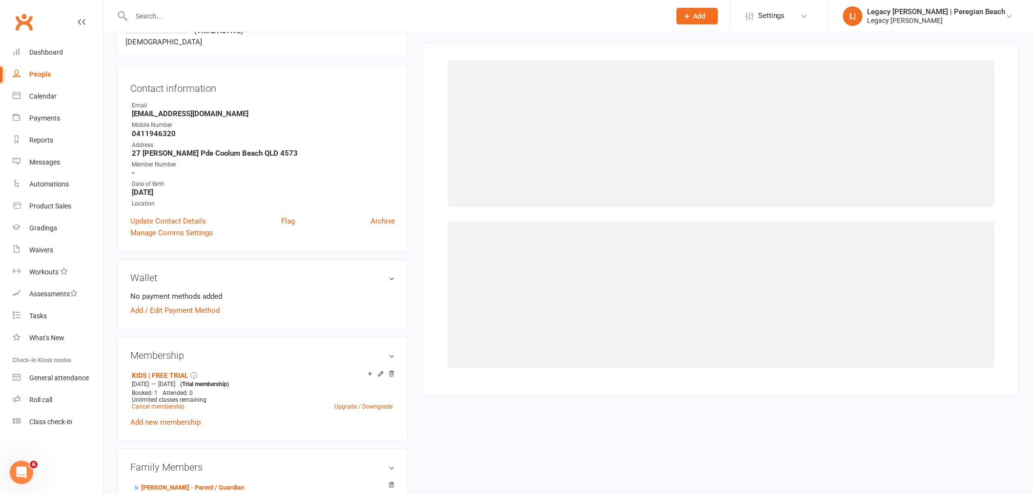
scroll to position [75, 0]
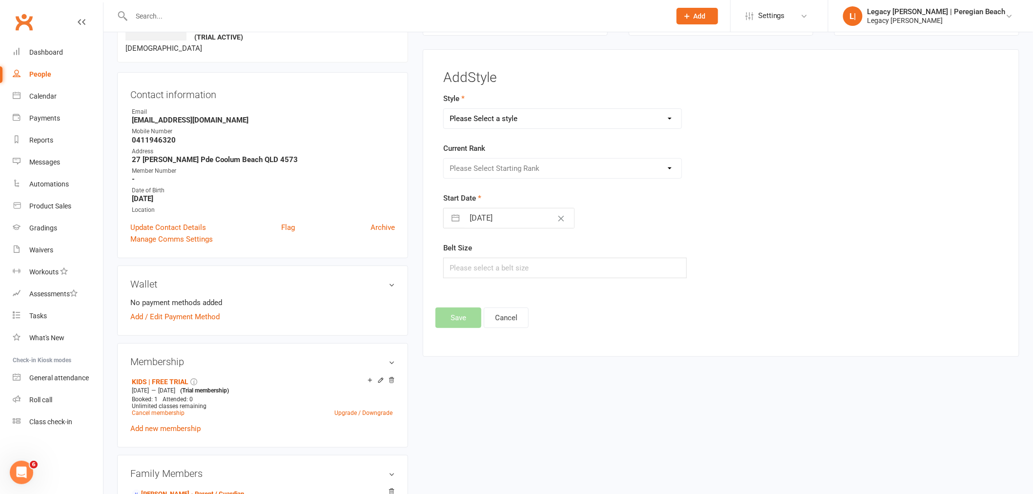
click at [559, 123] on select "Please Select a style Jiu Jitsu Kids Jiu Jitsu Sponsorship" at bounding box center [563, 119] width 238 height 20
select select "3395"
click at [444, 109] on select "Please Select a style Jiu Jitsu Kids Jiu Jitsu Sponsorship" at bounding box center [563, 119] width 238 height 20
click at [547, 169] on select "Please Select Starting Rank White Belt White Belt - 1 Stripe White Belt 2 Strip…" at bounding box center [563, 169] width 238 height 20
select select "40067"
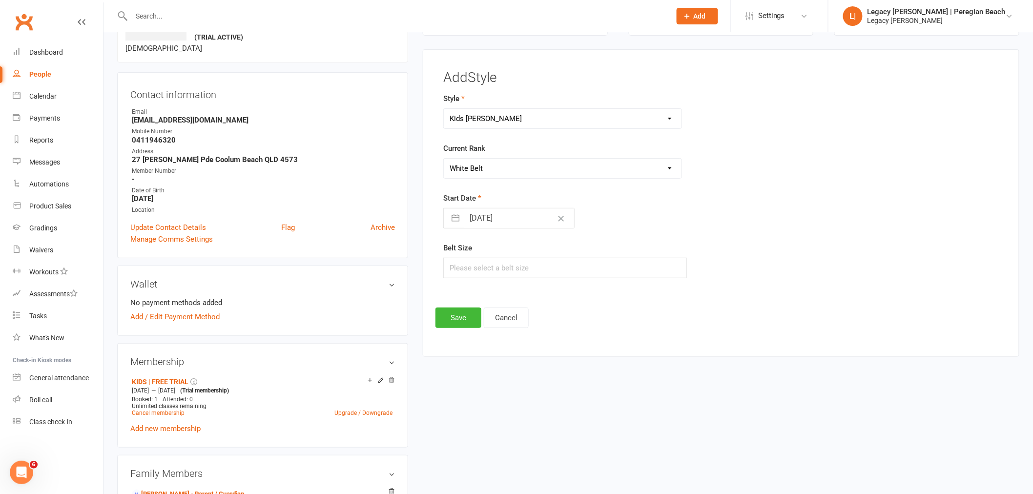
click at [444, 159] on select "Please Select Starting Rank White Belt White Belt - 1 Stripe White Belt 2 Strip…" at bounding box center [563, 169] width 238 height 20
click at [496, 222] on input "11 Sep 2025" at bounding box center [519, 218] width 110 height 20
select select "7"
select select "2025"
select select "8"
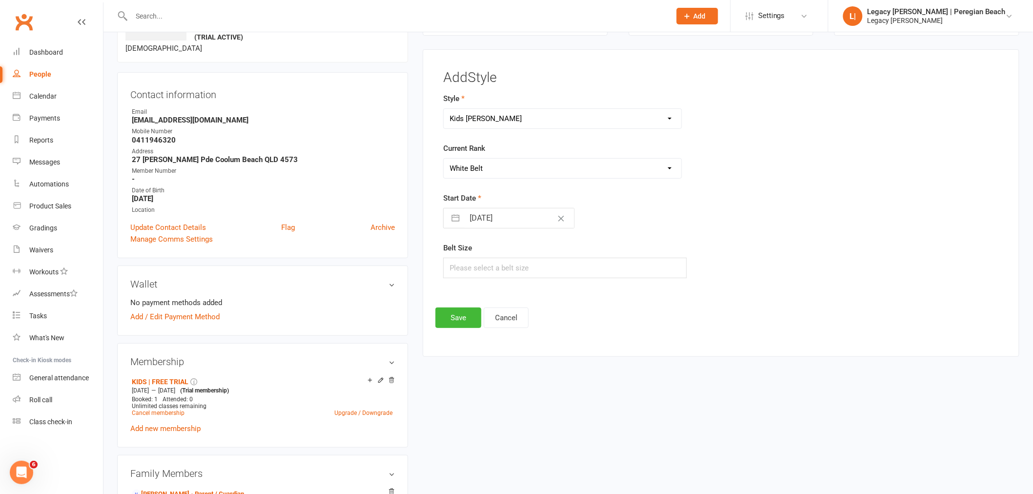
select select "2025"
select select "9"
select select "2025"
click at [576, 314] on td "13" at bounding box center [577, 311] width 19 height 19
type input "13 Sep 2025"
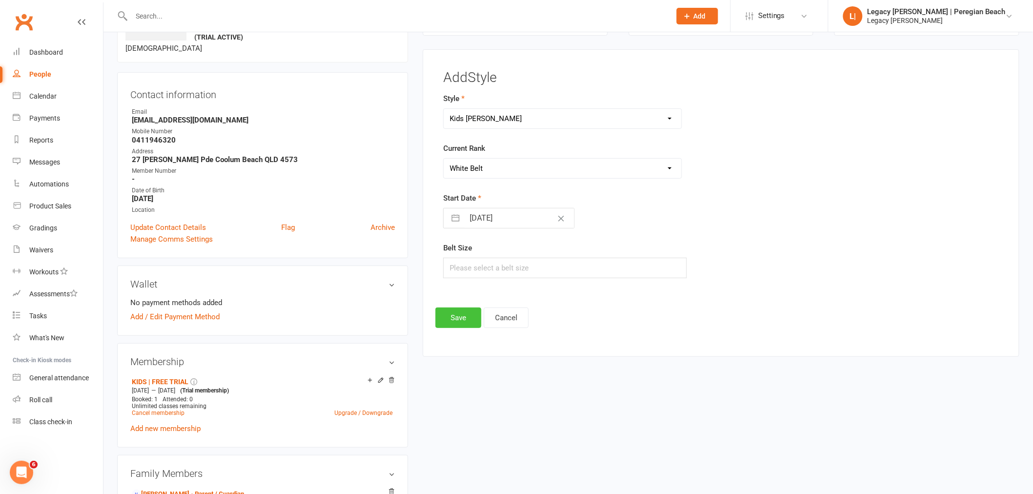
click at [458, 320] on button "Save" at bounding box center [458, 317] width 46 height 20
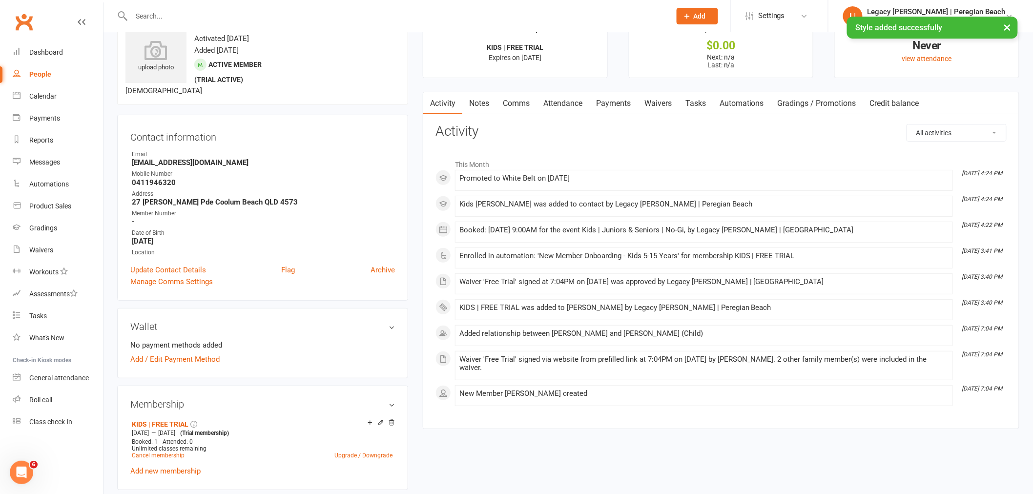
scroll to position [0, 0]
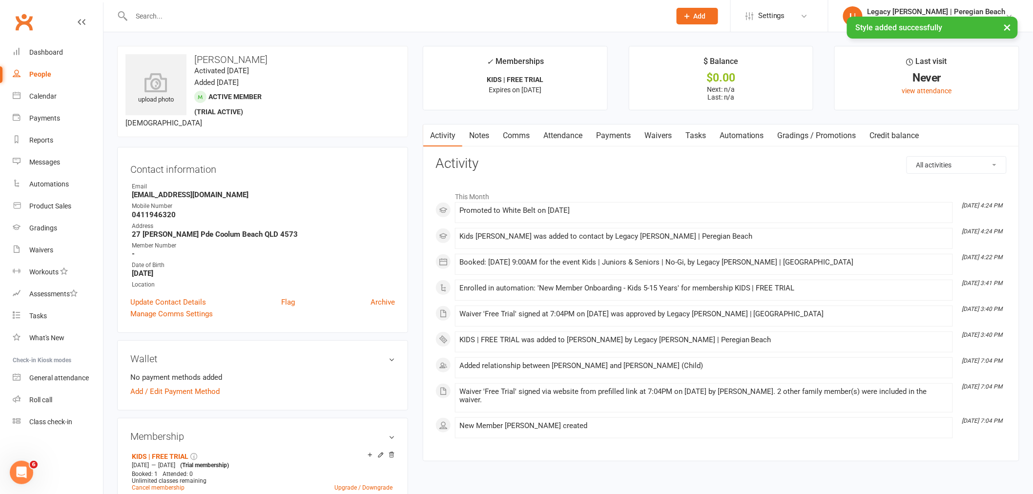
click at [191, 17] on div "× Style added successfully" at bounding box center [510, 17] width 1020 height 0
click at [240, 17] on div "× Style added successfully" at bounding box center [510, 17] width 1020 height 0
click at [202, 7] on div at bounding box center [390, 16] width 547 height 32
click at [204, 17] on div "× Style added successfully" at bounding box center [510, 17] width 1020 height 0
click at [140, 18] on input "text" at bounding box center [395, 16] width 535 height 14
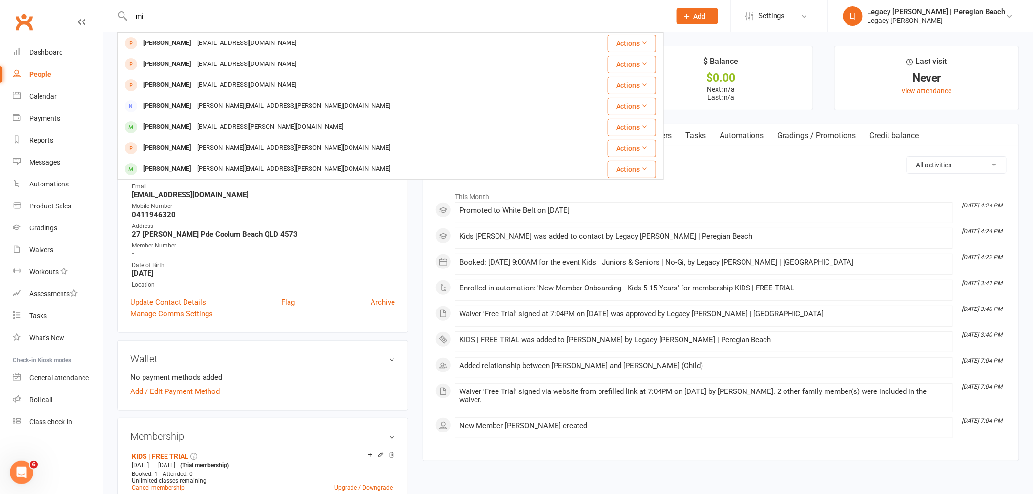
type input "m"
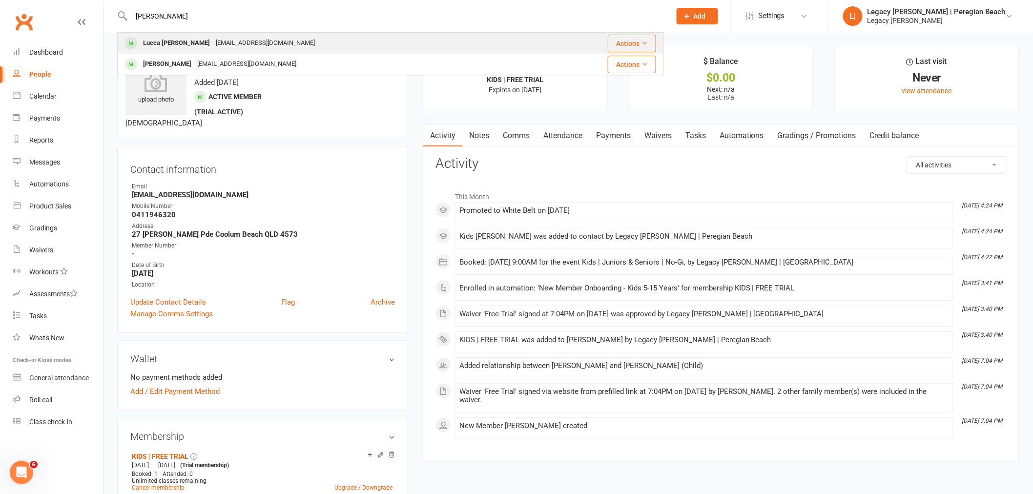
type input "sosa"
click at [213, 41] on div "catt.winter@gmail.com" at bounding box center [265, 43] width 105 height 14
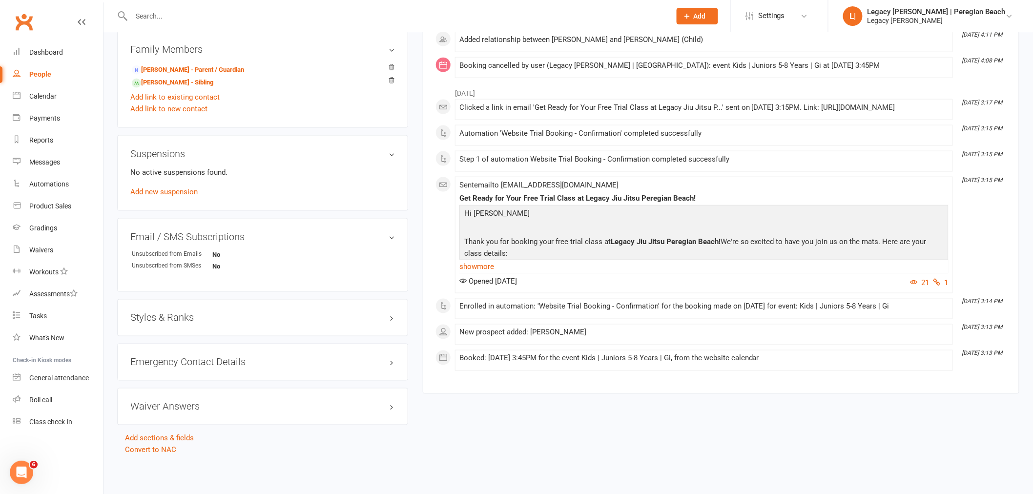
scroll to position [499, 0]
click at [172, 313] on h3 "Styles & Ranks" at bounding box center [262, 317] width 265 height 11
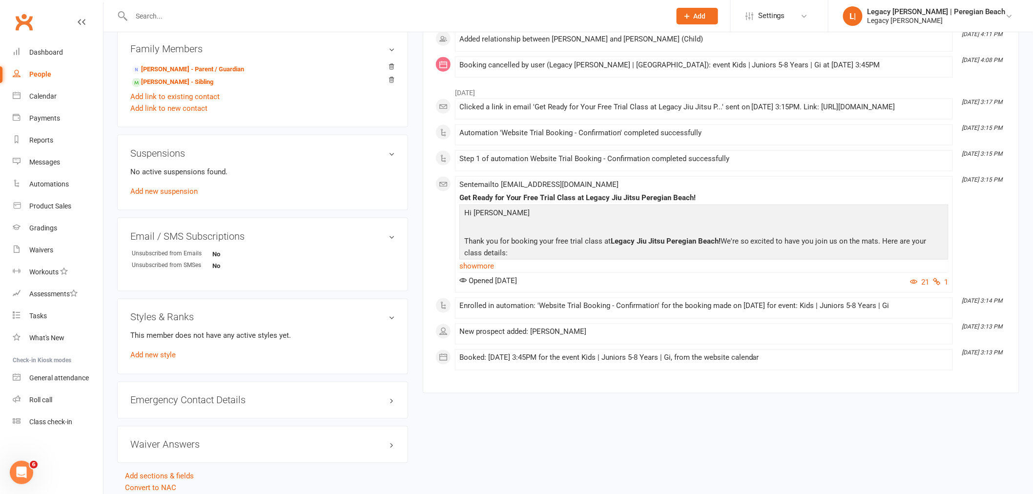
click at [161, 360] on div "This member does not have any active styles yet. Add new style" at bounding box center [262, 345] width 265 height 31
click at [164, 354] on link "Add new style" at bounding box center [152, 355] width 45 height 9
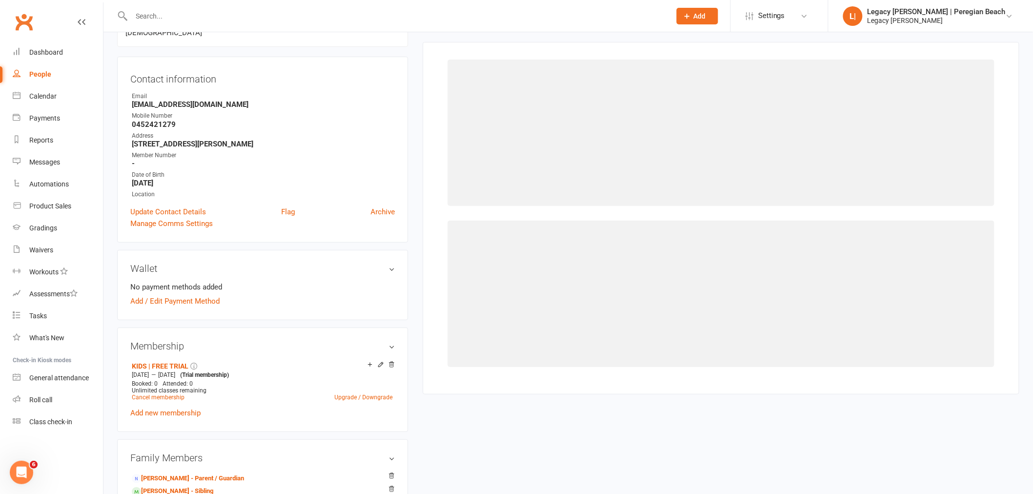
scroll to position [83, 0]
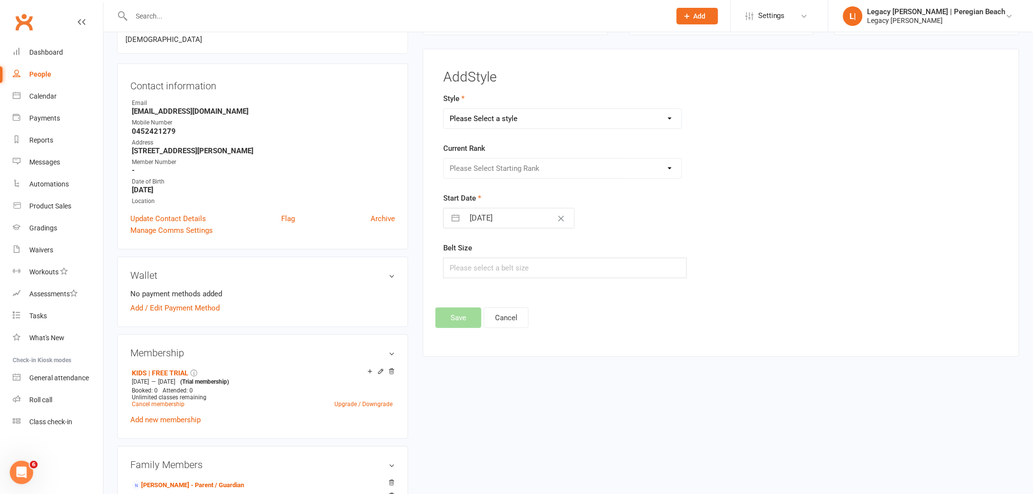
click at [570, 120] on select "Please Select a style Jiu Jitsu Kids Jiu Jitsu Sponsorship" at bounding box center [563, 119] width 238 height 20
select select "3395"
click at [444, 109] on select "Please Select a style Jiu Jitsu Kids Jiu Jitsu Sponsorship" at bounding box center [563, 119] width 238 height 20
click at [542, 169] on select "Please Select Starting Rank White Belt White Belt - 1 Stripe White Belt 2 Strip…" at bounding box center [563, 169] width 238 height 20
select select "40067"
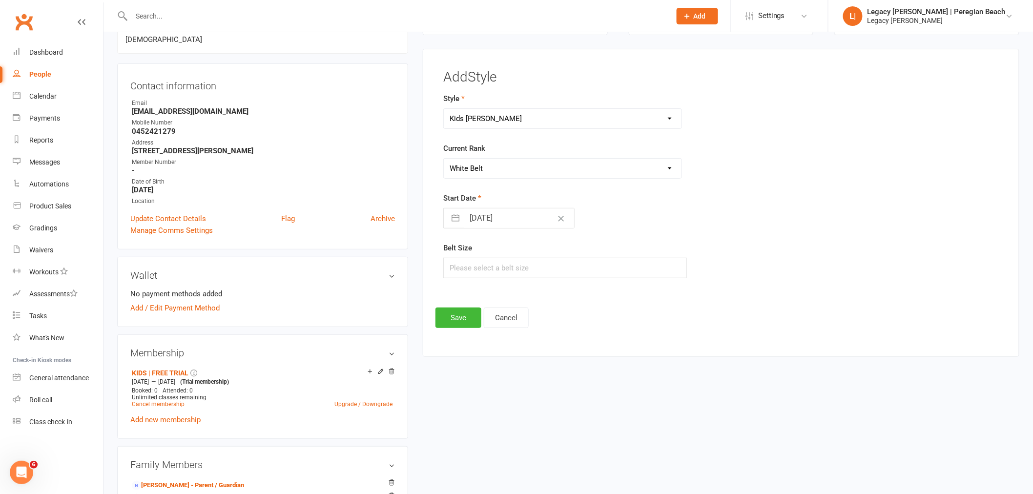
click at [444, 159] on select "Please Select Starting Rank White Belt White Belt - 1 Stripe White Belt 2 Strip…" at bounding box center [563, 169] width 238 height 20
click at [445, 320] on button "Save" at bounding box center [458, 317] width 46 height 20
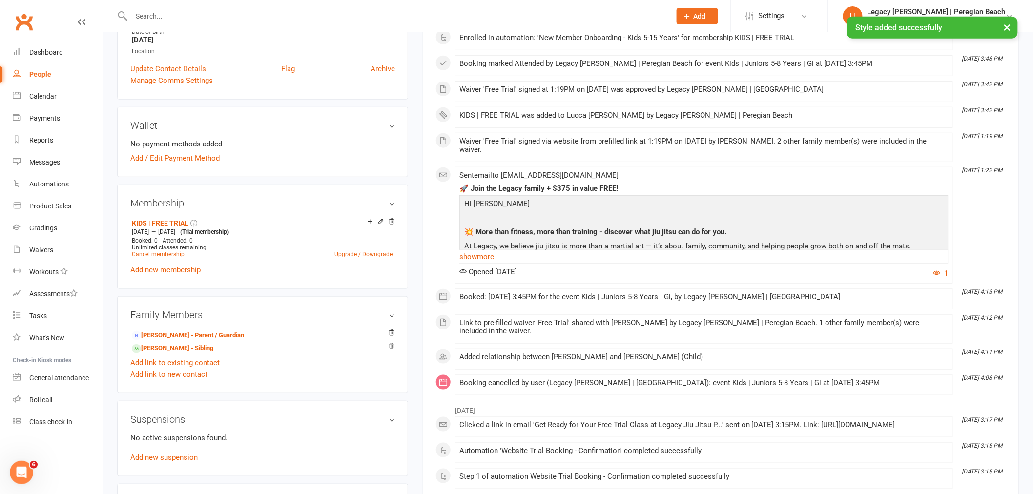
scroll to position [354, 0]
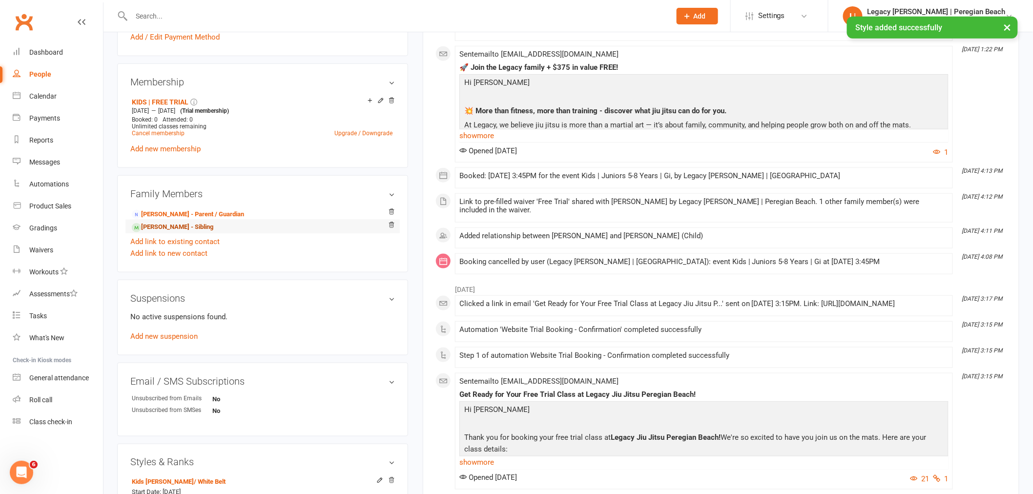
click at [173, 227] on link "Micaela Sosa - Sibling" at bounding box center [172, 227] width 81 height 10
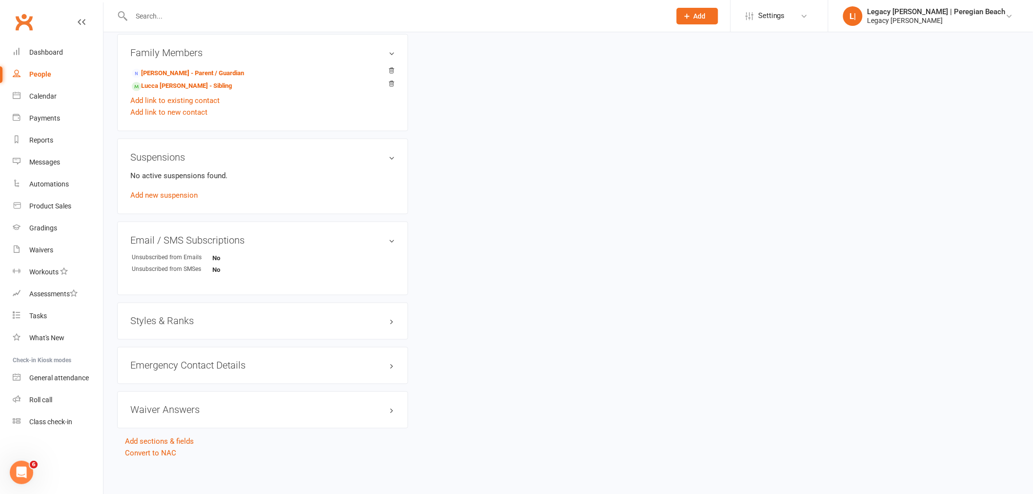
scroll to position [499, 0]
click at [177, 320] on h3 "Styles & Ranks" at bounding box center [262, 317] width 265 height 11
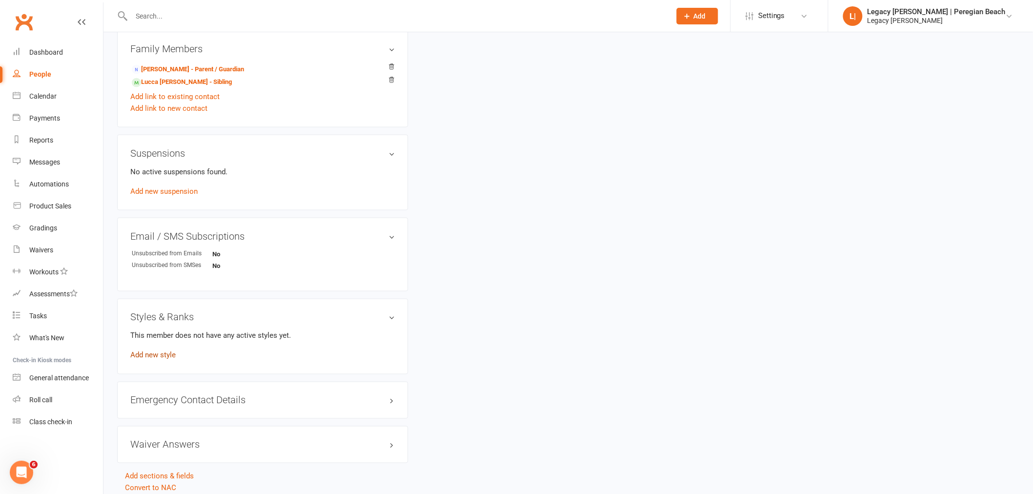
click at [154, 355] on link "Add new style" at bounding box center [152, 355] width 45 height 9
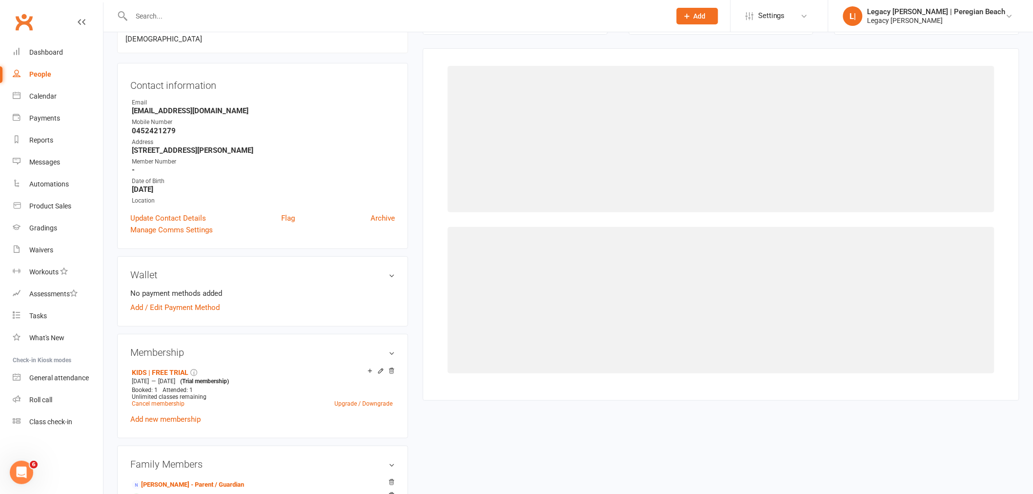
scroll to position [83, 0]
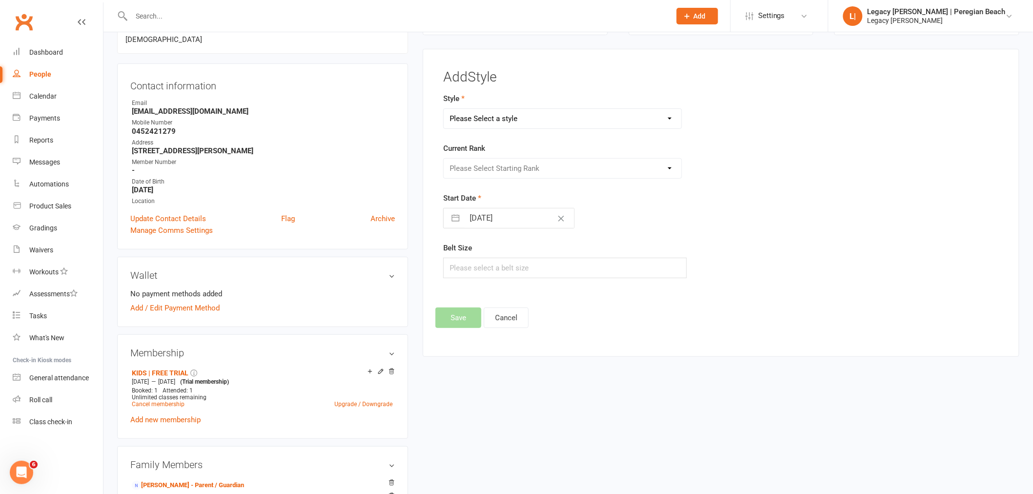
click at [504, 116] on select "Please Select a style Jiu Jitsu Kids Jiu Jitsu Sponsorship" at bounding box center [563, 119] width 238 height 20
select select "3395"
click at [444, 109] on select "Please Select a style Jiu Jitsu Kids Jiu Jitsu Sponsorship" at bounding box center [563, 119] width 238 height 20
click at [499, 169] on select "Please Select Starting Rank White Belt White Belt - 1 Stripe White Belt 2 Strip…" at bounding box center [563, 169] width 238 height 20
select select "40067"
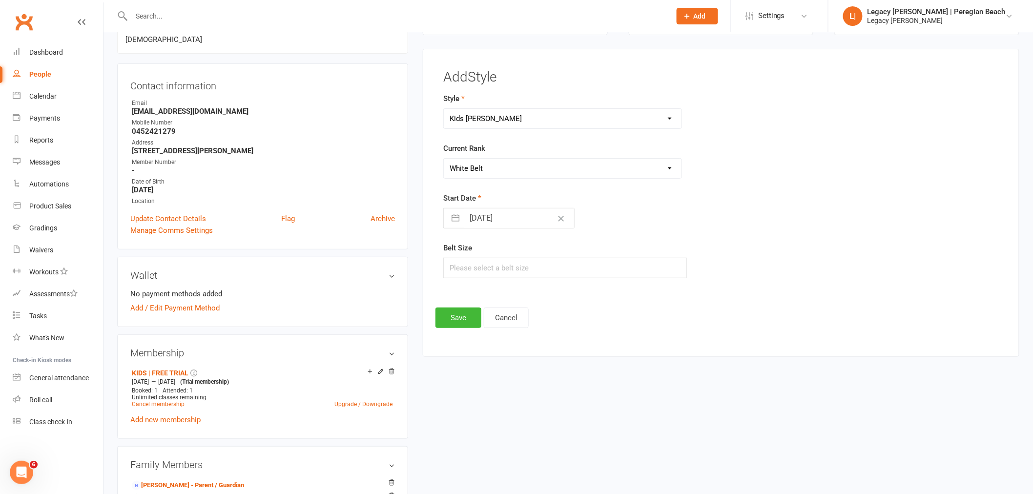
click at [444, 159] on select "Please Select Starting Rank White Belt White Belt - 1 Stripe White Belt 2 Strip…" at bounding box center [563, 169] width 238 height 20
click at [455, 320] on button "Save" at bounding box center [458, 317] width 46 height 20
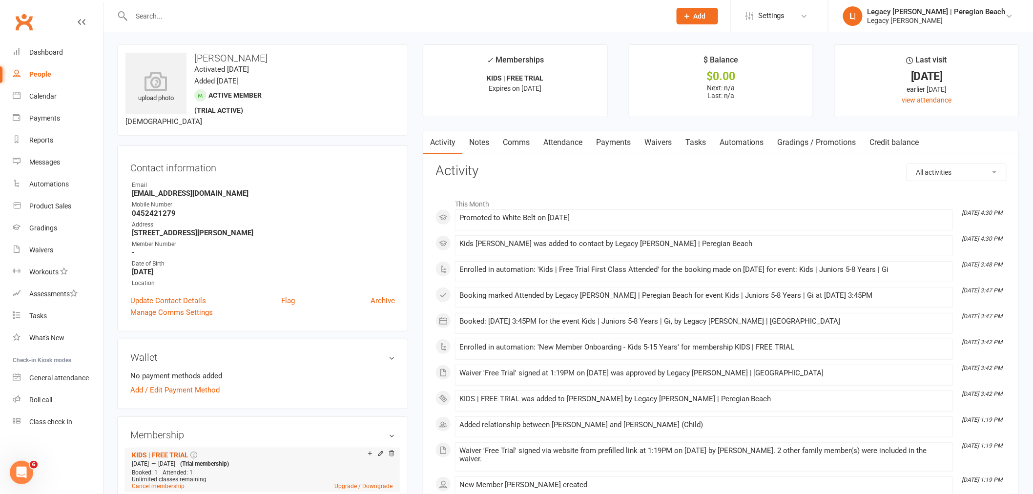
scroll to position [0, 0]
click at [50, 52] on div "Dashboard" at bounding box center [46, 52] width 34 height 8
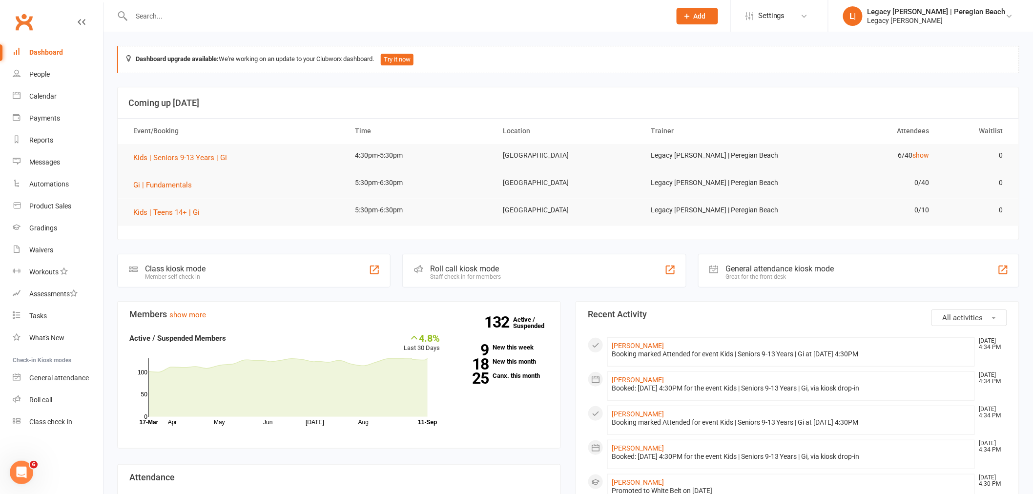
click at [320, 9] on input "text" at bounding box center [395, 16] width 535 height 14
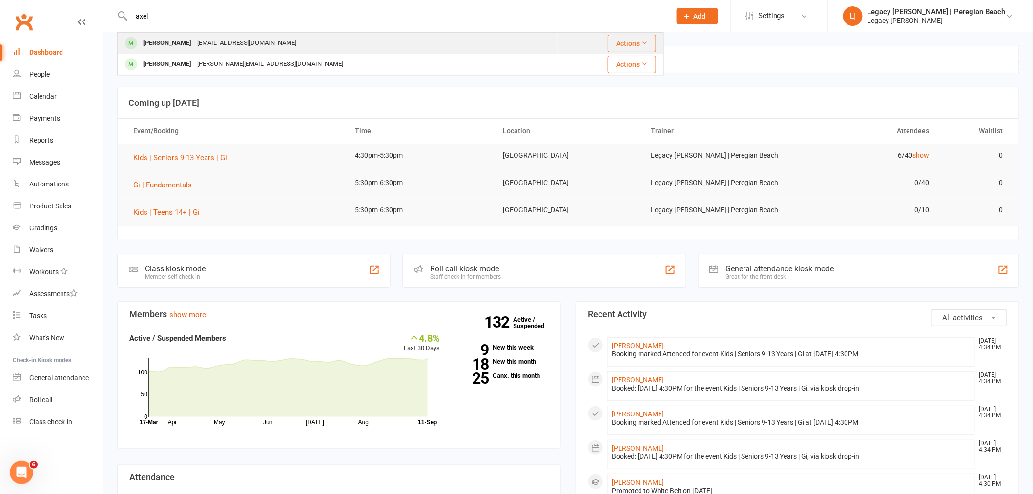
type input "axel"
click at [459, 41] on div "Axel Malcolmson leighmalcolmson@gmail.com" at bounding box center [337, 43] width 439 height 20
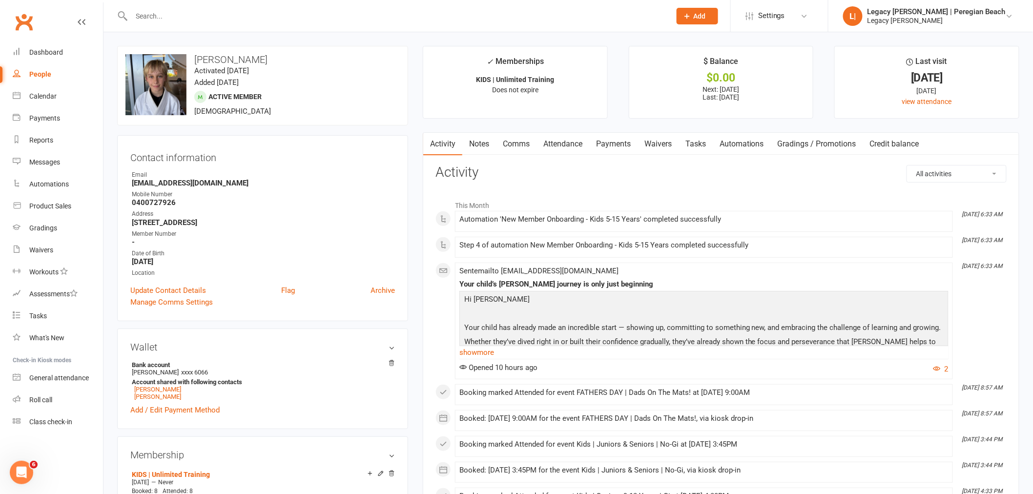
click at [558, 143] on link "Attendance" at bounding box center [562, 144] width 53 height 22
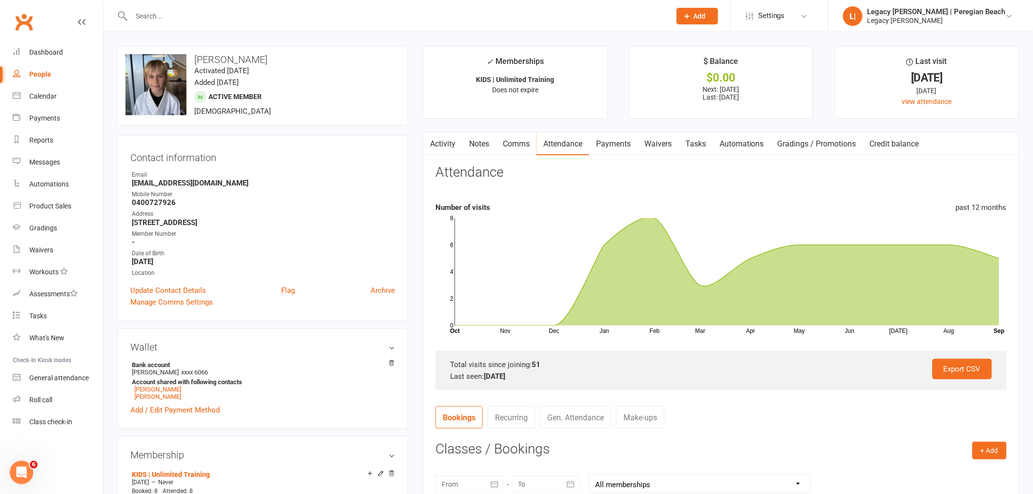
click at [208, 12] on input "text" at bounding box center [395, 16] width 535 height 14
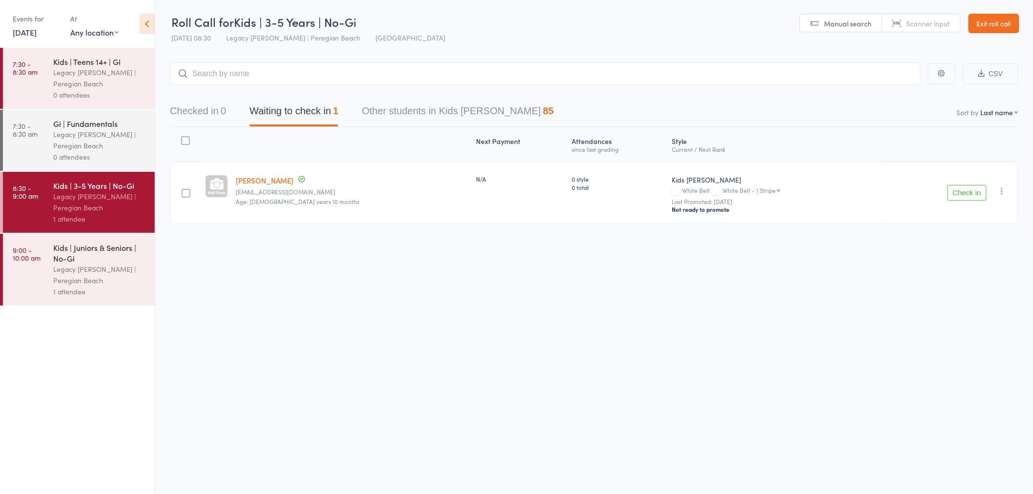
click at [99, 259] on div "Kids | Juniors & Seniors | No-Gi" at bounding box center [99, 252] width 93 height 21
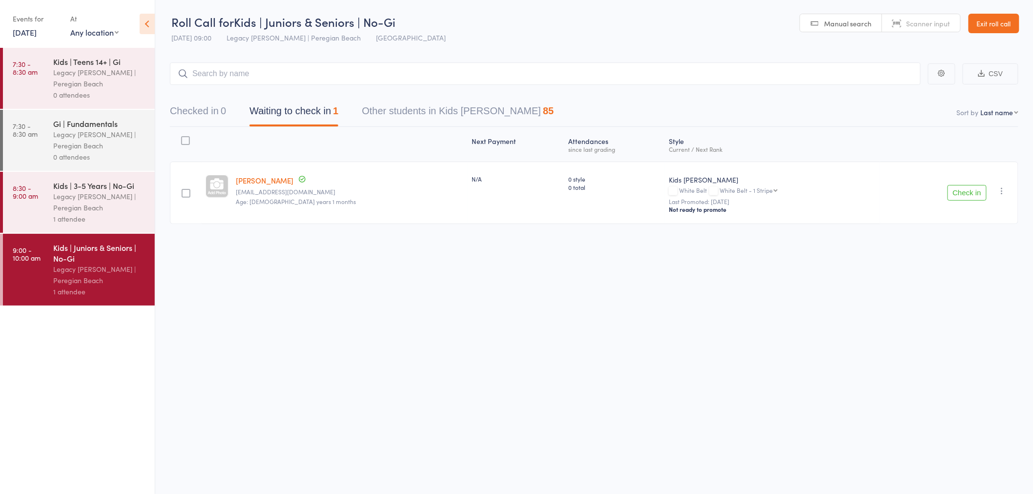
click at [88, 205] on div "Legacy [PERSON_NAME] | Peregian Beach" at bounding box center [99, 202] width 93 height 22
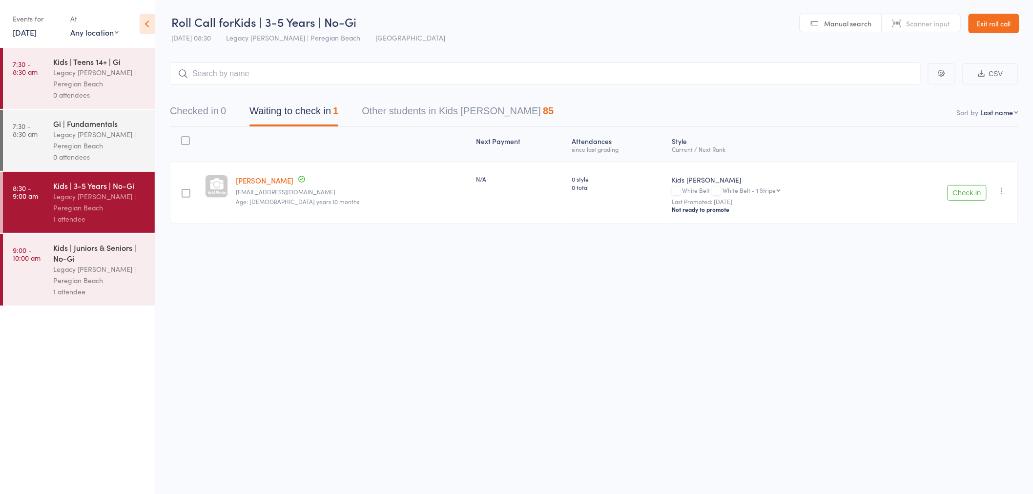
click at [26, 21] on div "Events for" at bounding box center [37, 19] width 48 height 16
click at [32, 35] on link "13 Sep, 2025" at bounding box center [25, 32] width 24 height 11
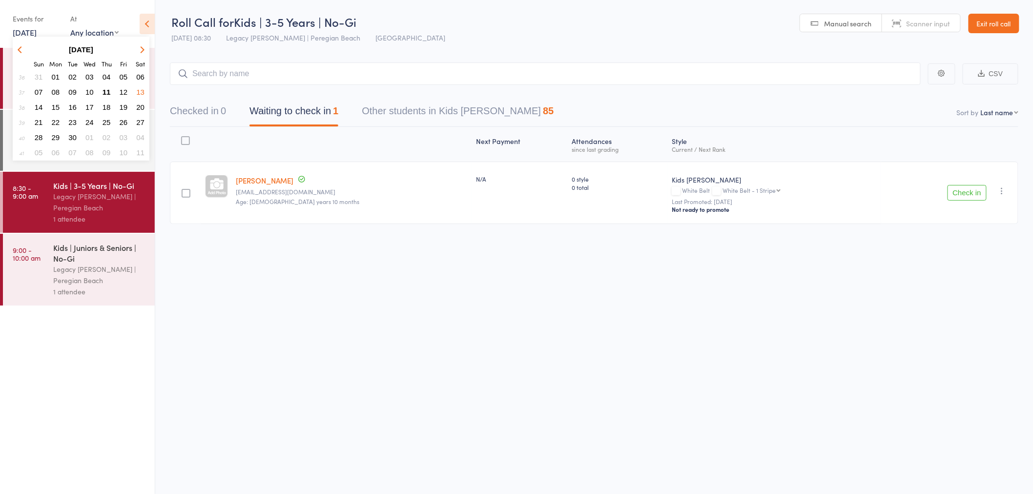
click at [108, 88] on span "11" at bounding box center [106, 92] width 8 height 8
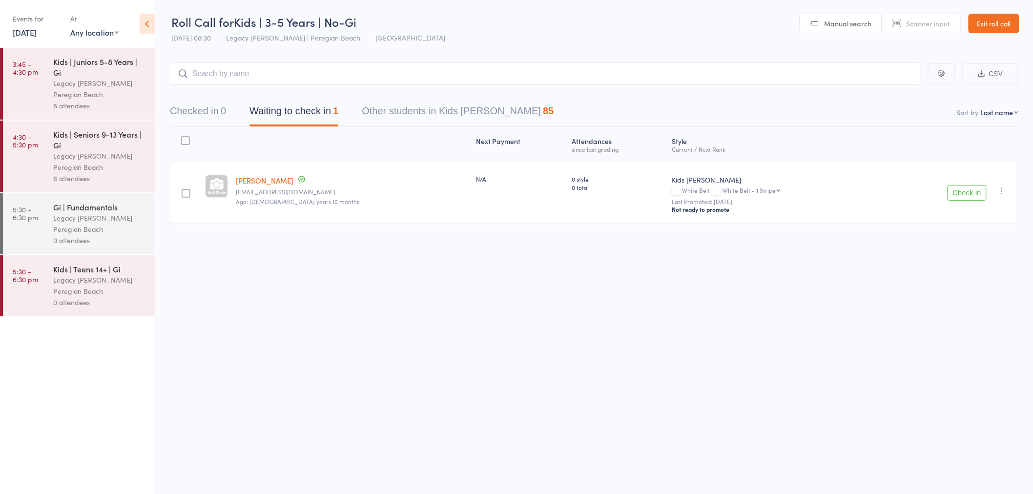
click at [98, 158] on div "Legacy [PERSON_NAME] | Peregian Beach" at bounding box center [99, 161] width 93 height 22
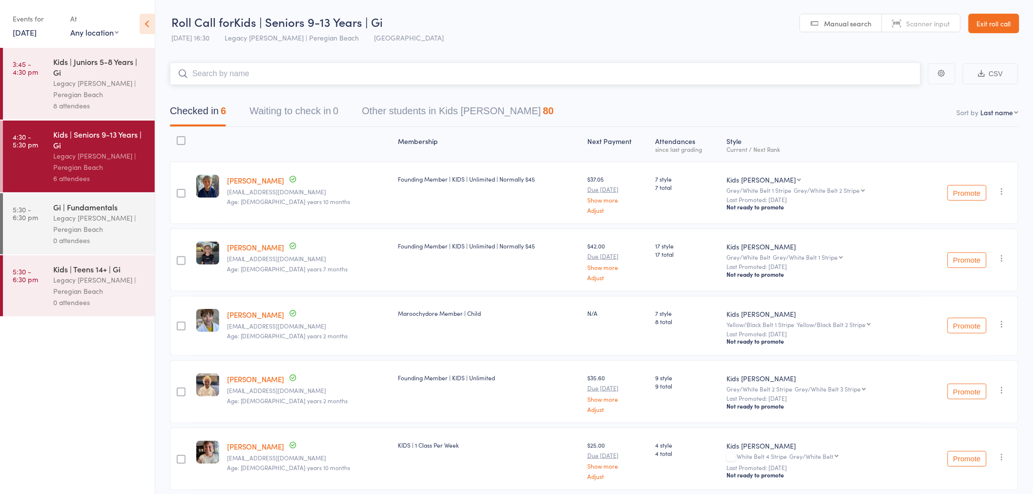
click at [245, 72] on input "search" at bounding box center [545, 73] width 751 height 22
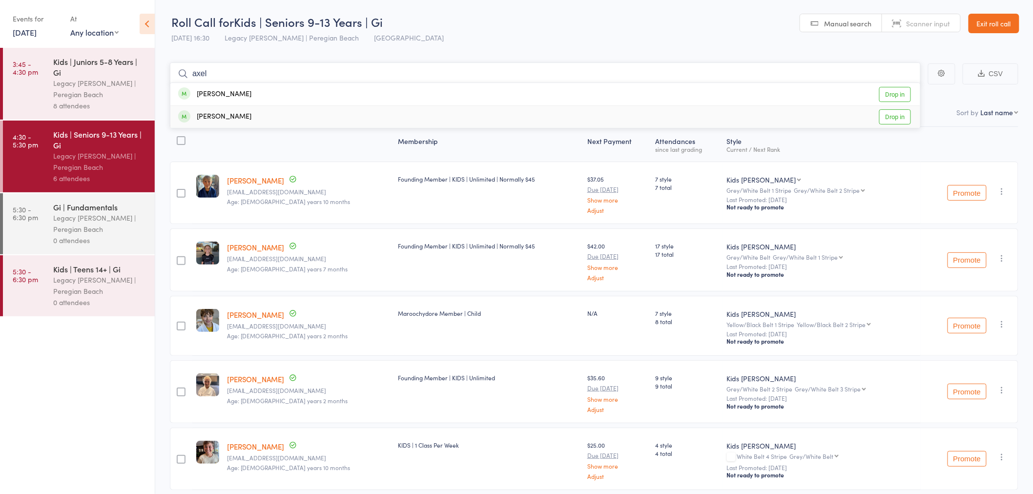
type input "axel"
click at [265, 117] on div "Axel Malcolmson Drop in" at bounding box center [545, 117] width 750 height 22
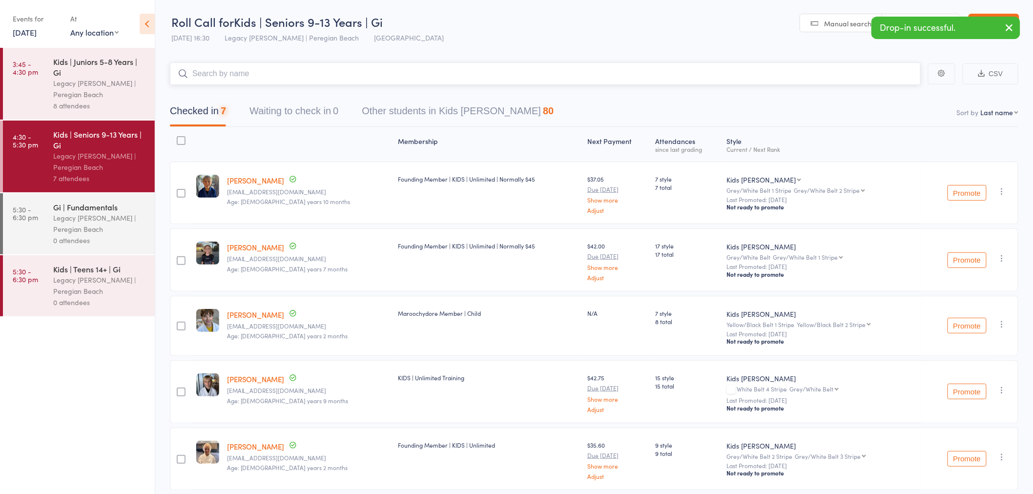
click at [244, 76] on input "search" at bounding box center [545, 73] width 751 height 22
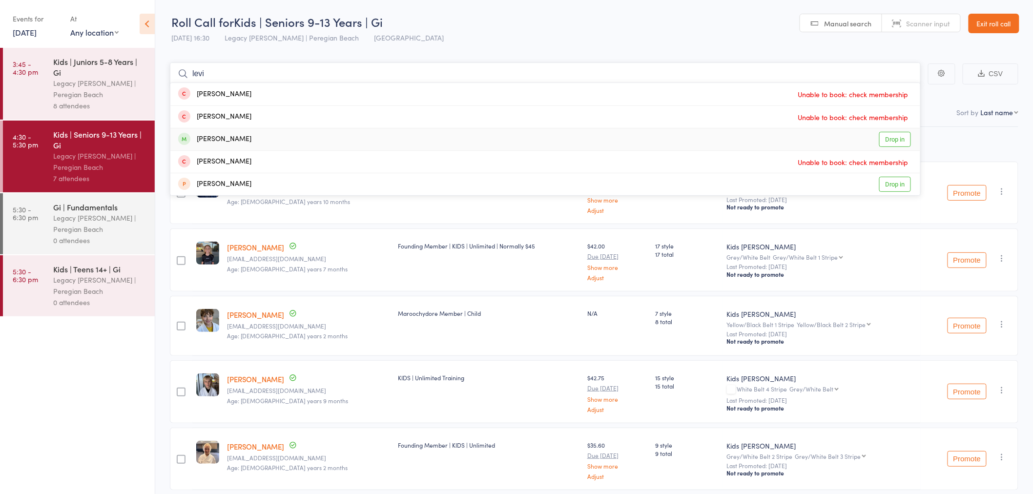
type input "levi"
click at [263, 143] on div "Levi Malcolmson Drop in" at bounding box center [545, 139] width 750 height 22
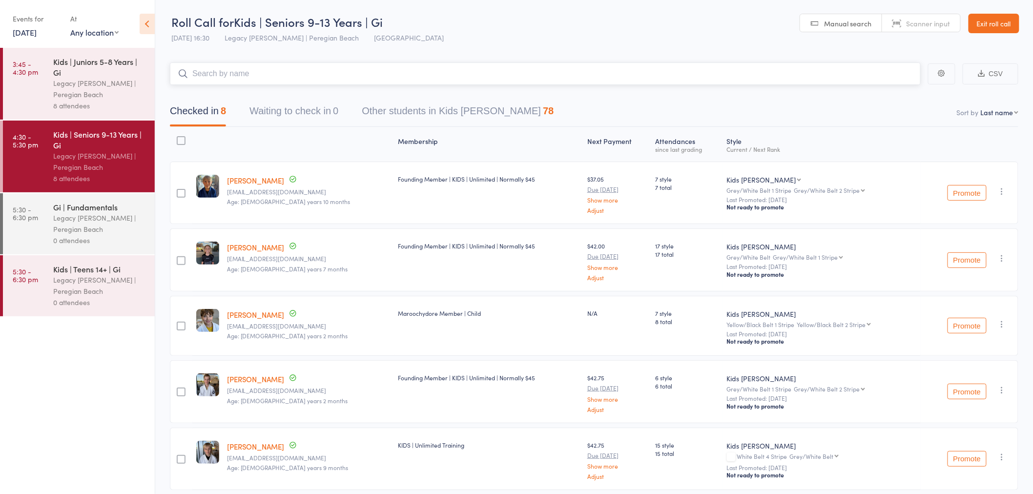
click at [550, 74] on input "search" at bounding box center [545, 73] width 751 height 22
click at [90, 232] on div "Legacy [PERSON_NAME] | Peregian Beach" at bounding box center [99, 223] width 93 height 22
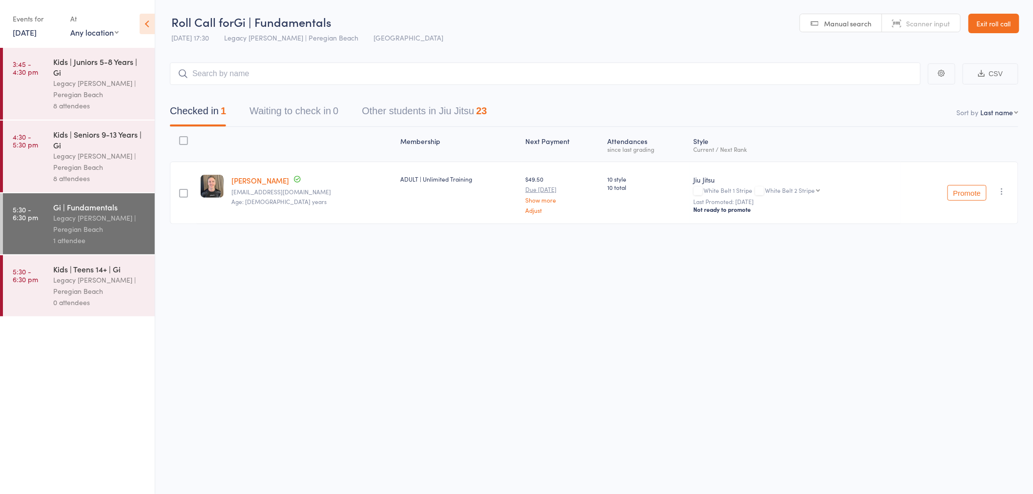
click at [987, 26] on link "Exit roll call" at bounding box center [993, 24] width 51 height 20
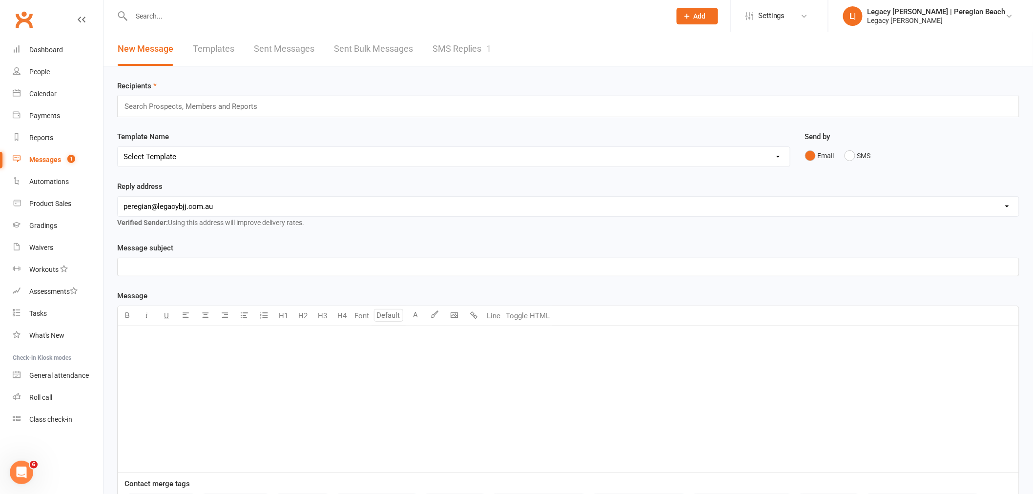
click at [454, 46] on link "SMS Replies 1" at bounding box center [461, 49] width 59 height 34
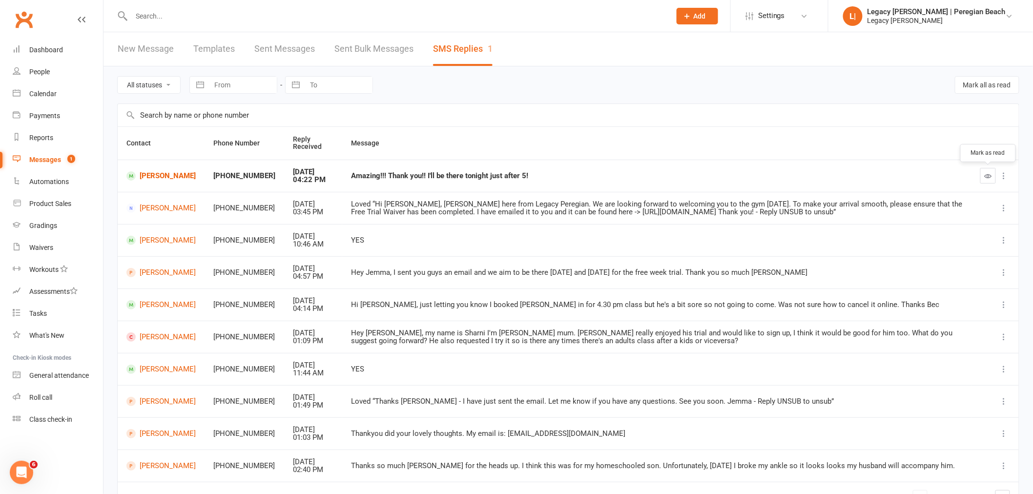
click at [990, 178] on icon "button" at bounding box center [987, 175] width 7 height 7
click at [47, 52] on div "Dashboard" at bounding box center [46, 50] width 34 height 8
